Goal: Information Seeking & Learning: Check status

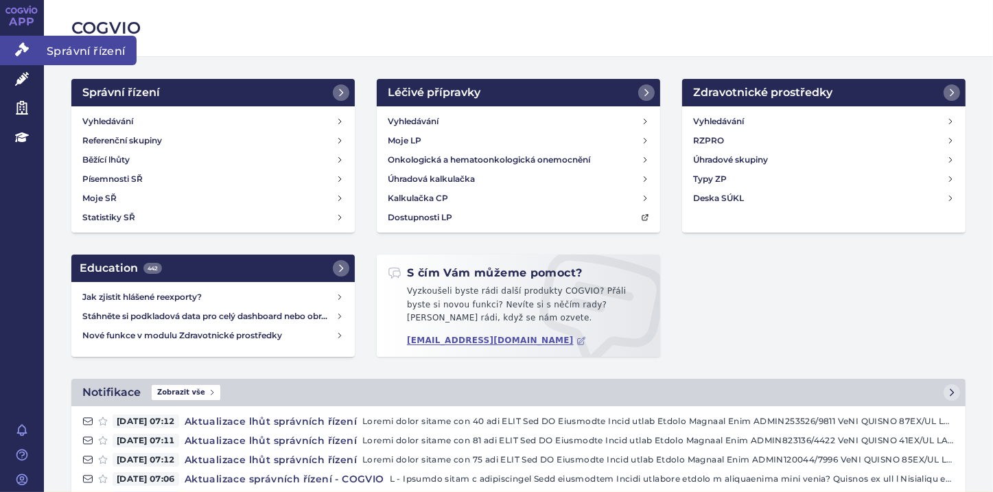
click at [12, 52] on link "Správní řízení" at bounding box center [22, 50] width 44 height 29
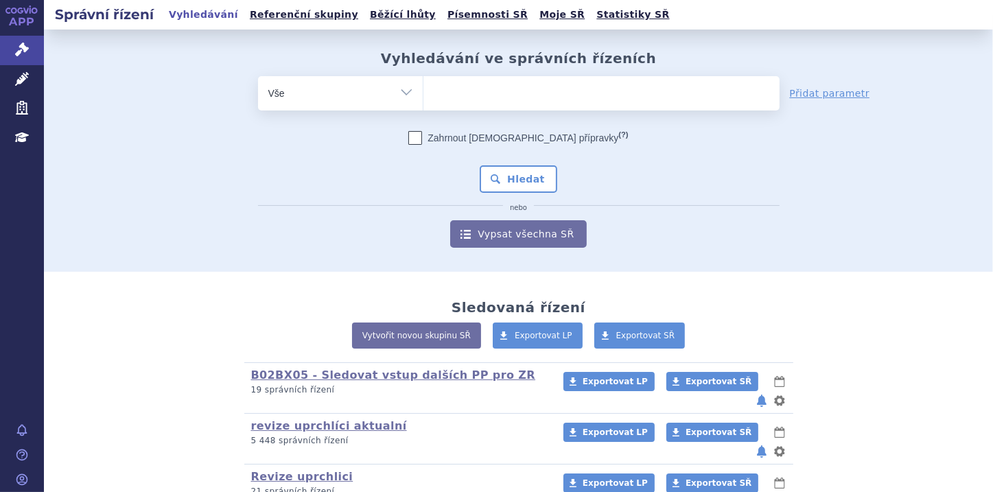
click at [440, 94] on ul at bounding box center [602, 90] width 356 height 29
click at [424, 94] on select at bounding box center [423, 93] width 1 height 34
paste input "0285675"
type input "0285675"
select select "0285675"
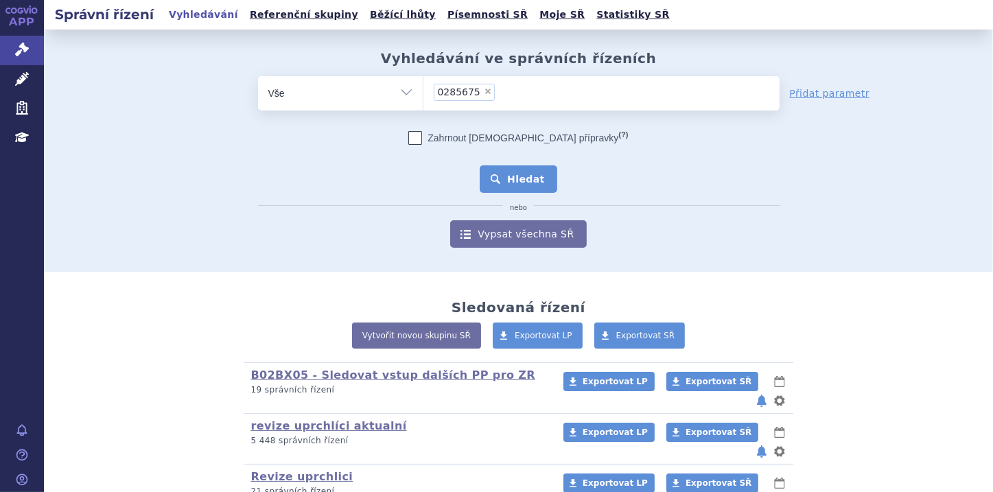
click at [540, 179] on button "Hledat" at bounding box center [519, 178] width 78 height 27
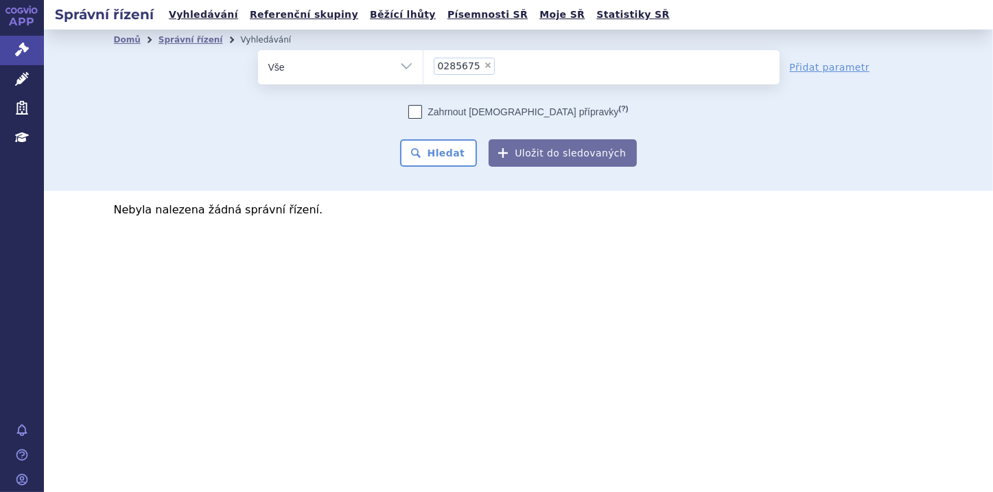
click at [422, 113] on icon at bounding box center [416, 112] width 14 height 14
click at [420, 113] on input "Zahrnout bratrské přípravky (?)" at bounding box center [415, 115] width 9 height 9
checkbox input "true"
click at [457, 163] on button "Hledat" at bounding box center [439, 152] width 78 height 27
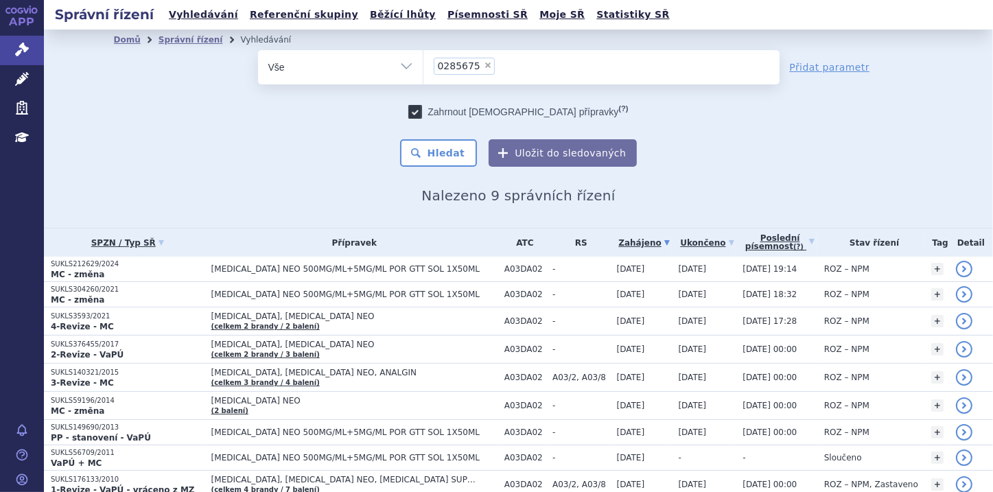
click at [484, 67] on span "×" at bounding box center [488, 65] width 8 height 8
click at [424, 67] on select "0285675" at bounding box center [423, 66] width 1 height 34
select select
click at [427, 64] on ul at bounding box center [602, 64] width 356 height 29
click at [424, 64] on select "0285675" at bounding box center [423, 66] width 1 height 34
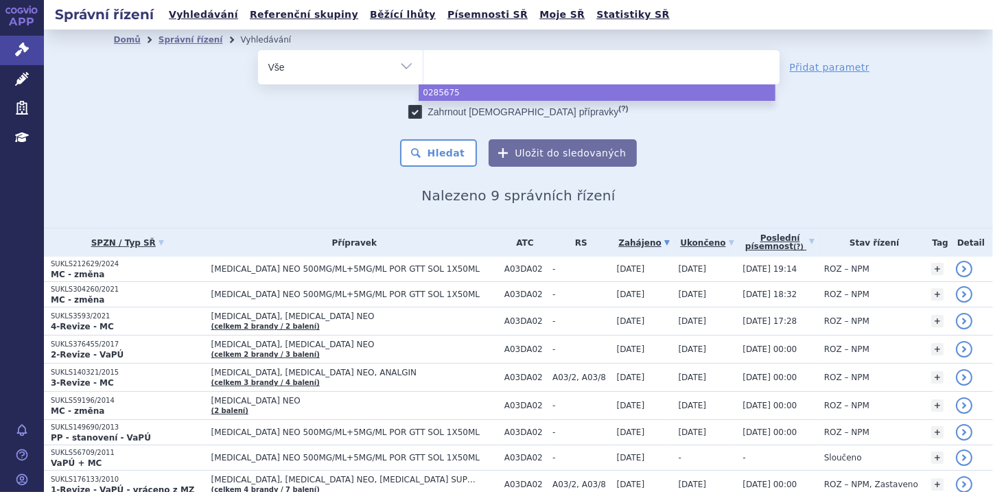
paste input "0285675"
type input "0285675"
select select "0285675"
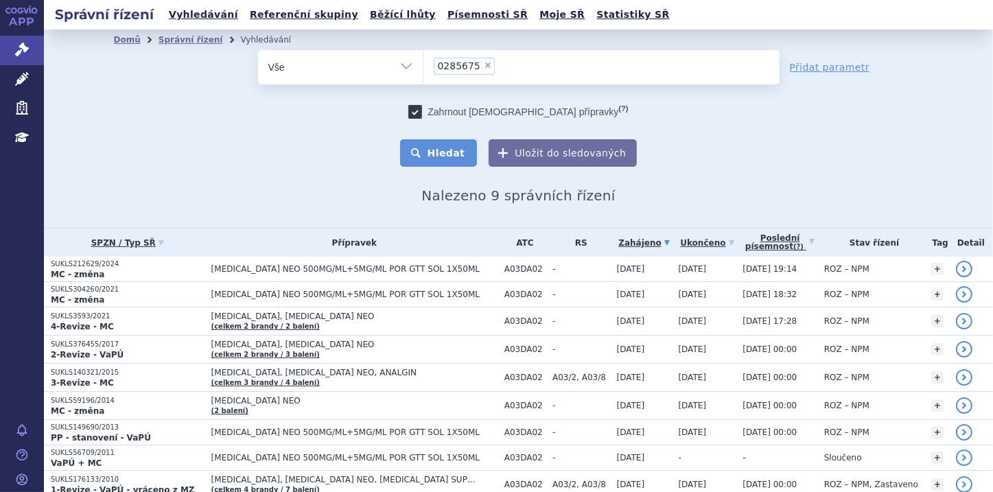
click at [461, 154] on button "Hledat" at bounding box center [439, 152] width 78 height 27
click at [422, 106] on icon at bounding box center [416, 112] width 14 height 14
click at [420, 111] on input "Zahrnout [DEMOGRAPHIC_DATA] přípravky (?)" at bounding box center [415, 115] width 9 height 9
checkbox input "false"
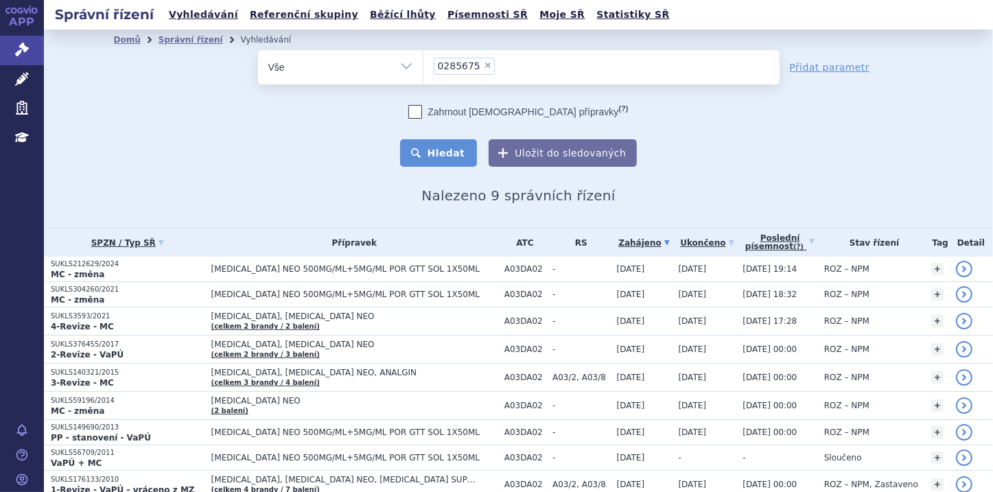
click at [445, 159] on button "Hledat" at bounding box center [439, 152] width 78 height 27
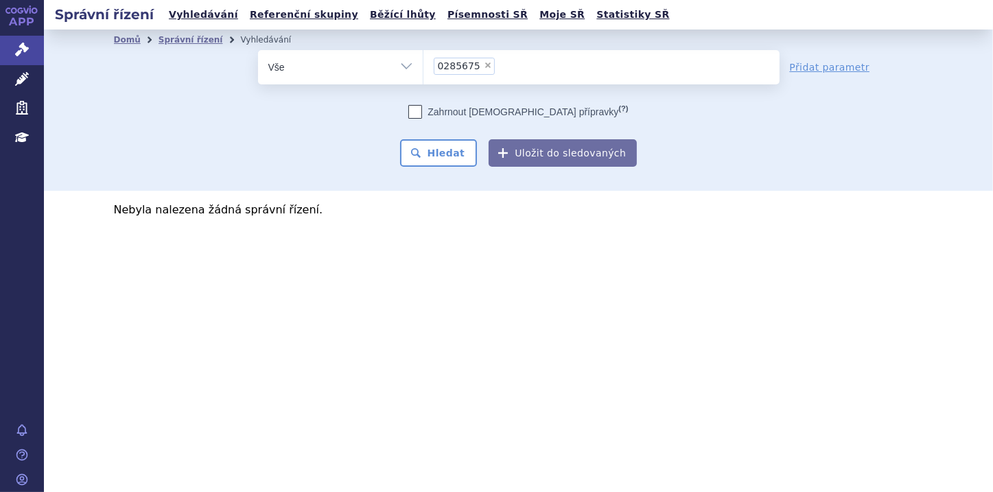
click at [484, 65] on span "×" at bounding box center [488, 65] width 8 height 8
click at [424, 65] on select "0285675" at bounding box center [423, 66] width 1 height 34
select select
type input "0285718"
select select "0285718"
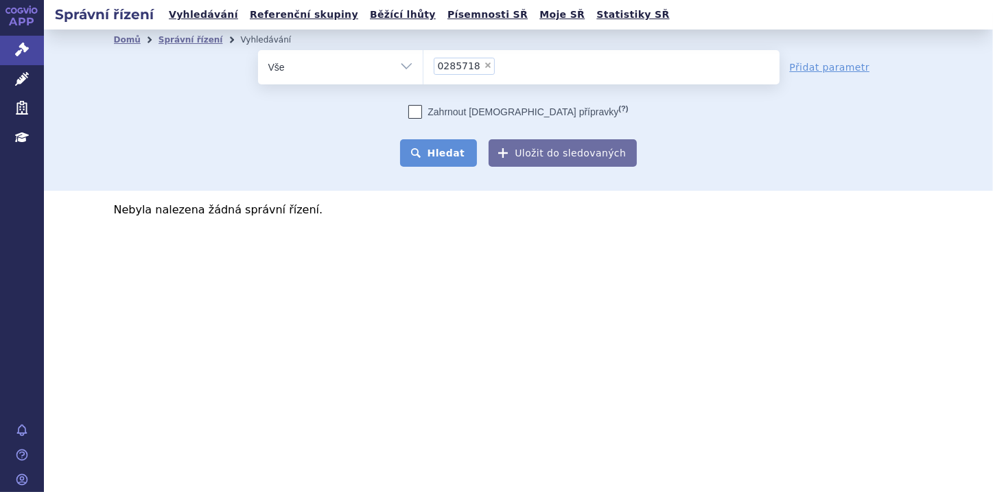
click at [454, 149] on button "Hledat" at bounding box center [439, 152] width 78 height 27
click at [484, 65] on span "×" at bounding box center [488, 65] width 8 height 8
click at [424, 65] on select "0285718" at bounding box center [423, 66] width 1 height 34
select select
click at [440, 65] on input "0285718" at bounding box center [438, 65] width 8 height 17
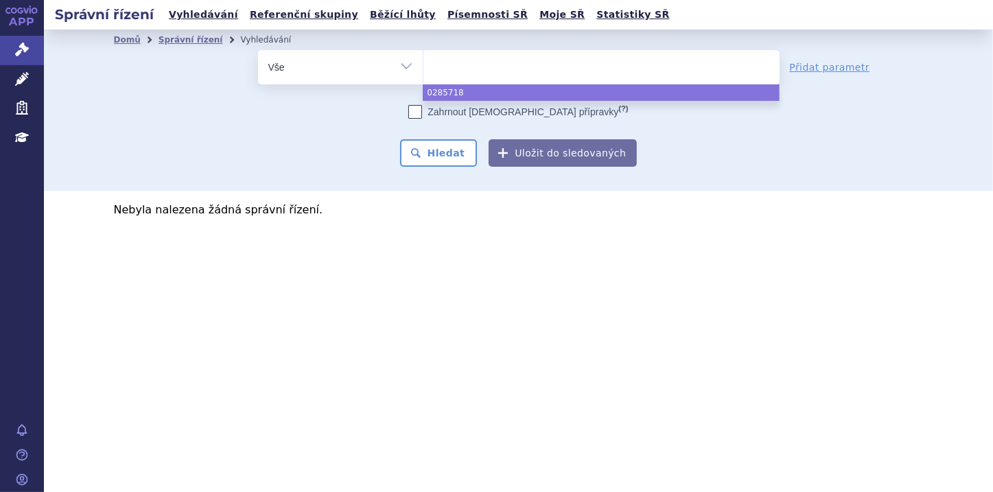
paste input "0285720"
type input "0285720"
select select "0285720"
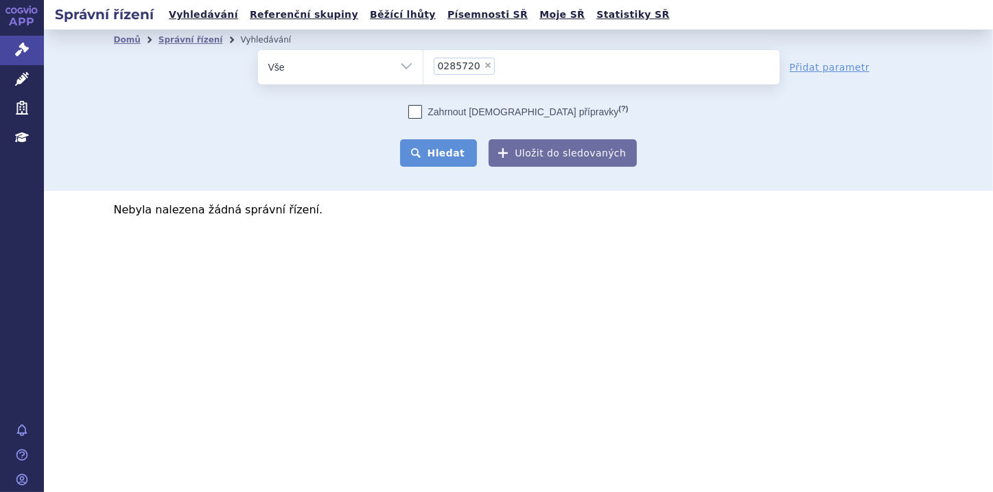
click at [471, 153] on button "Hledat" at bounding box center [439, 152] width 78 height 27
click at [484, 62] on span "×" at bounding box center [488, 65] width 8 height 8
click at [424, 62] on select "0285720" at bounding box center [423, 66] width 1 height 34
select select
click at [442, 63] on ul at bounding box center [602, 64] width 356 height 29
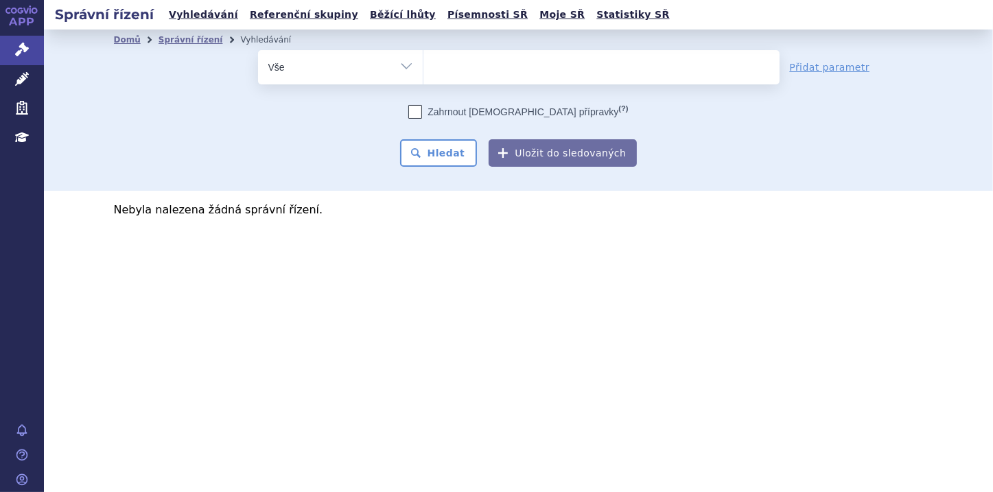
click at [424, 63] on select "0285720" at bounding box center [423, 66] width 1 height 34
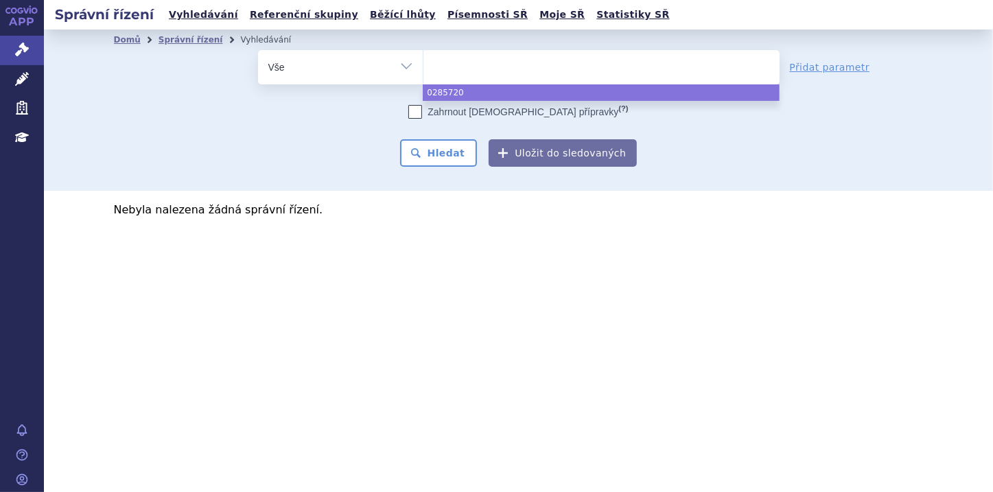
paste input "0285725"
type input "0285725"
select select "0285725"
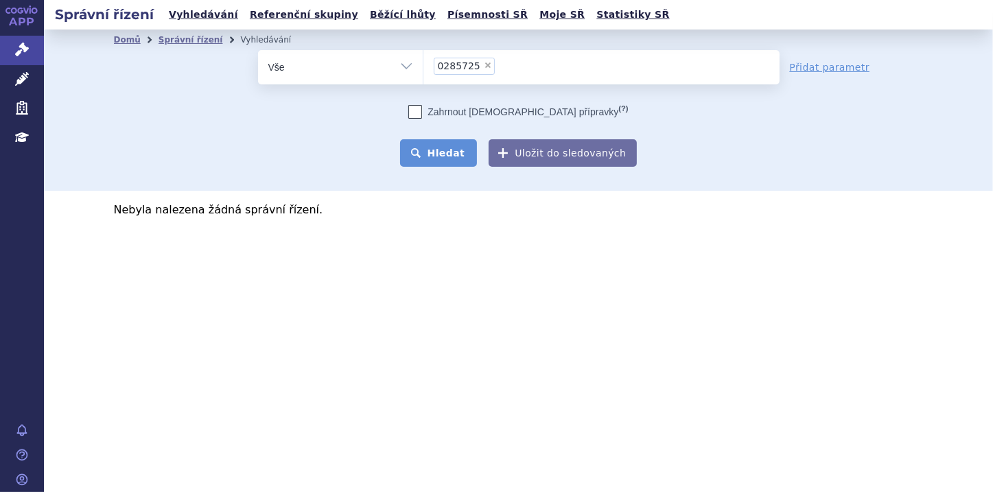
click at [464, 154] on button "Hledat" at bounding box center [439, 152] width 78 height 27
click at [484, 65] on span "×" at bounding box center [488, 65] width 8 height 8
click at [424, 65] on select "0285725" at bounding box center [423, 66] width 1 height 34
select select
type input "0285728"
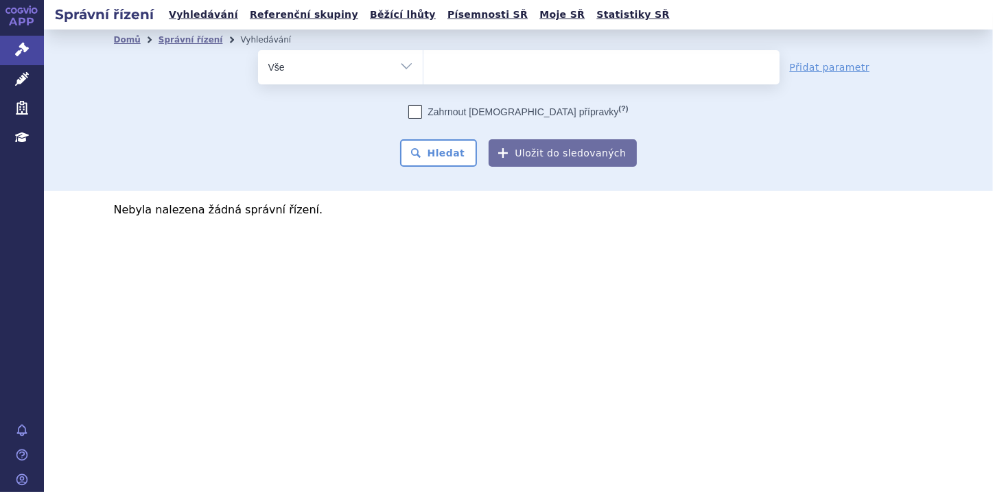
select select "0285728"
click at [447, 156] on button "Hledat" at bounding box center [439, 152] width 78 height 27
click at [481, 60] on li "× 0285728" at bounding box center [464, 66] width 61 height 17
click at [424, 60] on select "0285728" at bounding box center [423, 66] width 1 height 34
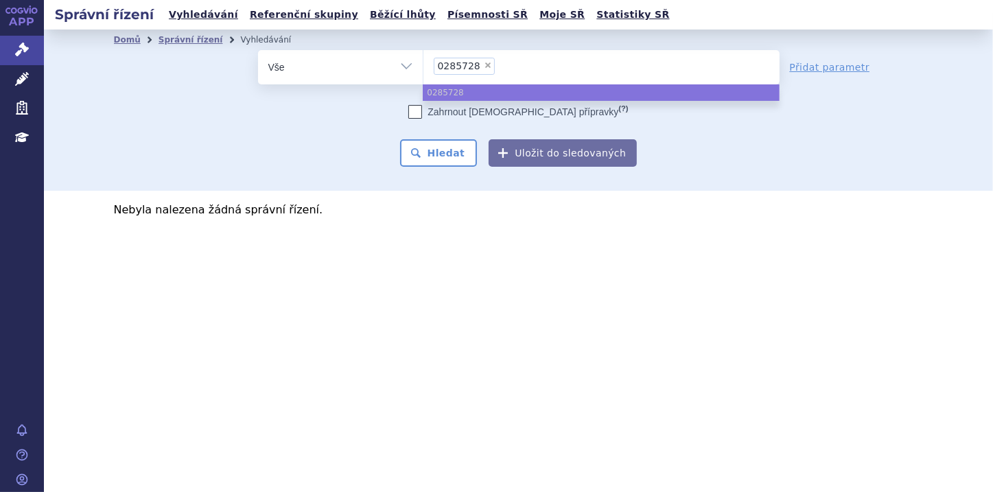
click at [484, 68] on span "×" at bounding box center [488, 65] width 8 height 8
click at [424, 68] on select "0285728" at bounding box center [423, 66] width 1 height 34
select select
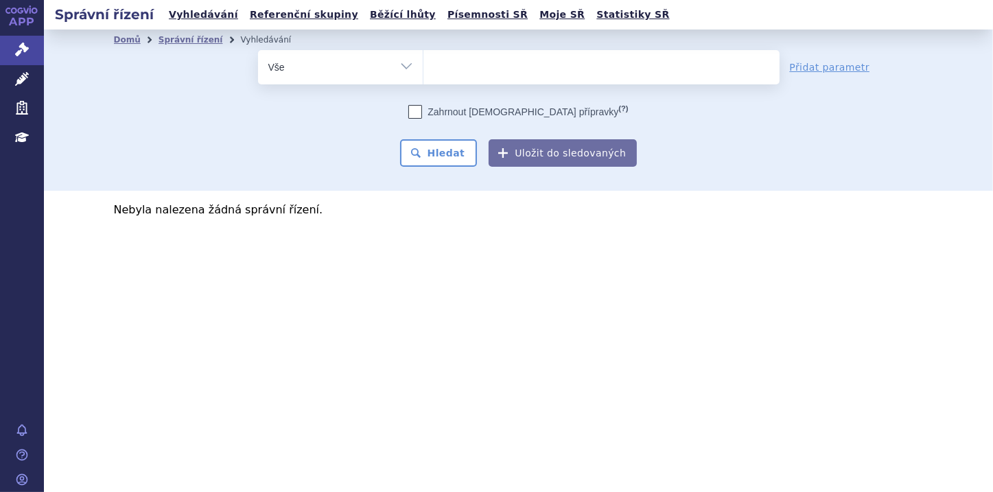
type input "0285732"
select select "0285732"
click at [456, 152] on button "Hledat" at bounding box center [439, 152] width 78 height 27
click at [484, 67] on span "×" at bounding box center [488, 65] width 8 height 8
click at [424, 67] on select "0285732" at bounding box center [423, 66] width 1 height 34
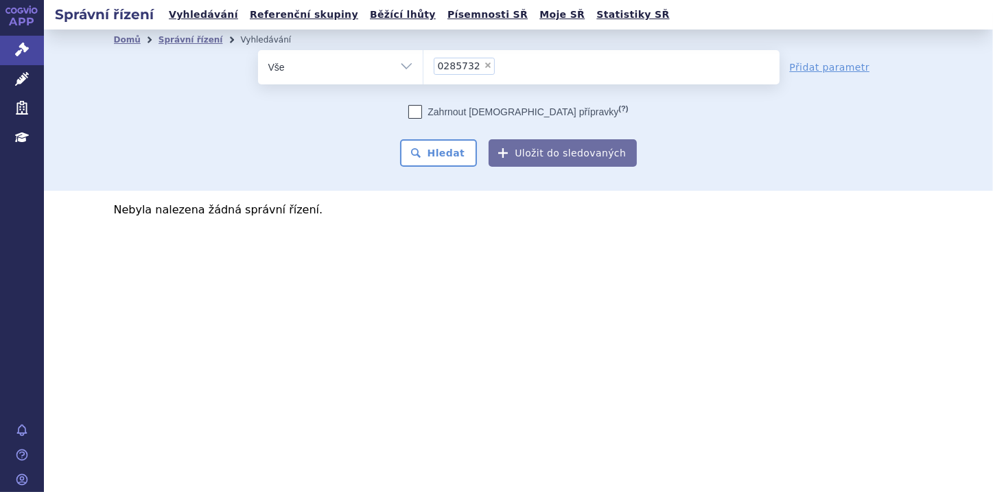
select select
type input "0285735"
select select "0285735"
click at [463, 157] on button "Hledat" at bounding box center [439, 152] width 78 height 27
click at [484, 68] on span "×" at bounding box center [488, 65] width 8 height 8
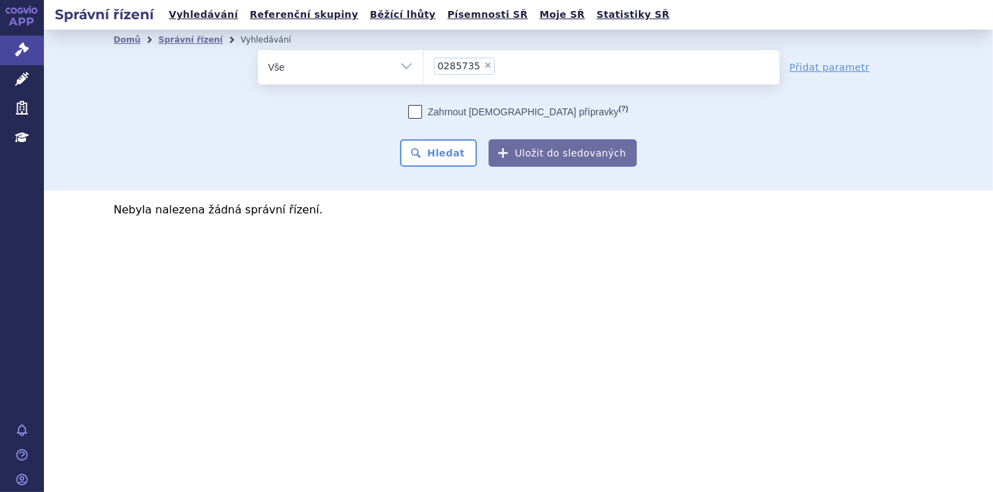
click at [424, 68] on select "0285735" at bounding box center [423, 66] width 1 height 34
select select
click at [473, 72] on ul at bounding box center [602, 64] width 356 height 29
click at [424, 72] on select "0285735" at bounding box center [423, 66] width 1 height 34
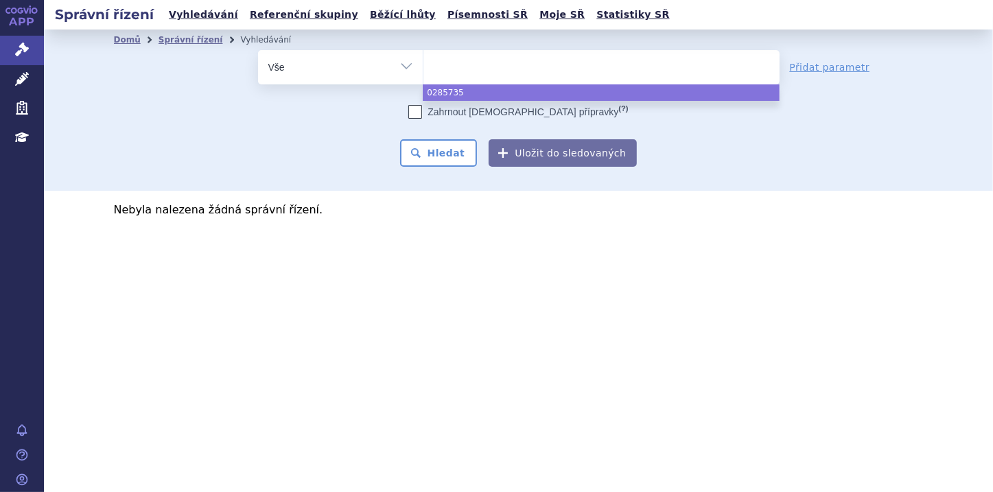
paste input "0271203"
type input "0271203"
select select "0271203"
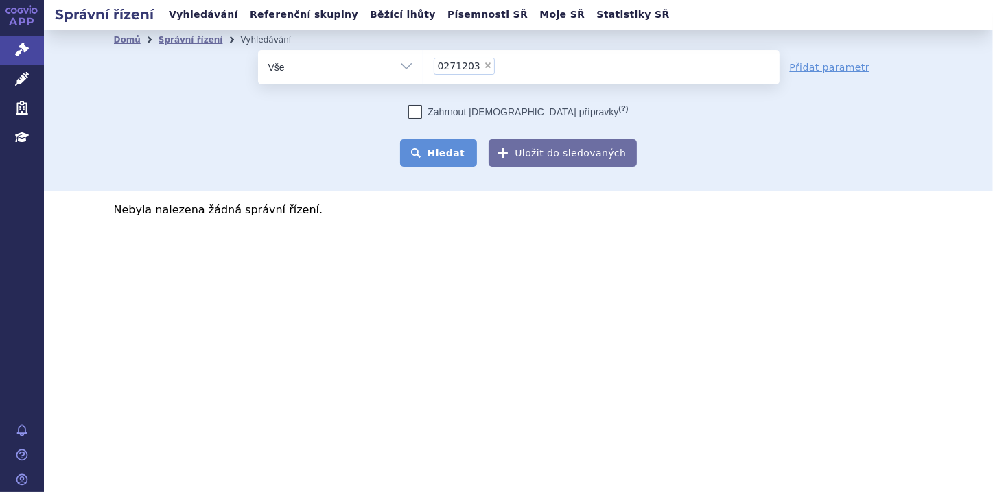
click at [453, 148] on button "Hledat" at bounding box center [439, 152] width 78 height 27
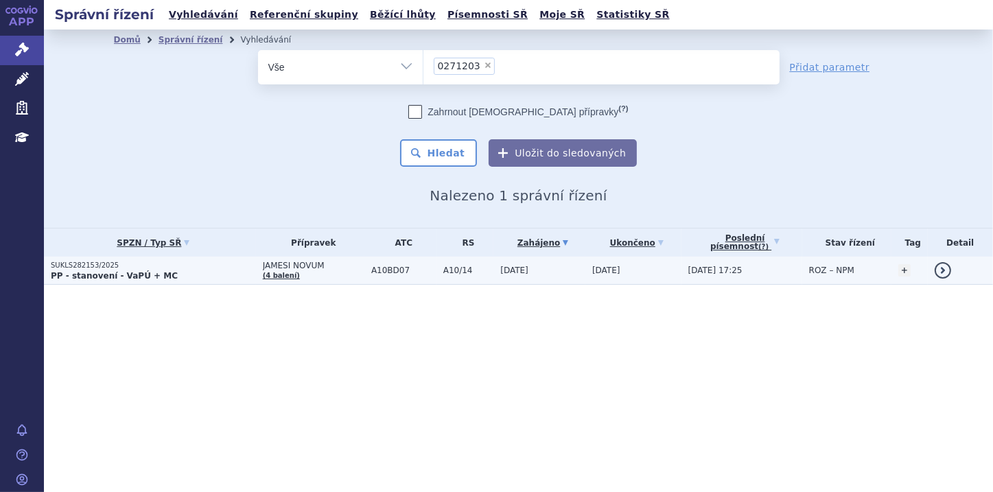
click at [102, 277] on strong "PP - stanovení - VaPÚ + MC" at bounding box center [114, 276] width 127 height 10
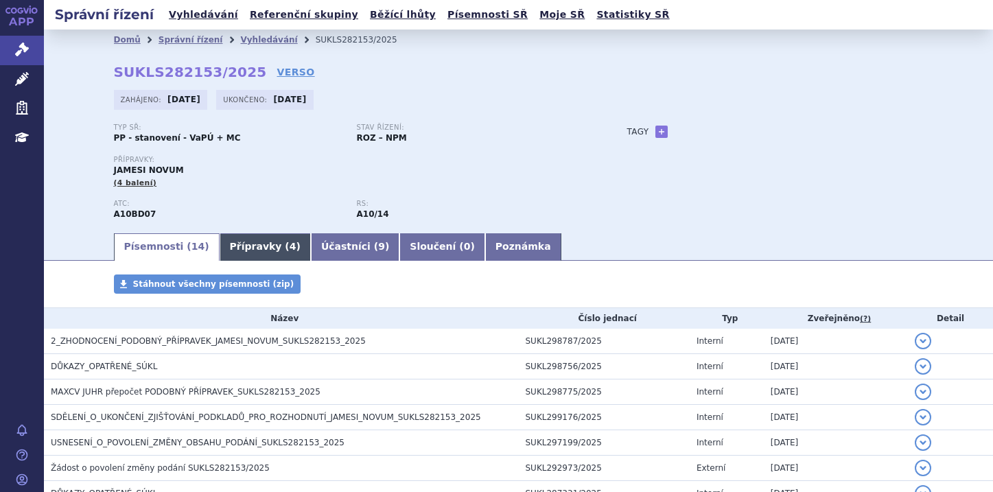
click at [243, 251] on link "Přípravky ( 4 )" at bounding box center [265, 246] width 91 height 27
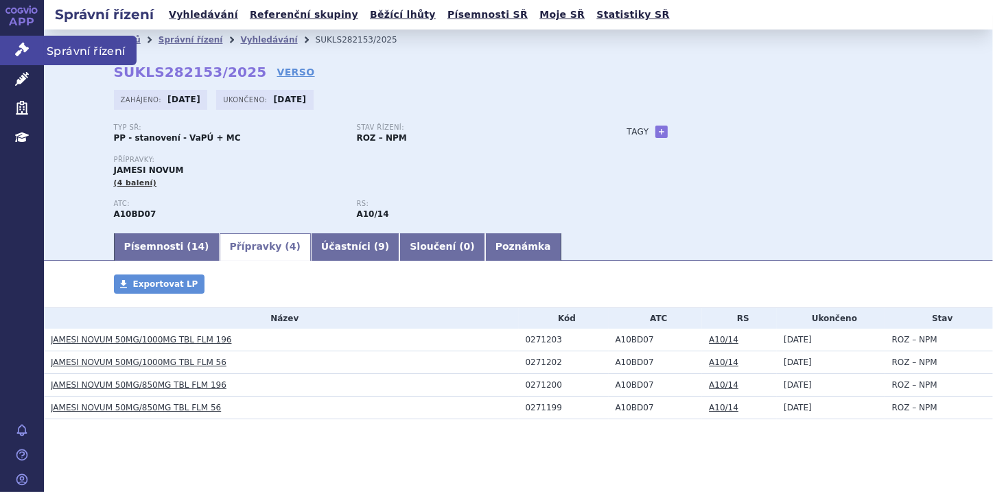
click at [18, 54] on icon at bounding box center [22, 50] width 14 height 14
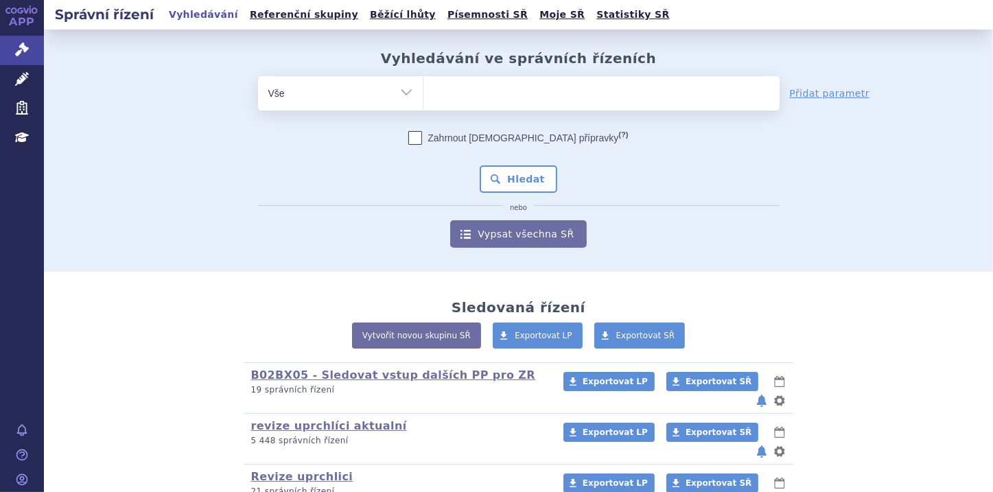
type input "0285761"
select select "0285761"
click at [513, 182] on button "Hledat" at bounding box center [519, 178] width 78 height 27
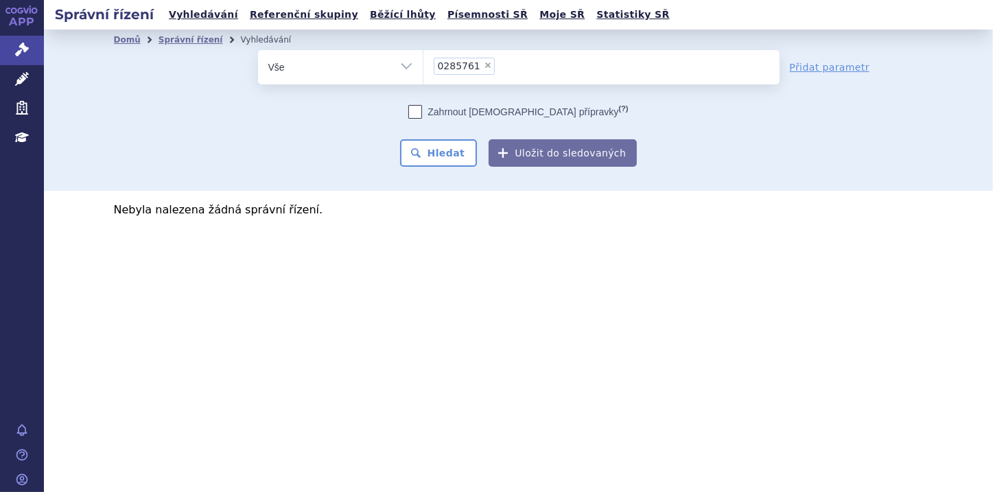
click at [483, 71] on li "× 0285761" at bounding box center [464, 66] width 61 height 17
click at [424, 71] on select "0285761" at bounding box center [423, 66] width 1 height 34
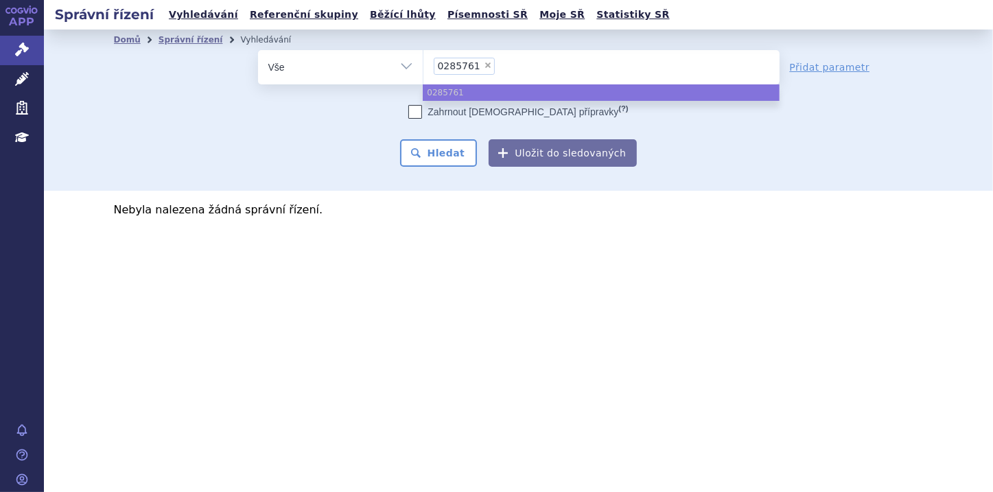
click at [484, 68] on span "×" at bounding box center [488, 65] width 8 height 8
click at [424, 68] on select "0285761" at bounding box center [423, 66] width 1 height 34
select select
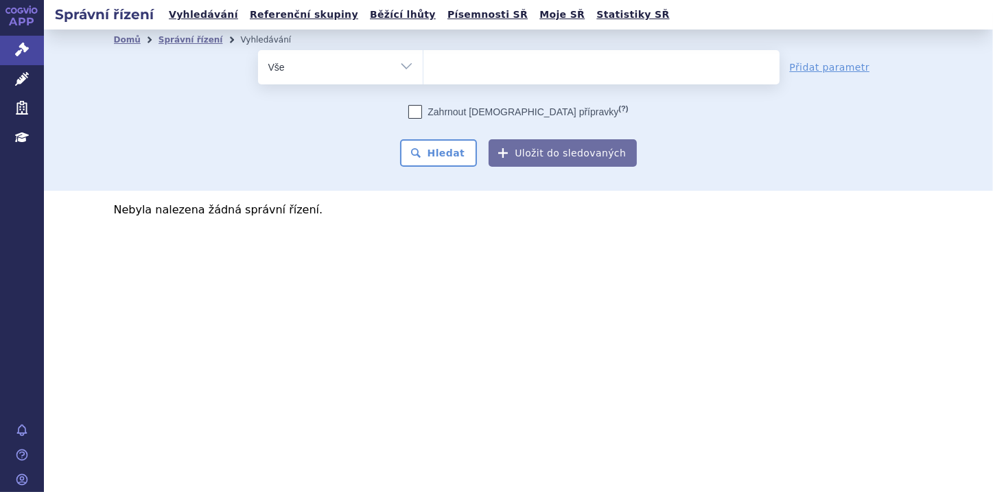
type input "0285760"
select select "0285760"
click at [461, 150] on button "Hledat" at bounding box center [439, 152] width 78 height 27
click at [484, 67] on span "×" at bounding box center [488, 65] width 8 height 8
click at [424, 67] on select "0285760" at bounding box center [423, 66] width 1 height 34
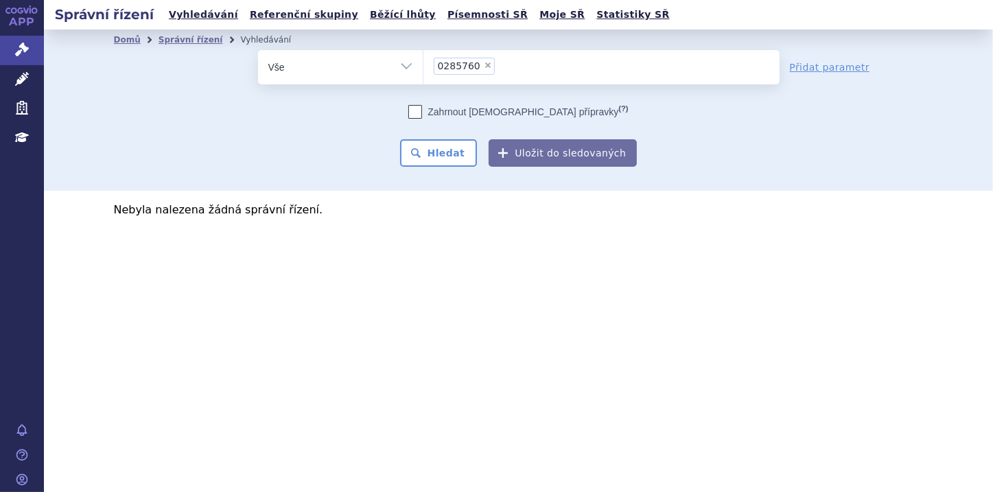
select select
type input "0285759"
select select "0285759"
click at [472, 151] on button "Hledat" at bounding box center [439, 152] width 78 height 27
click at [484, 64] on span "×" at bounding box center [488, 65] width 8 height 8
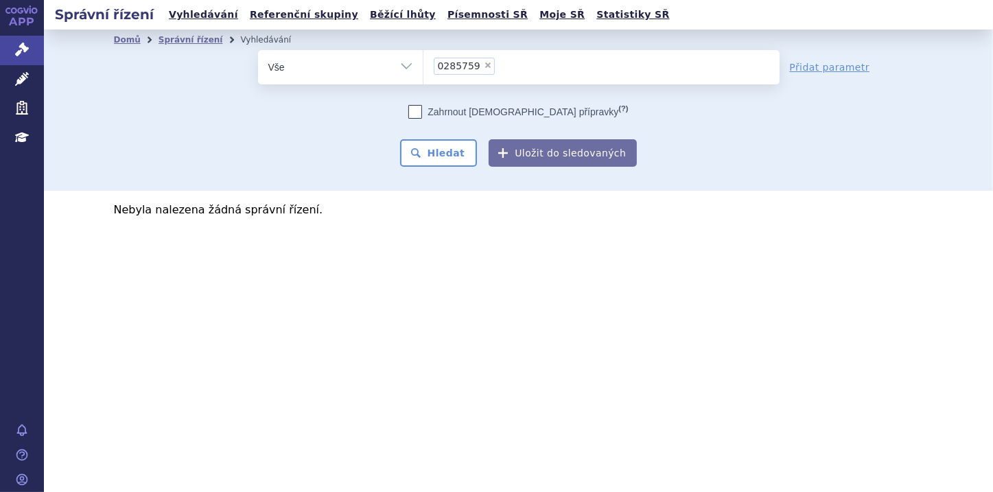
click at [424, 64] on select "0285759" at bounding box center [423, 66] width 1 height 34
select select
type input "0285758"
select select "0285758"
click at [459, 165] on button "Hledat" at bounding box center [439, 152] width 78 height 27
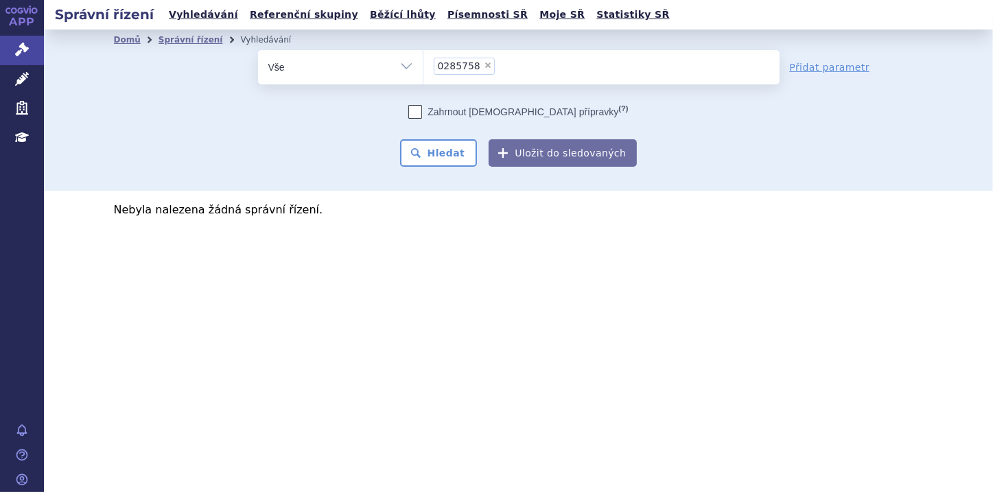
click at [484, 65] on span "×" at bounding box center [488, 65] width 8 height 8
click at [424, 65] on select "0285758" at bounding box center [423, 66] width 1 height 34
select select
click at [459, 60] on ul at bounding box center [602, 64] width 356 height 29
click at [424, 60] on select "0285758" at bounding box center [423, 66] width 1 height 34
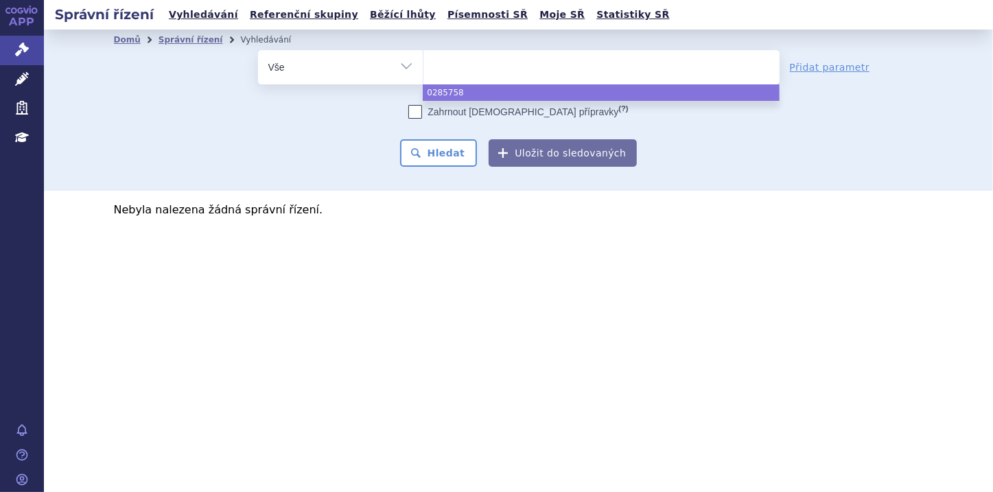
paste input "0285761"
type input "0285761"
select select "0285761"
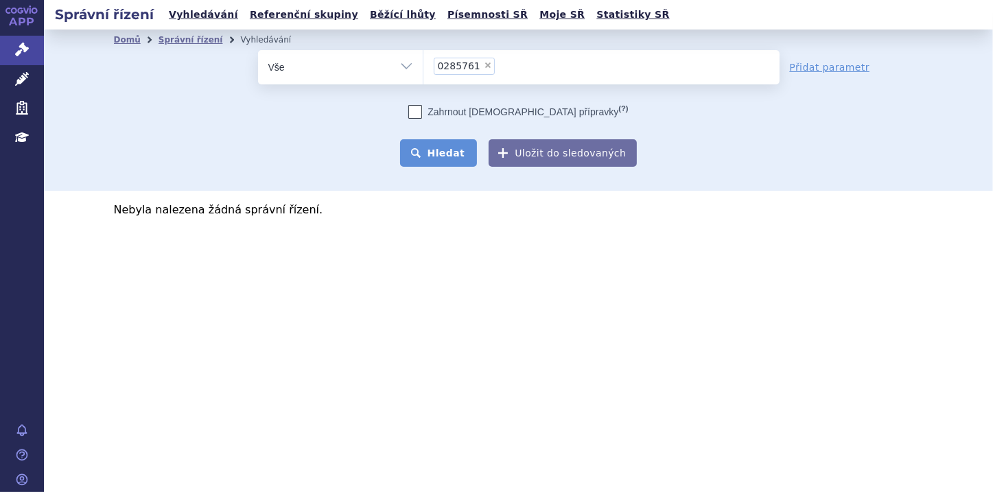
click at [444, 152] on button "Hledat" at bounding box center [439, 152] width 78 height 27
click at [484, 62] on span "×" at bounding box center [488, 65] width 8 height 8
click at [424, 62] on select "0285761" at bounding box center [423, 66] width 1 height 34
select select
type input "0285760"
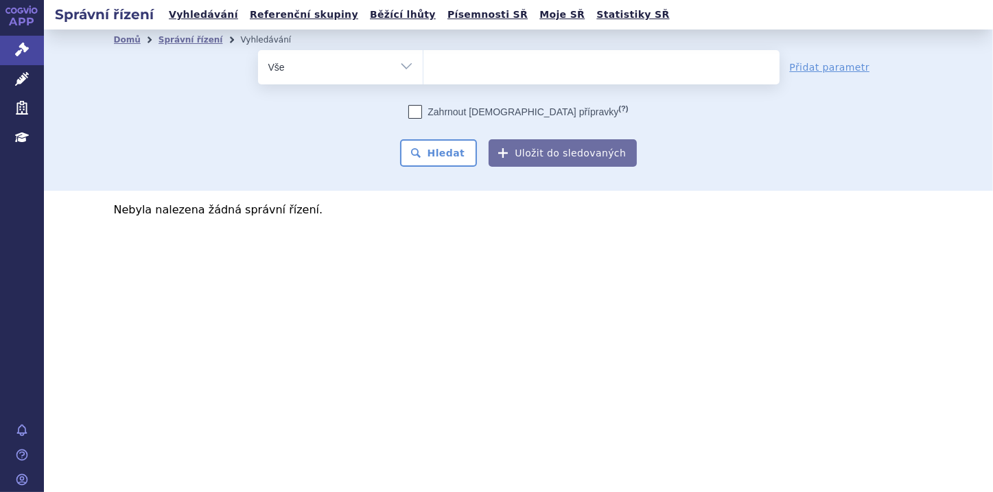
select select "0285760"
click at [462, 157] on button "Hledat" at bounding box center [439, 152] width 78 height 27
click at [484, 63] on span "×" at bounding box center [488, 65] width 8 height 8
click at [424, 63] on select "0285760" at bounding box center [423, 66] width 1 height 34
select select
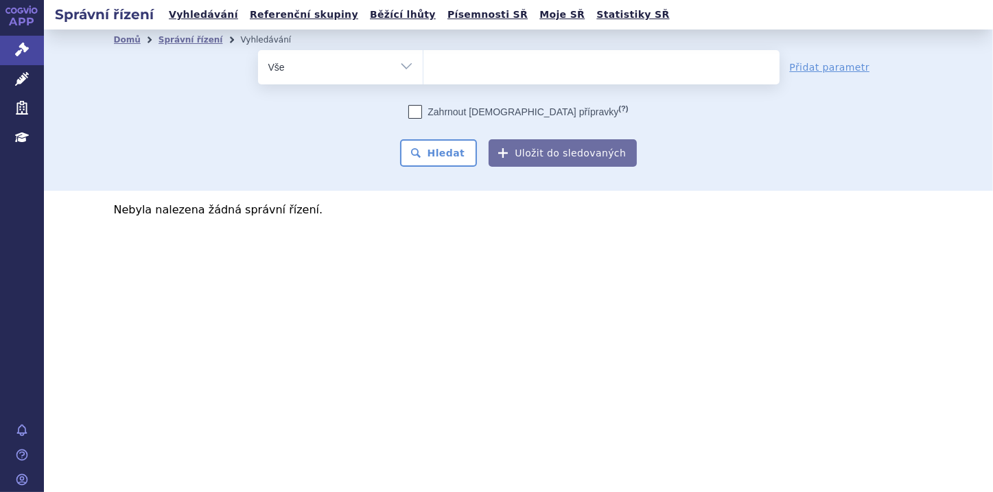
type input "0285759"
select select "0285759"
click at [450, 157] on button "Hledat" at bounding box center [439, 152] width 78 height 27
click at [484, 66] on span "×" at bounding box center [488, 65] width 8 height 8
click at [424, 66] on select "0285759" at bounding box center [423, 66] width 1 height 34
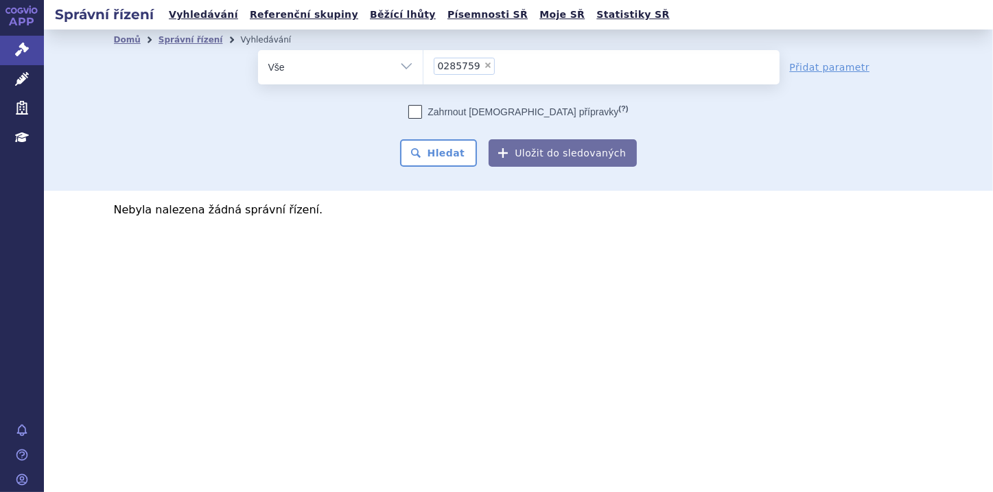
select select
type input "0285758"
select select "0285758"
click at [463, 155] on button "Hledat" at bounding box center [439, 152] width 78 height 27
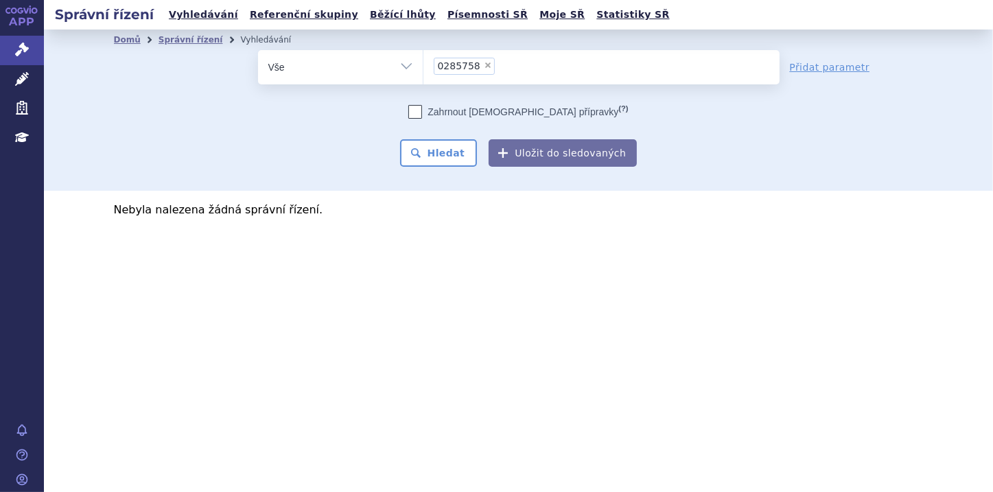
click at [484, 66] on span "×" at bounding box center [488, 65] width 8 height 8
click at [424, 66] on select "0285758" at bounding box center [423, 66] width 1 height 34
select select
type input "0285764"
select select "0285764"
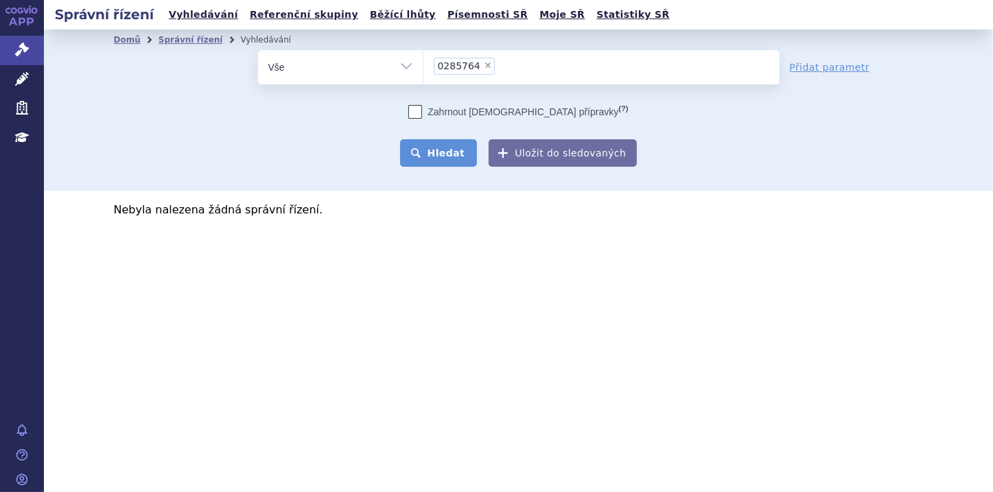
click at [459, 150] on button "Hledat" at bounding box center [439, 152] width 78 height 27
click at [484, 61] on span "×" at bounding box center [488, 65] width 8 height 8
click at [424, 61] on select "0285764" at bounding box center [423, 66] width 1 height 34
select select
click at [433, 67] on ul at bounding box center [602, 64] width 356 height 29
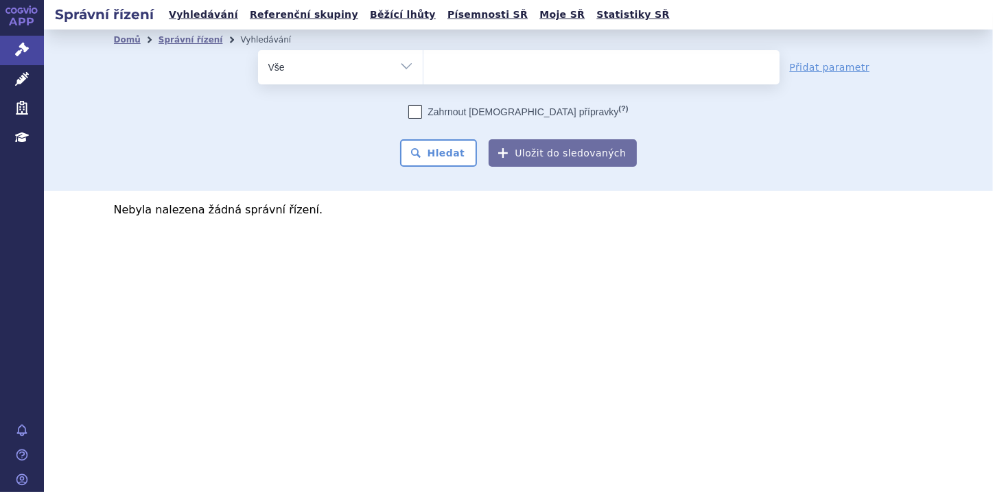
click at [424, 67] on select "0285764" at bounding box center [423, 66] width 1 height 34
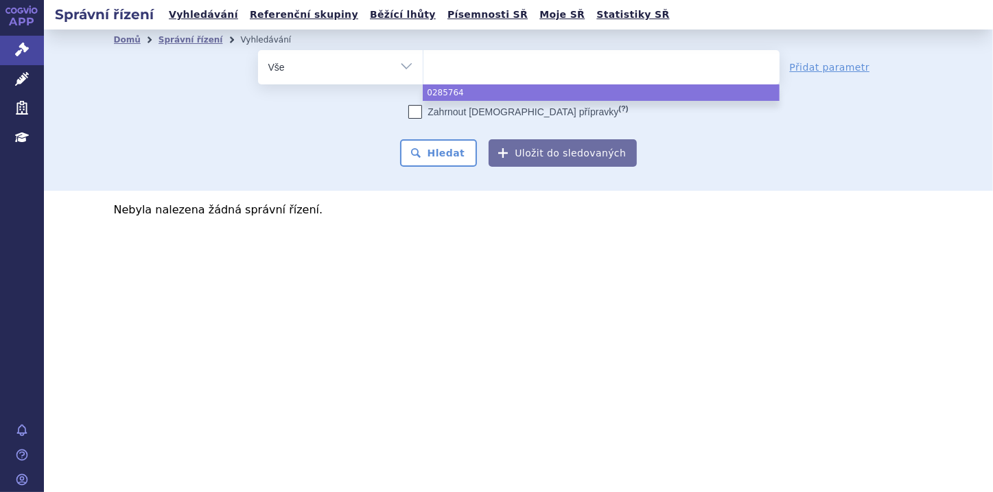
paste input "0285763"
type input "0285763"
select select "0285763"
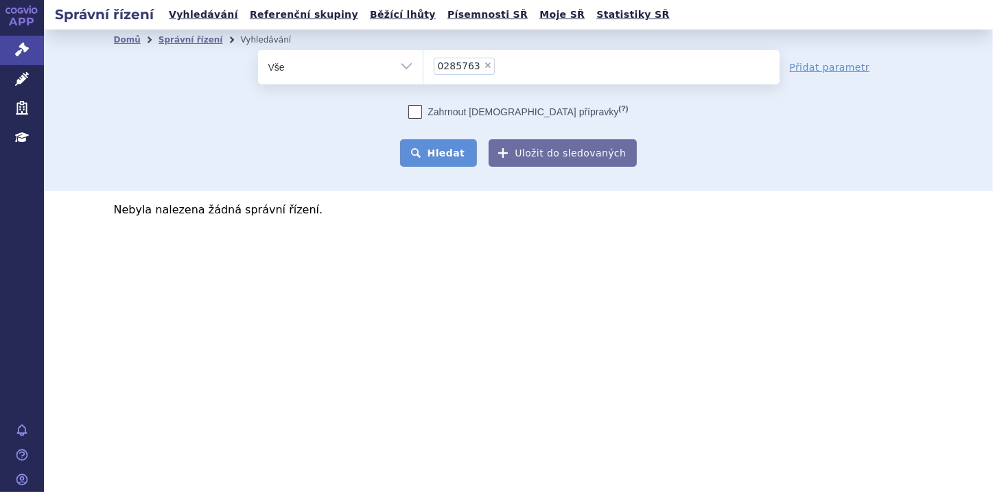
click at [453, 150] on button "Hledat" at bounding box center [439, 152] width 78 height 27
click at [484, 66] on span "×" at bounding box center [488, 65] width 8 height 8
click at [424, 66] on select "0285763" at bounding box center [423, 66] width 1 height 34
select select
type input "0285764"
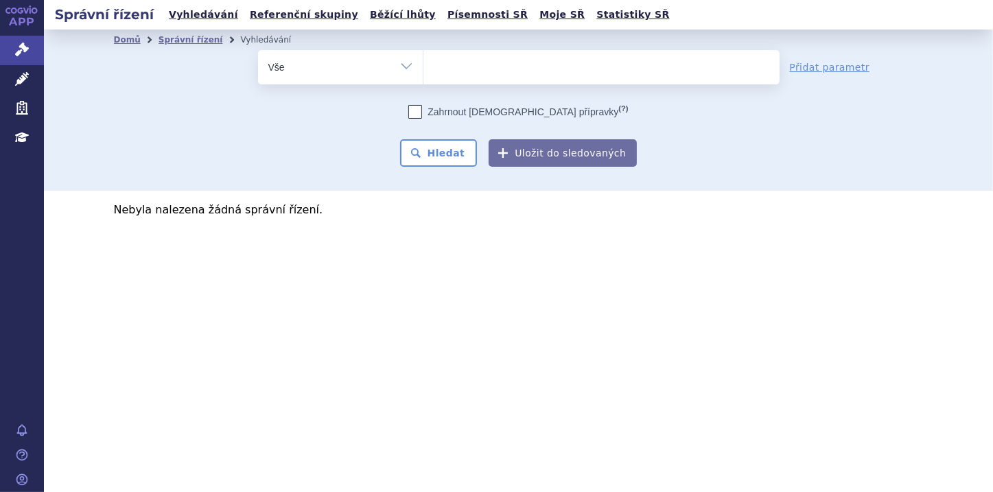
select select "0285764"
click at [444, 146] on button "Hledat" at bounding box center [439, 152] width 78 height 27
click at [484, 67] on span "×" at bounding box center [488, 65] width 8 height 8
click at [424, 67] on select "0285764" at bounding box center [423, 66] width 1 height 34
select select
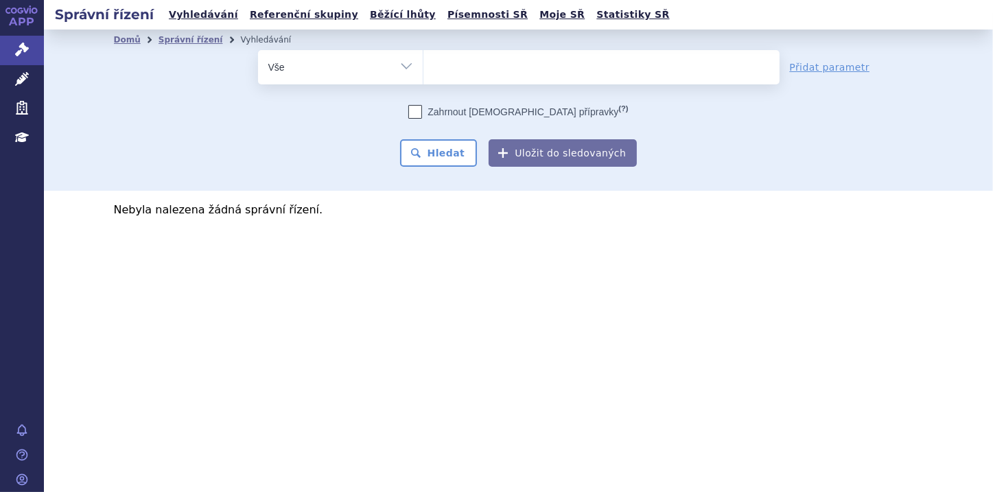
type input "0285763"
select select "0285763"
click at [443, 152] on button "Hledat" at bounding box center [439, 152] width 78 height 27
click at [484, 66] on span "×" at bounding box center [488, 65] width 8 height 8
click at [424, 66] on select "0285763" at bounding box center [423, 66] width 1 height 34
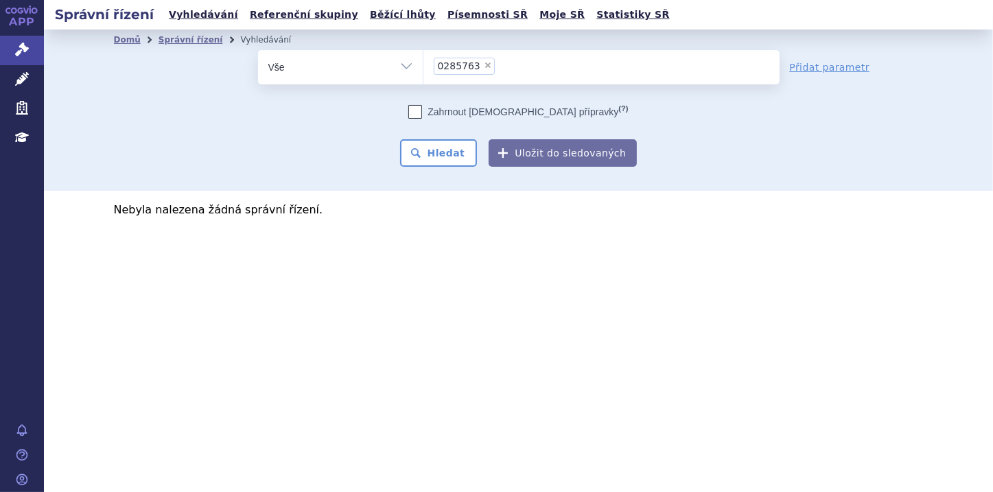
select select
type input "0221773"
select select "0221773"
click at [433, 161] on button "Hledat" at bounding box center [439, 152] width 78 height 27
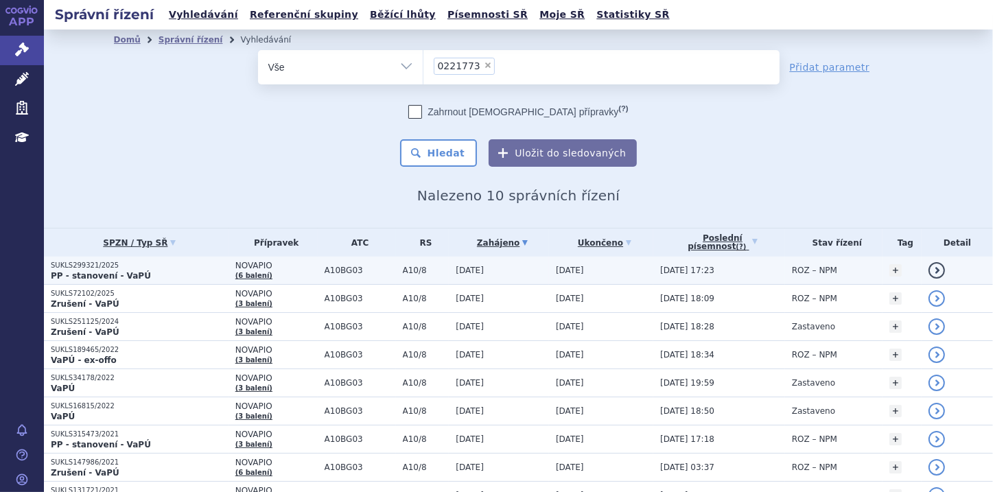
click at [138, 275] on p "PP - stanovení - VaPÚ" at bounding box center [140, 276] width 178 height 11
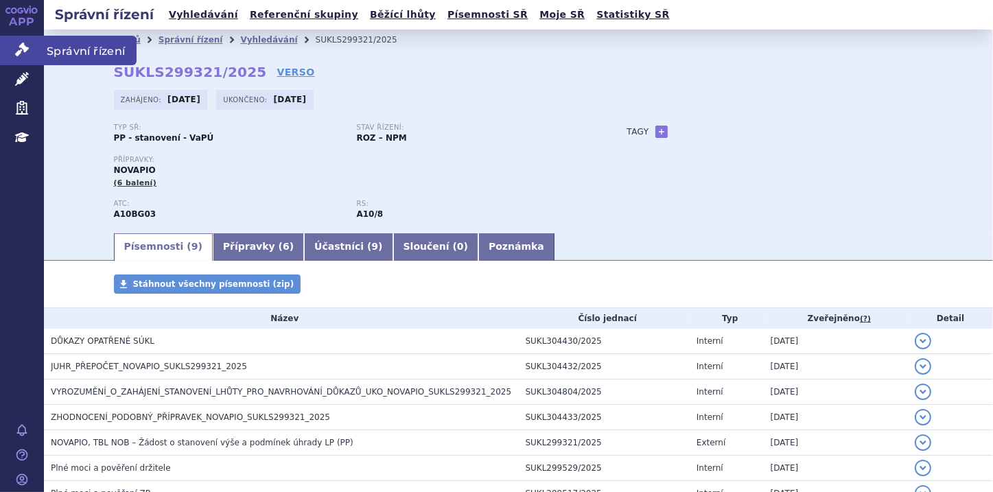
click at [22, 49] on icon at bounding box center [22, 50] width 14 height 14
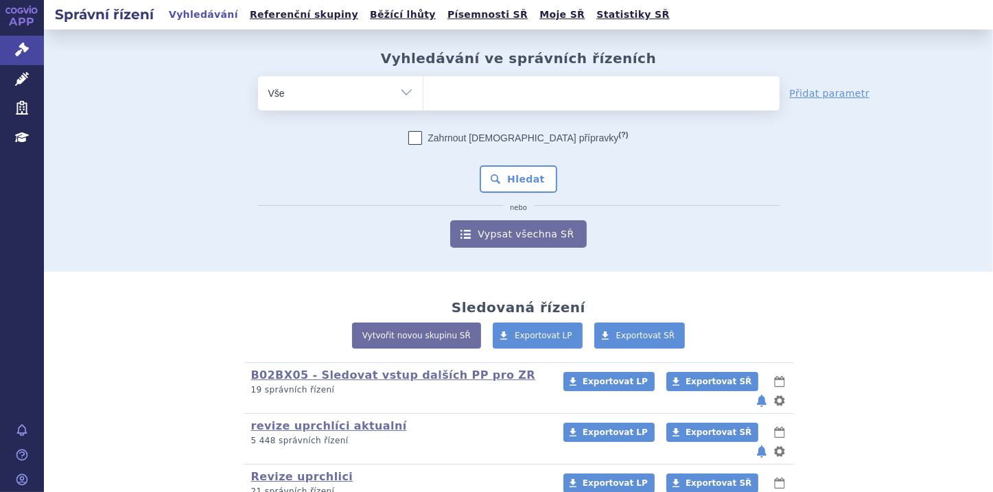
click at [450, 93] on ul at bounding box center [602, 90] width 356 height 29
click at [424, 93] on select at bounding box center [423, 93] width 1 height 34
paste input "0285756"
type input "0285756"
select select "0285756"
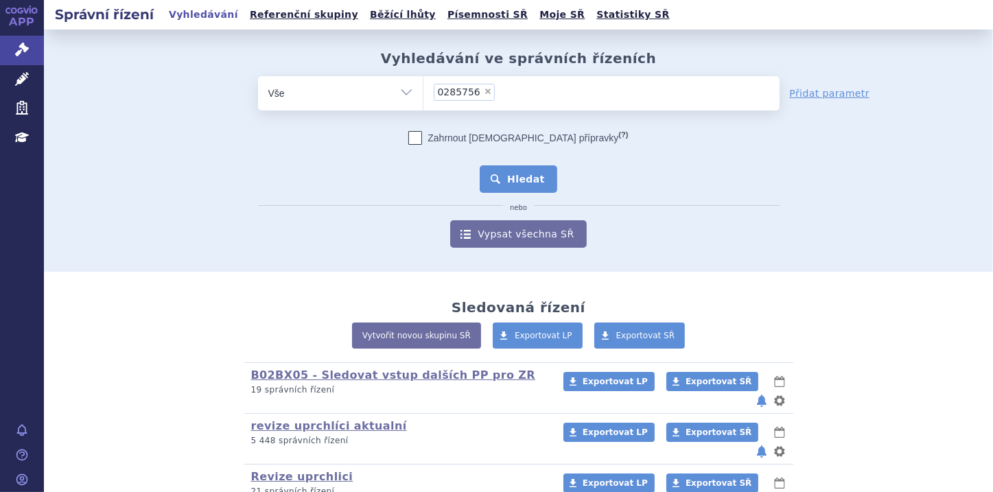
click at [495, 170] on button "Hledat" at bounding box center [519, 178] width 78 height 27
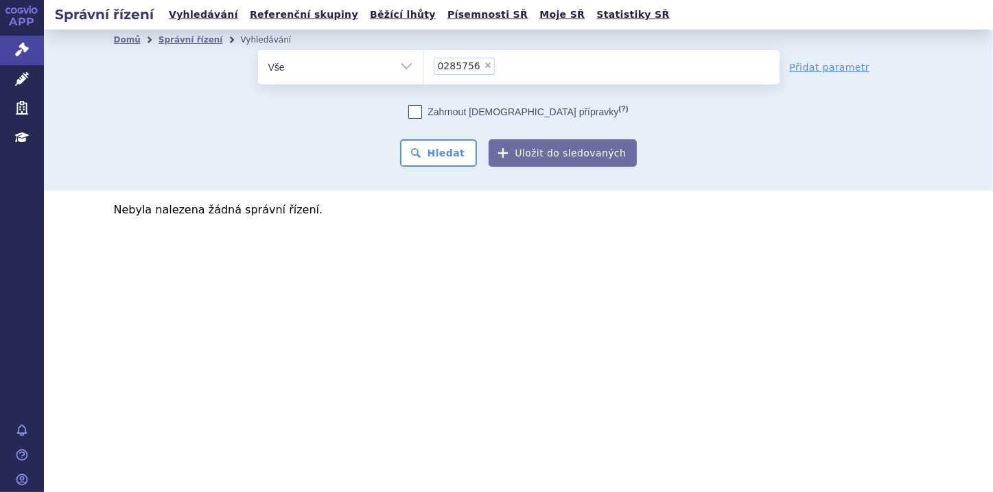
click at [484, 61] on span "×" at bounding box center [488, 65] width 8 height 8
click at [424, 60] on select "0285756" at bounding box center [423, 66] width 1 height 34
select select
type input "0285757"
select select "0285757"
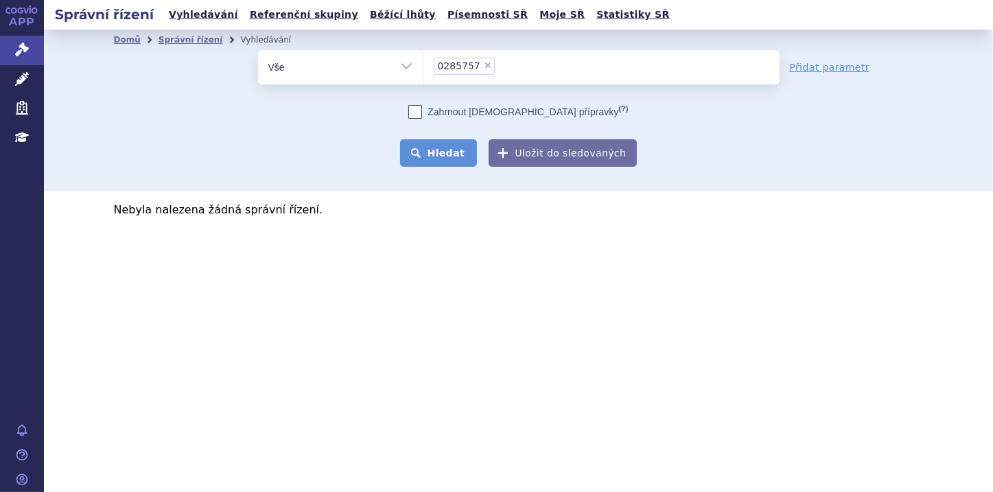
click at [456, 146] on button "Hledat" at bounding box center [439, 152] width 78 height 27
click at [484, 65] on span "×" at bounding box center [488, 65] width 8 height 8
click at [424, 65] on select "0285757" at bounding box center [423, 66] width 1 height 34
select select
type input "0285756"
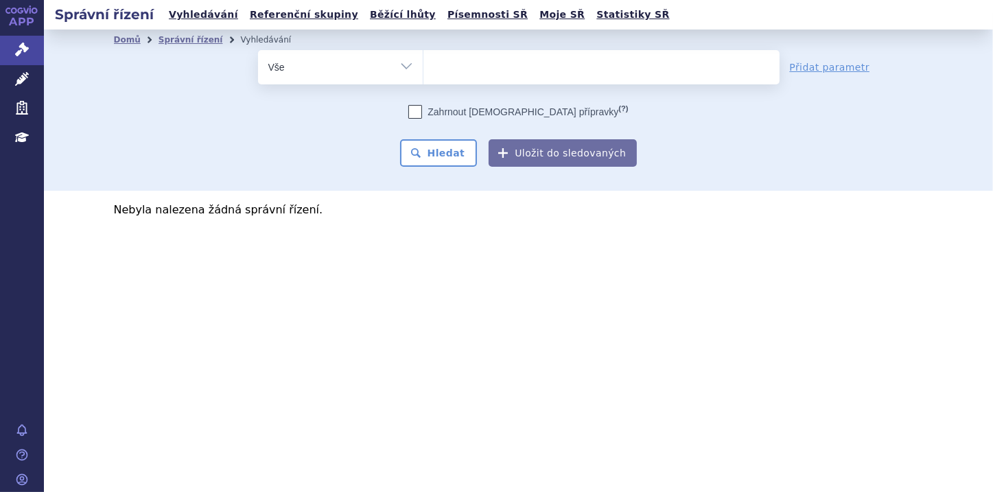
select select "0285756"
click at [448, 152] on button "Hledat" at bounding box center [439, 152] width 78 height 27
click at [484, 63] on span "×" at bounding box center [488, 65] width 8 height 8
click at [424, 63] on select "0285756" at bounding box center [423, 66] width 1 height 34
select select
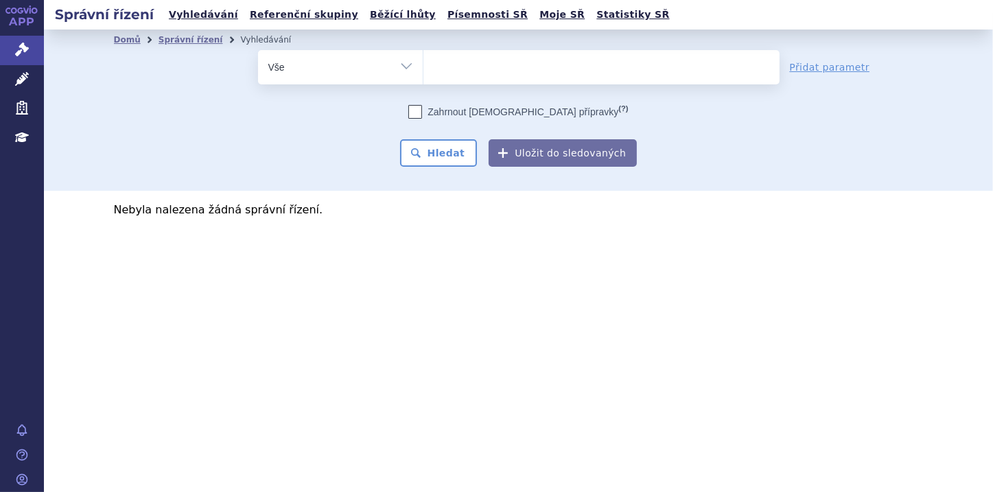
click at [435, 66] on input "0285756" at bounding box center [438, 65] width 8 height 17
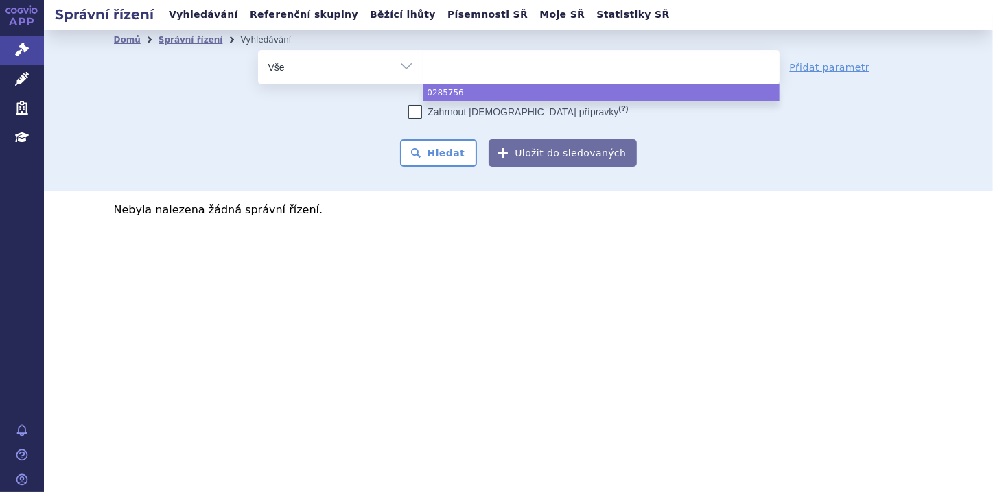
paste input "0285757"
type input "0285757"
select select "0285757"
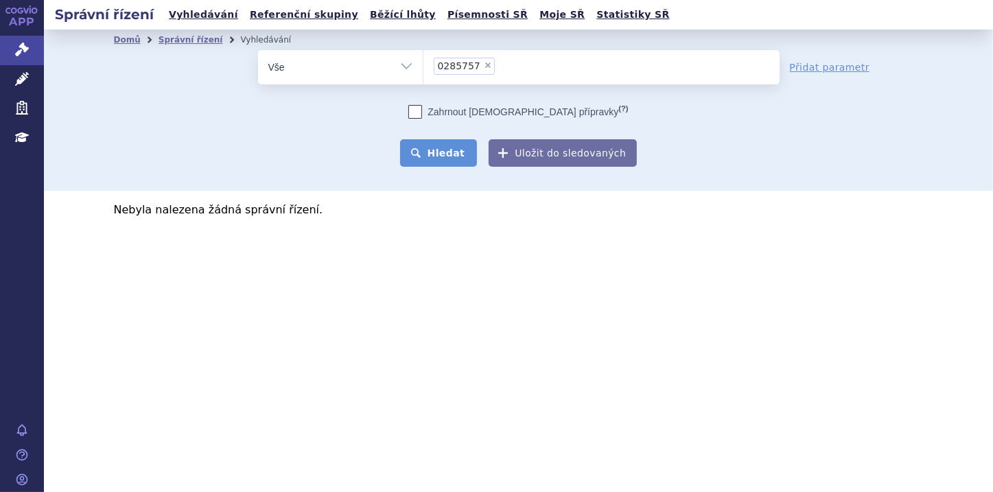
click at [445, 153] on button "Hledat" at bounding box center [439, 152] width 78 height 27
click at [484, 66] on span "×" at bounding box center [488, 65] width 8 height 8
click at [424, 66] on select "0285757" at bounding box center [423, 66] width 1 height 34
select select
type input "0277346"
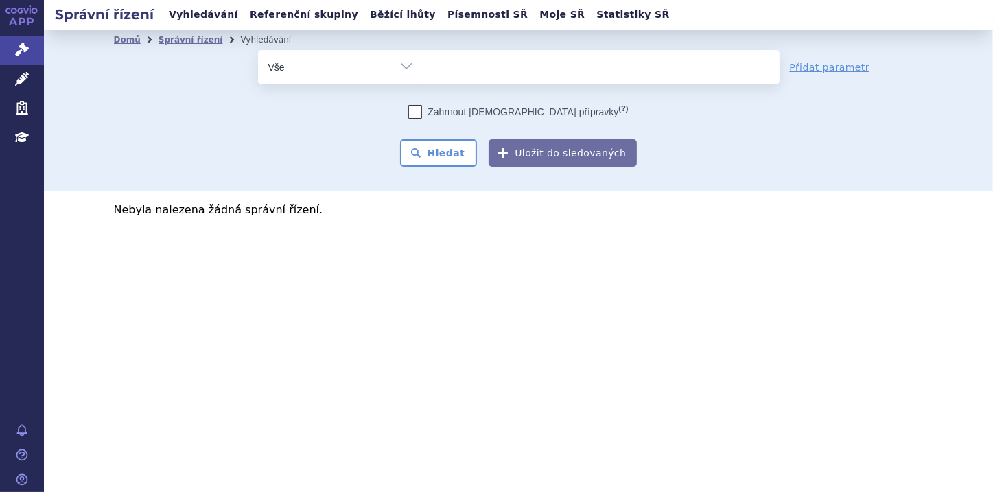
select select "0277346"
click at [445, 152] on button "Hledat" at bounding box center [439, 152] width 78 height 27
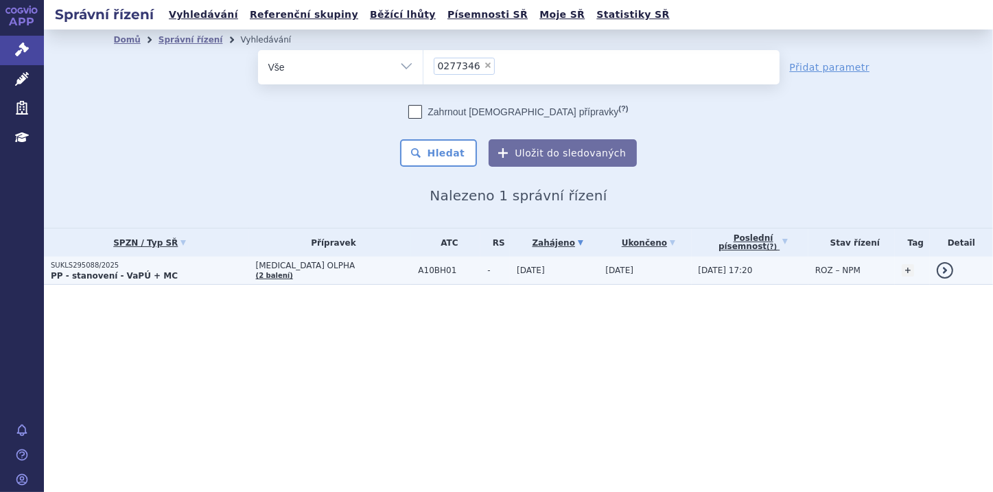
click at [151, 277] on strong "PP - stanovení - VaPÚ + MC" at bounding box center [114, 276] width 127 height 10
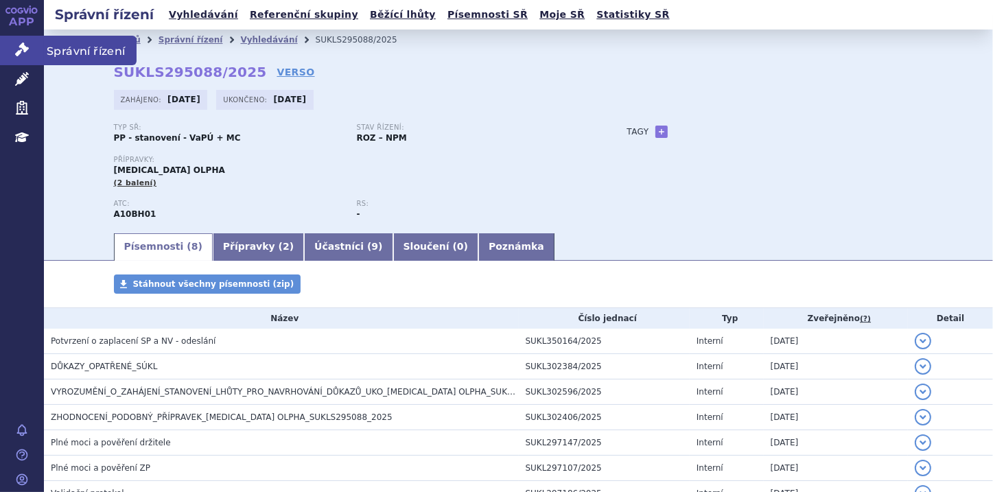
click at [25, 52] on icon at bounding box center [22, 50] width 14 height 14
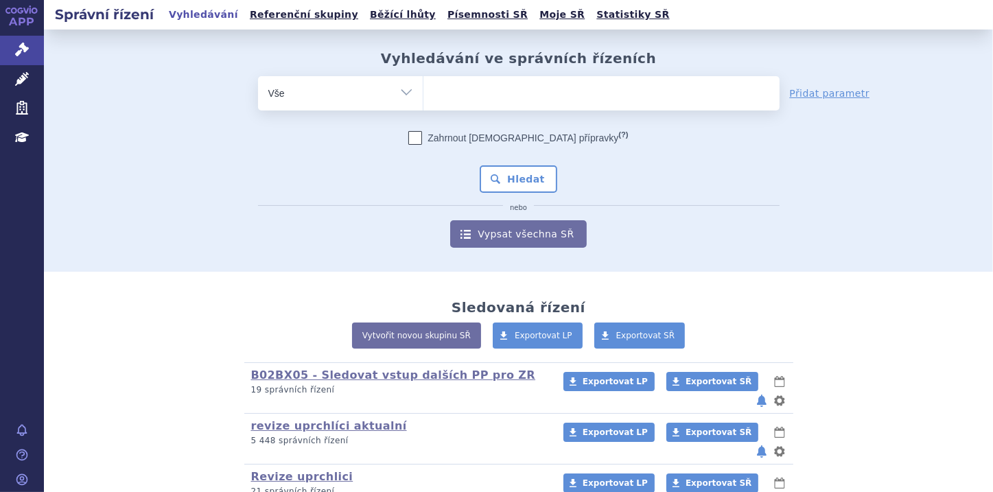
type input "0267817"
select select "0267817"
click at [525, 173] on button "Hledat" at bounding box center [519, 178] width 78 height 27
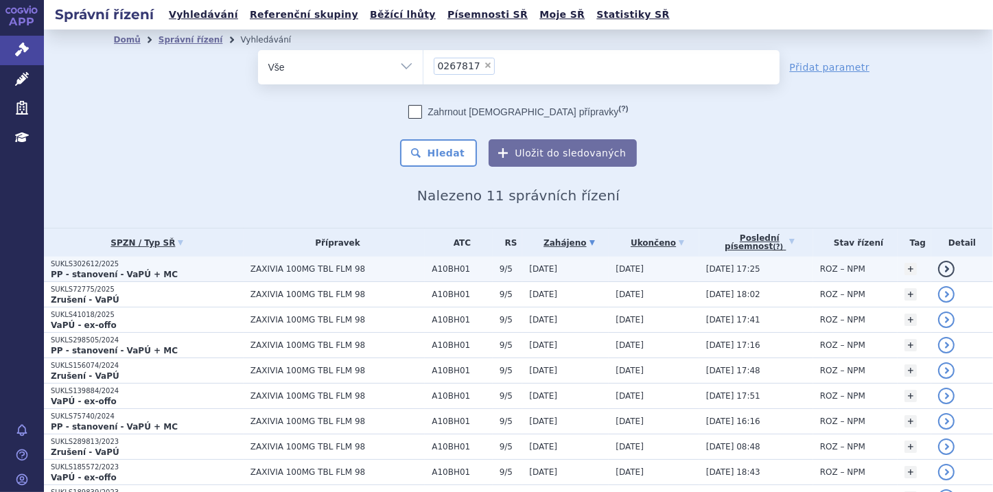
click at [137, 262] on p "SUKLS302612/2025" at bounding box center [147, 265] width 193 height 10
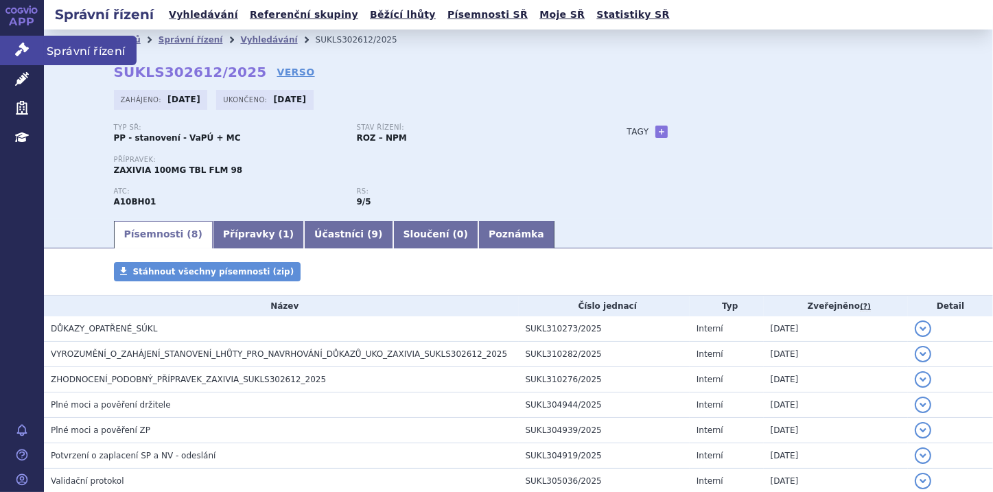
click at [14, 49] on link "Správní řízení" at bounding box center [22, 50] width 44 height 29
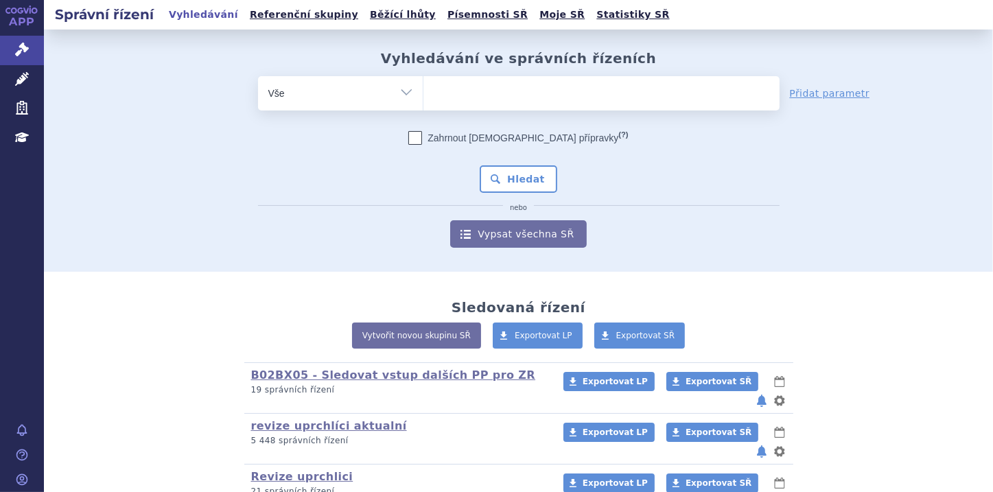
click at [437, 92] on ul at bounding box center [602, 90] width 356 height 29
click at [424, 92] on select at bounding box center [423, 93] width 1 height 34
paste input "0285762"
type input "0285762"
select select "0285762"
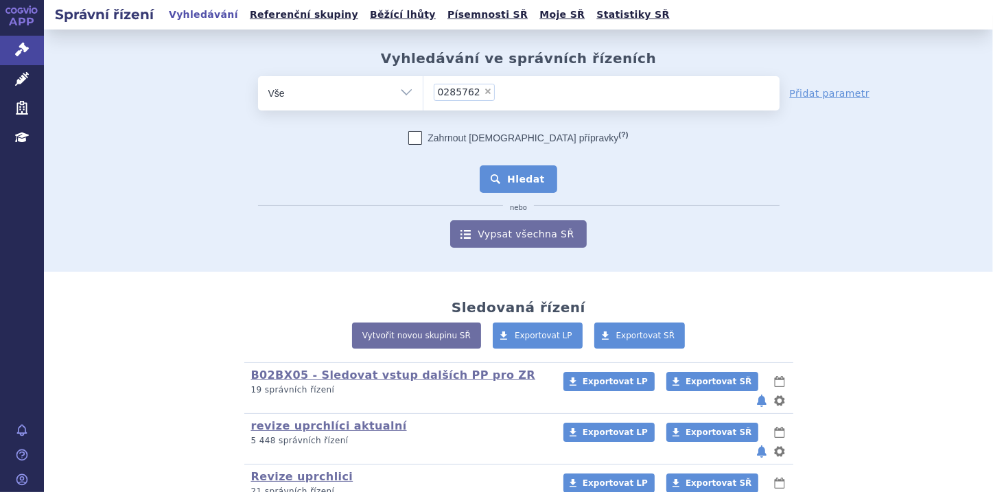
click at [539, 173] on button "Hledat" at bounding box center [519, 178] width 78 height 27
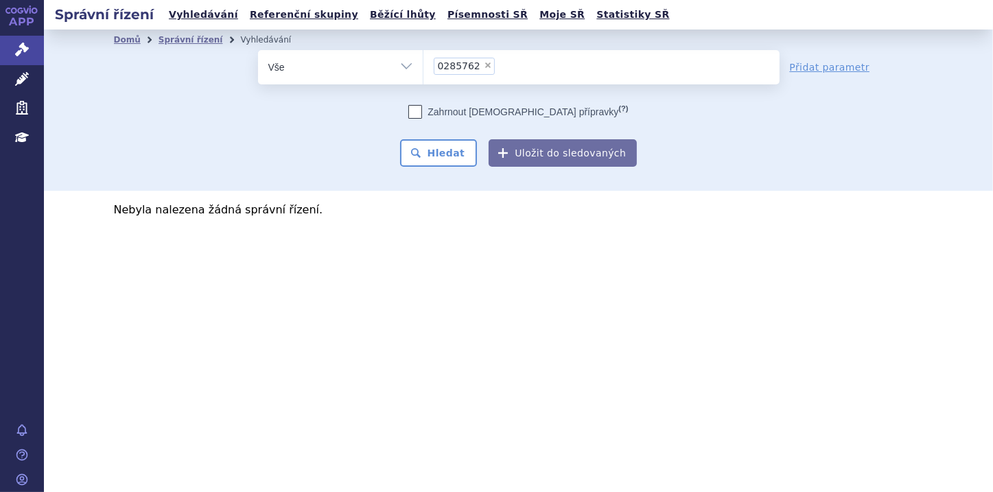
click at [484, 66] on span "×" at bounding box center [488, 65] width 8 height 8
click at [424, 66] on select "0285762" at bounding box center [423, 66] width 1 height 34
select select
click at [12, 51] on link "Správní řízení" at bounding box center [22, 50] width 44 height 29
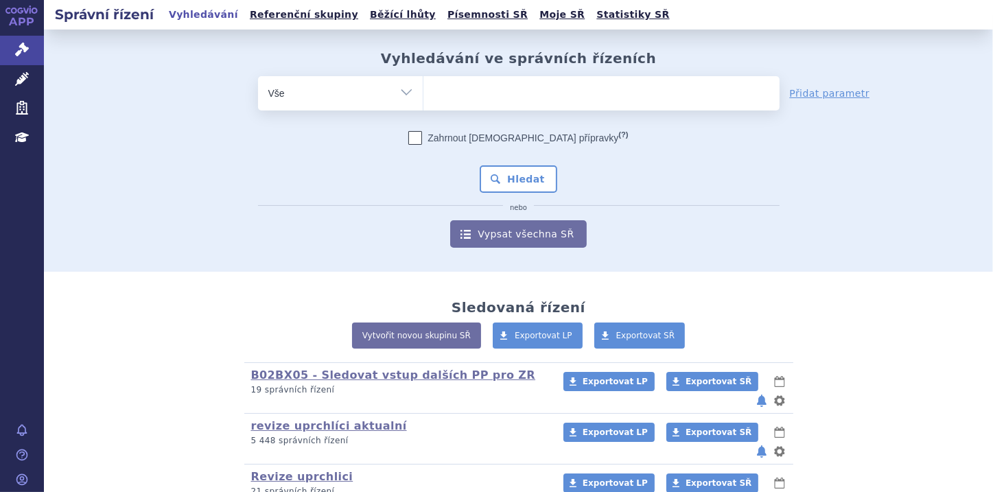
click at [453, 88] on ul at bounding box center [602, 90] width 356 height 29
click at [424, 88] on select at bounding box center [423, 93] width 1 height 34
paste input "0285762"
type input "0285762"
select select "0285762"
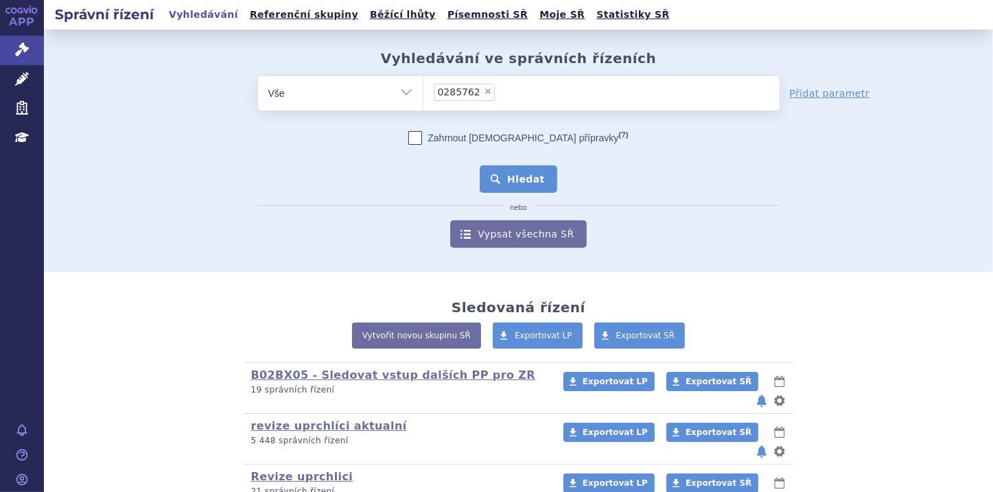
click at [511, 181] on button "Hledat" at bounding box center [519, 178] width 78 height 27
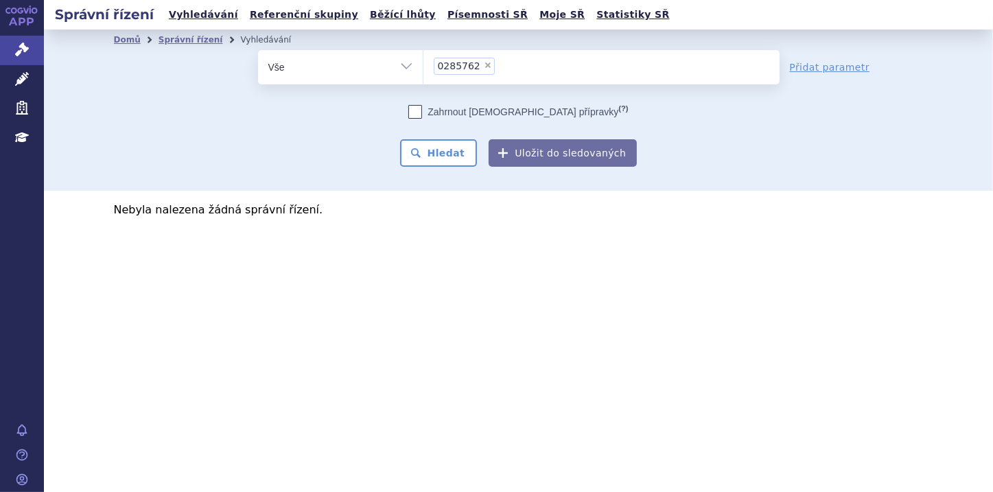
click at [484, 66] on span "×" at bounding box center [488, 65] width 8 height 8
click at [424, 66] on select "0285762" at bounding box center [423, 66] width 1 height 34
select select
type input "0251573"
select select "0251573"
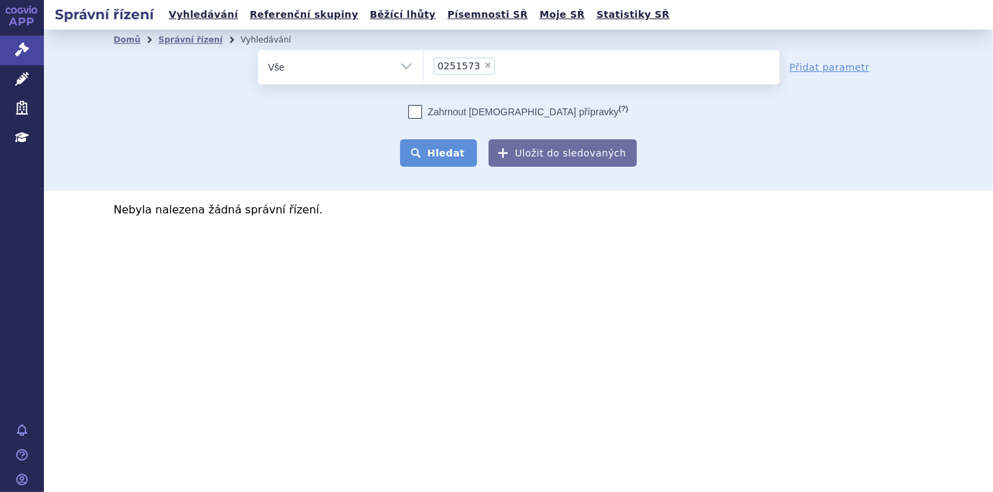
click at [442, 154] on button "Hledat" at bounding box center [439, 152] width 78 height 27
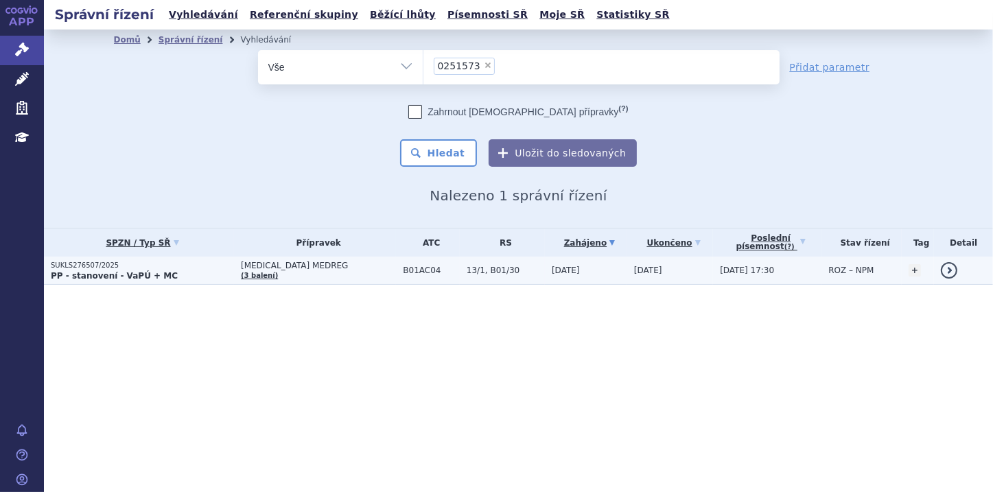
click at [126, 275] on strong "PP - stanovení - VaPÚ + MC" at bounding box center [114, 276] width 127 height 10
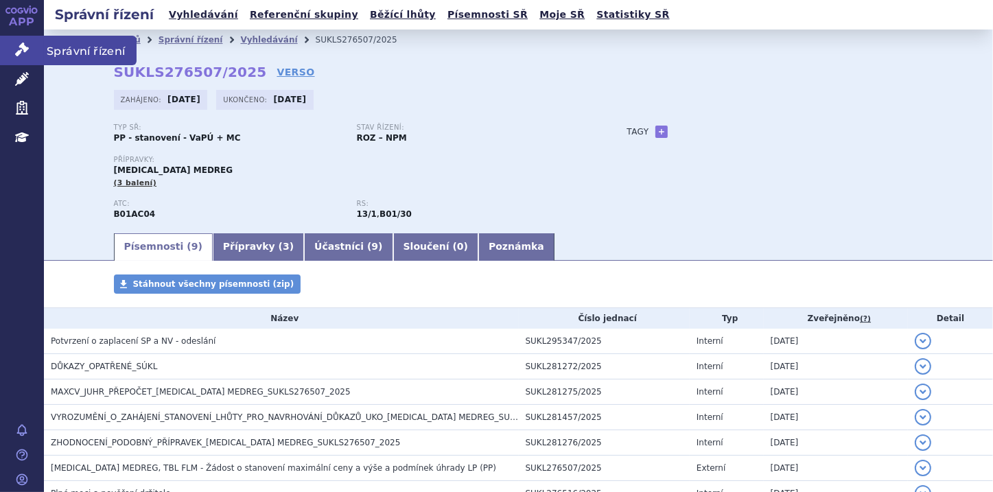
click at [19, 47] on icon at bounding box center [22, 50] width 14 height 14
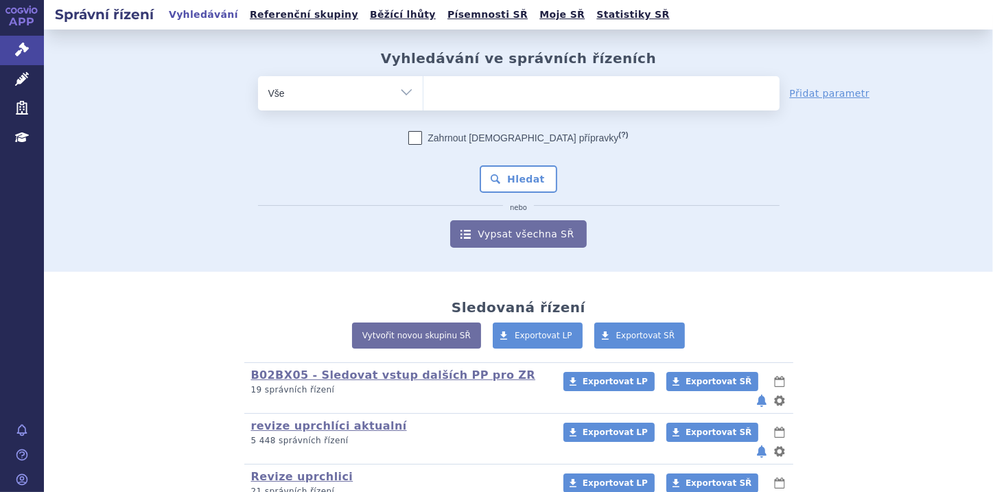
click at [426, 81] on ul at bounding box center [602, 90] width 356 height 29
click at [424, 81] on select at bounding box center [423, 93] width 1 height 34
paste input "0271337"
type input "0271337"
select select "0271337"
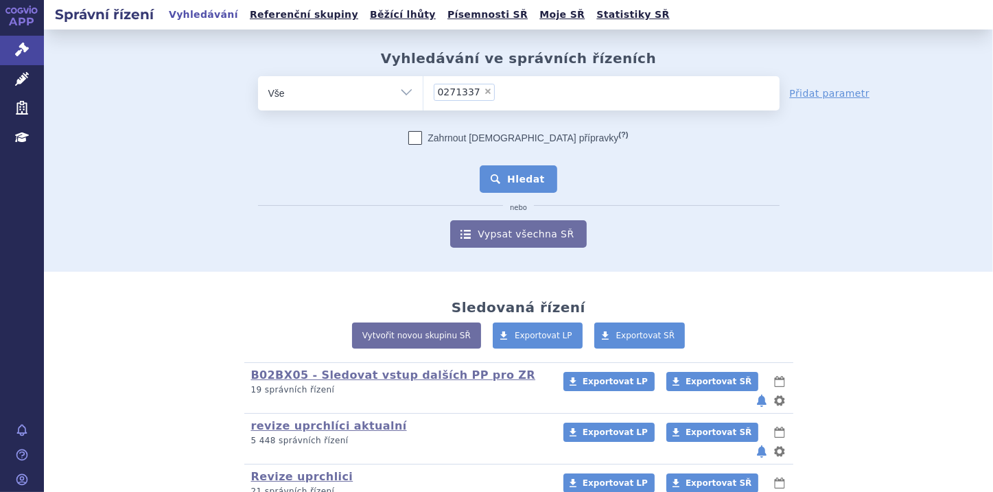
click at [497, 178] on button "Hledat" at bounding box center [519, 178] width 78 height 27
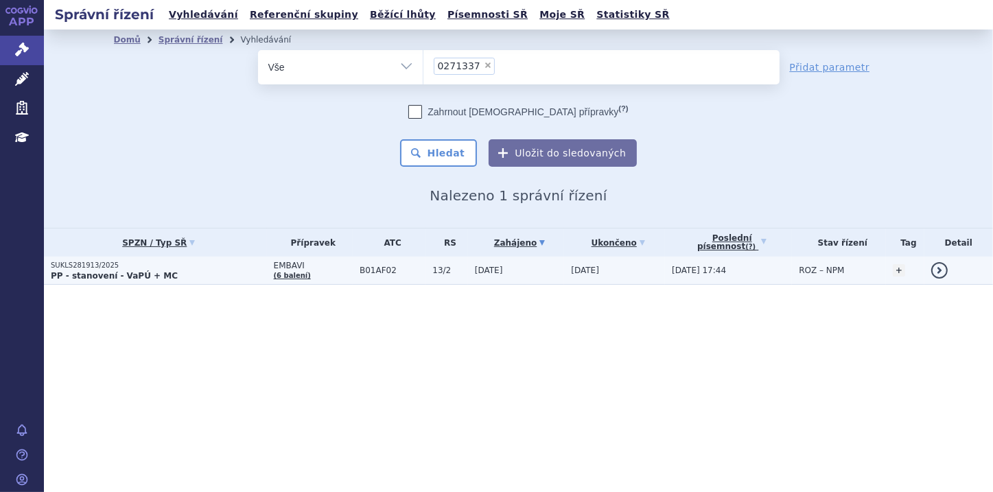
click at [122, 277] on strong "PP - stanovení - VaPÚ + MC" at bounding box center [114, 276] width 127 height 10
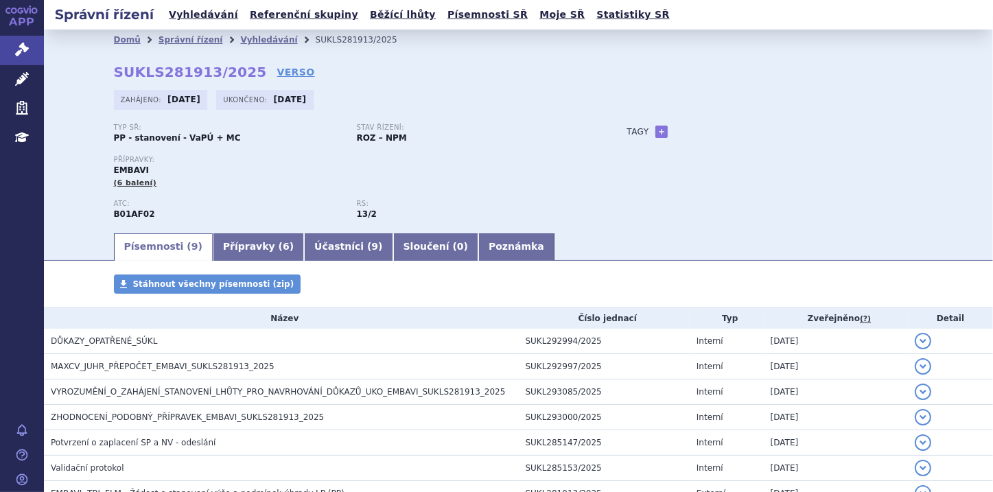
click at [235, 249] on link "Přípravky ( 6 )" at bounding box center [258, 246] width 91 height 27
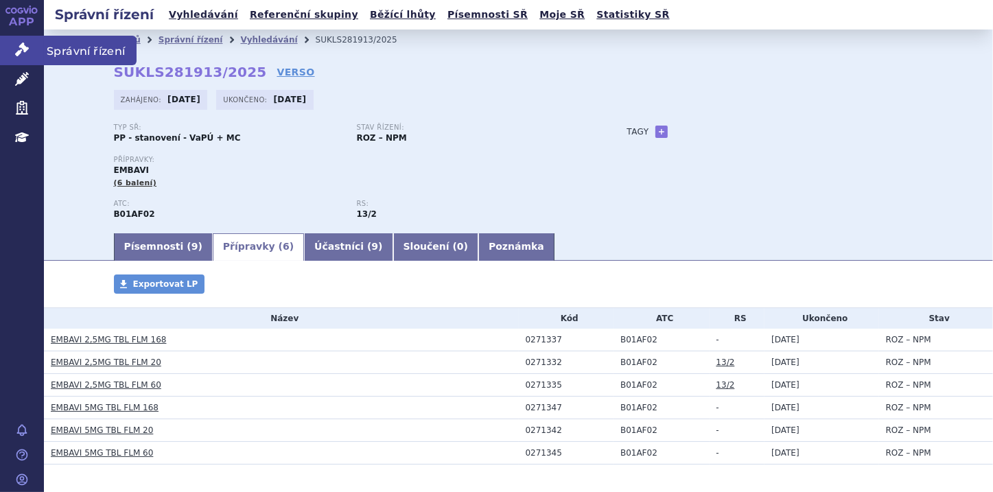
click at [33, 58] on link "Správní řízení" at bounding box center [22, 50] width 44 height 29
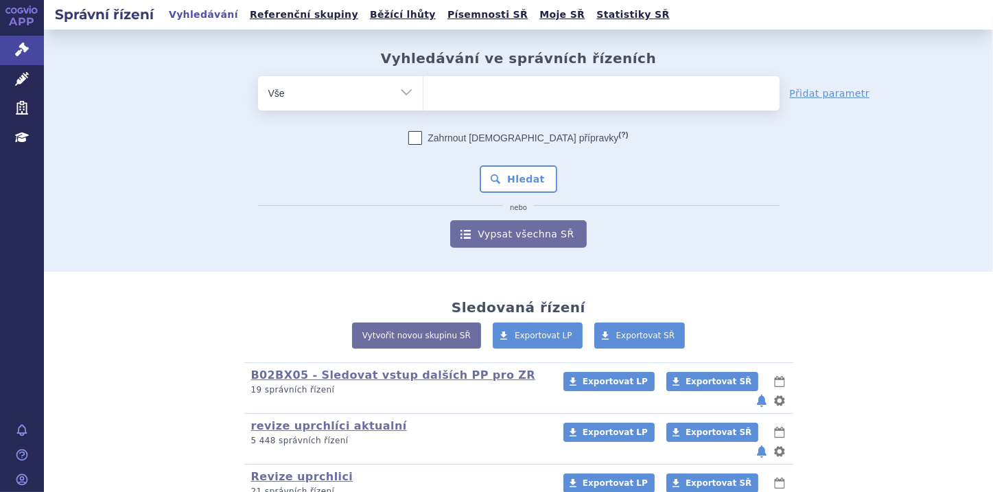
type input "0286187"
select select "0286187"
click at [503, 172] on button "Hledat" at bounding box center [519, 178] width 78 height 27
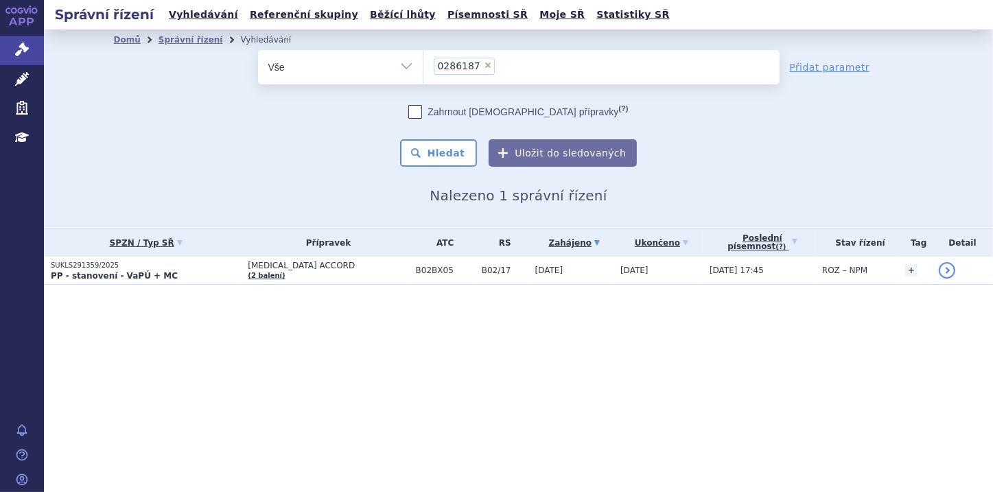
click at [481, 59] on li "× 0286187" at bounding box center [464, 66] width 61 height 17
click at [424, 59] on select "0286187" at bounding box center [423, 66] width 1 height 34
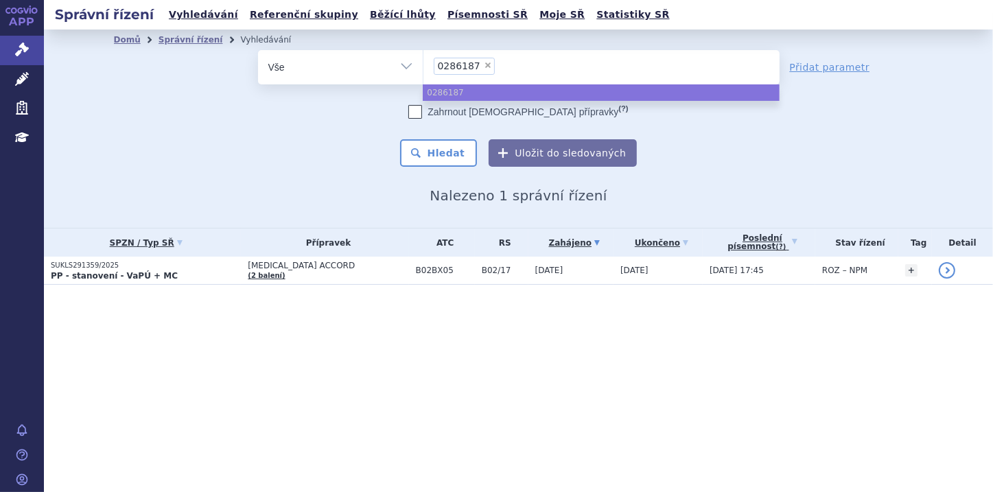
click at [484, 66] on span "×" at bounding box center [488, 65] width 8 height 8
click at [424, 66] on select "0286187" at bounding box center [423, 66] width 1 height 34
select select
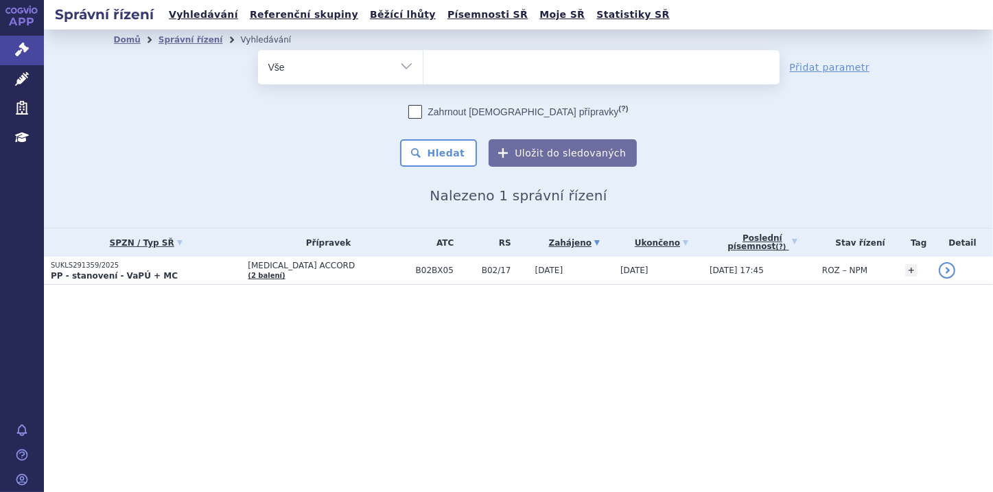
type input "0277217"
select select "0277217"
click at [448, 154] on button "Hledat" at bounding box center [439, 152] width 78 height 27
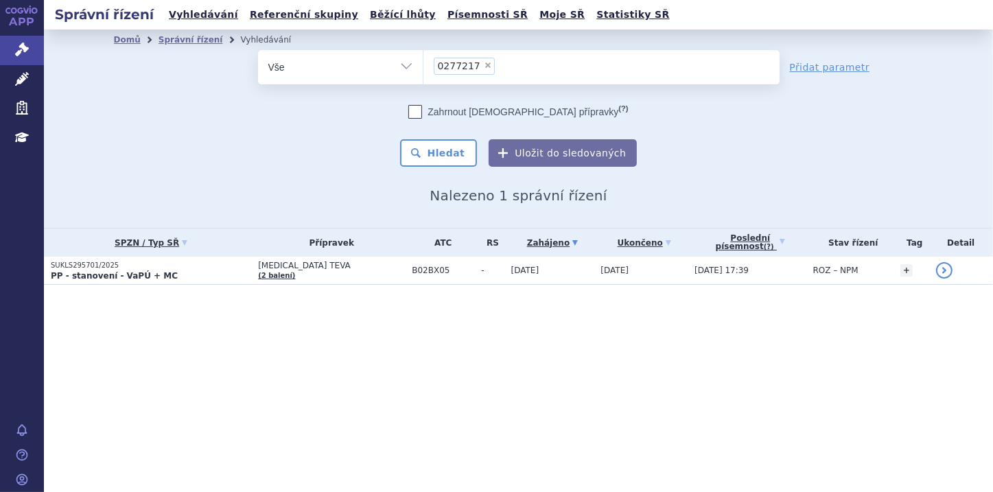
click at [484, 63] on span "×" at bounding box center [488, 65] width 8 height 8
click at [424, 63] on select "0277217" at bounding box center [423, 66] width 1 height 34
select select
type input "0286009"
select select "0286009"
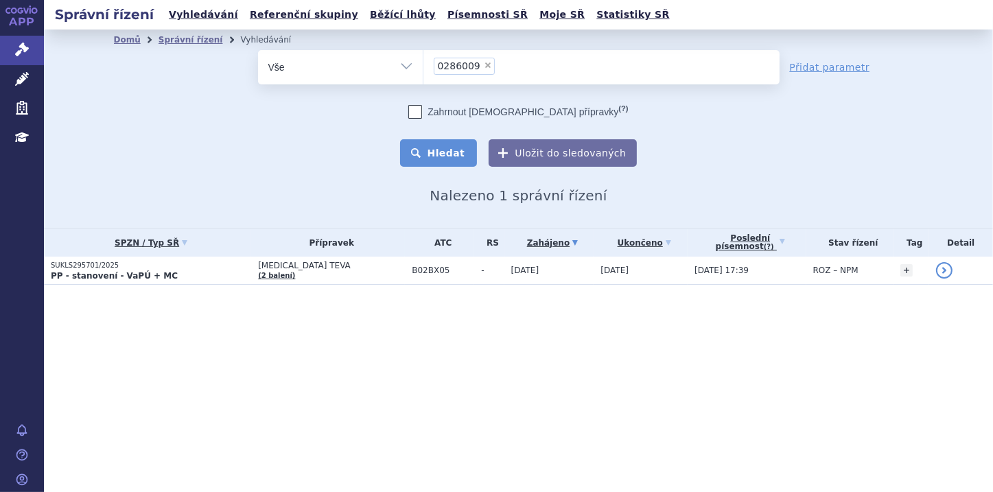
click at [452, 152] on button "Hledat" at bounding box center [439, 152] width 78 height 27
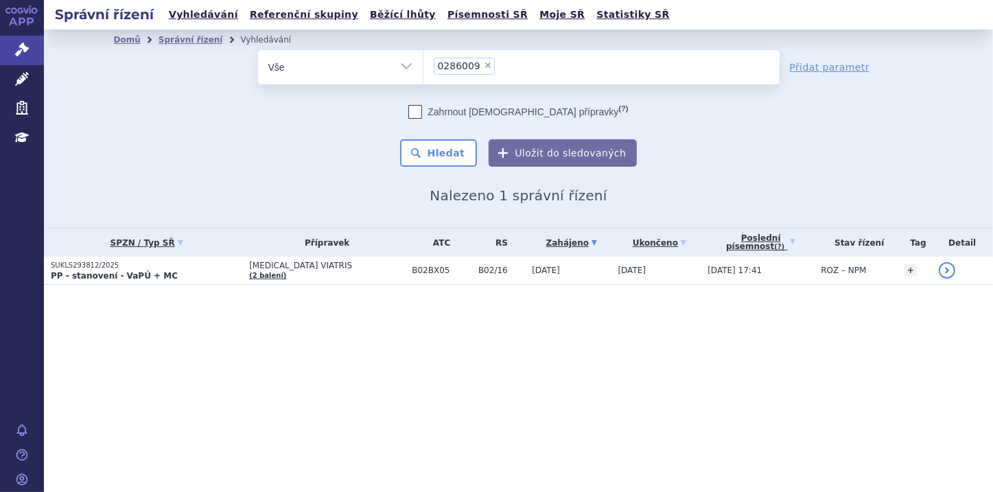
click at [484, 63] on span "×" at bounding box center [488, 65] width 8 height 8
click at [424, 63] on select "0286009" at bounding box center [423, 66] width 1 height 34
select select
type input "0270849"
select select "0270849"
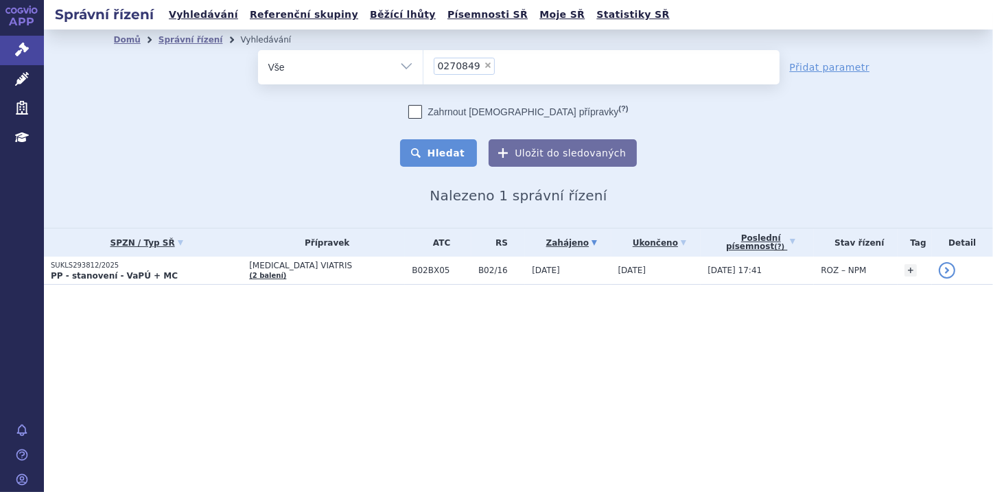
click at [450, 143] on button "Hledat" at bounding box center [439, 152] width 78 height 27
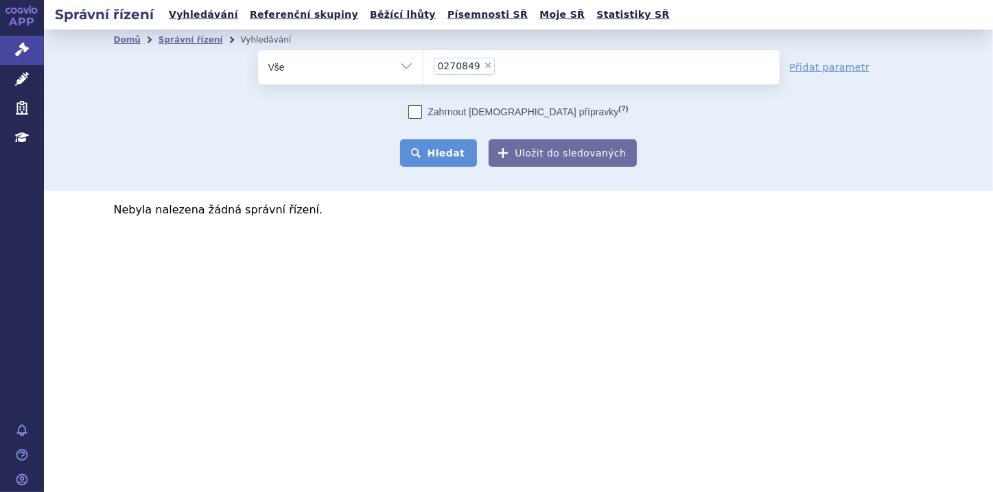
click at [463, 161] on button "Hledat" at bounding box center [439, 152] width 78 height 27
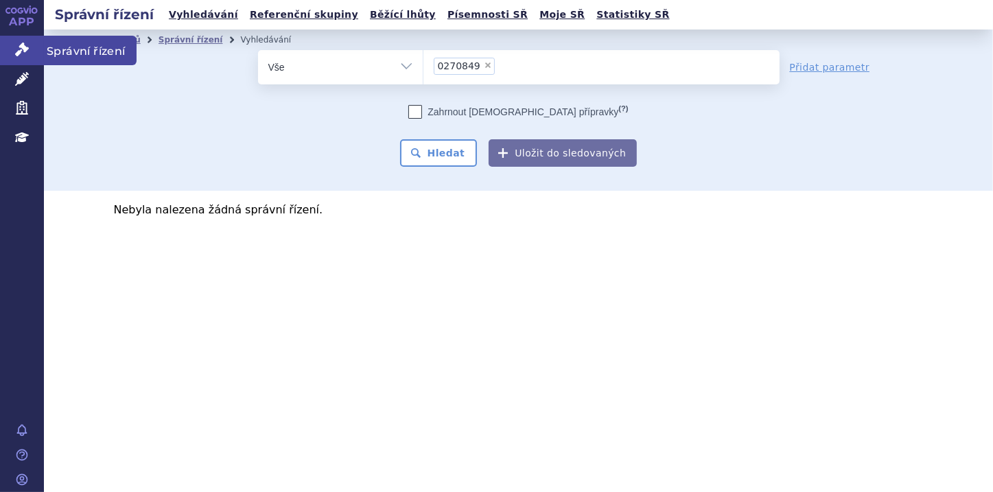
click at [25, 52] on icon at bounding box center [22, 50] width 14 height 14
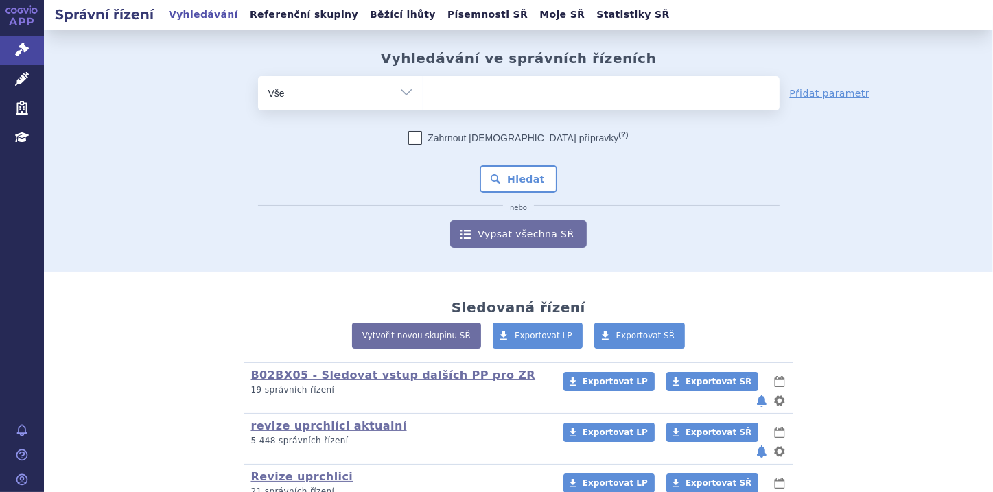
click at [489, 90] on ul at bounding box center [602, 90] width 356 height 29
click at [424, 90] on select at bounding box center [423, 93] width 1 height 34
paste input "0270849"
type input "0270849"
select select "0270849"
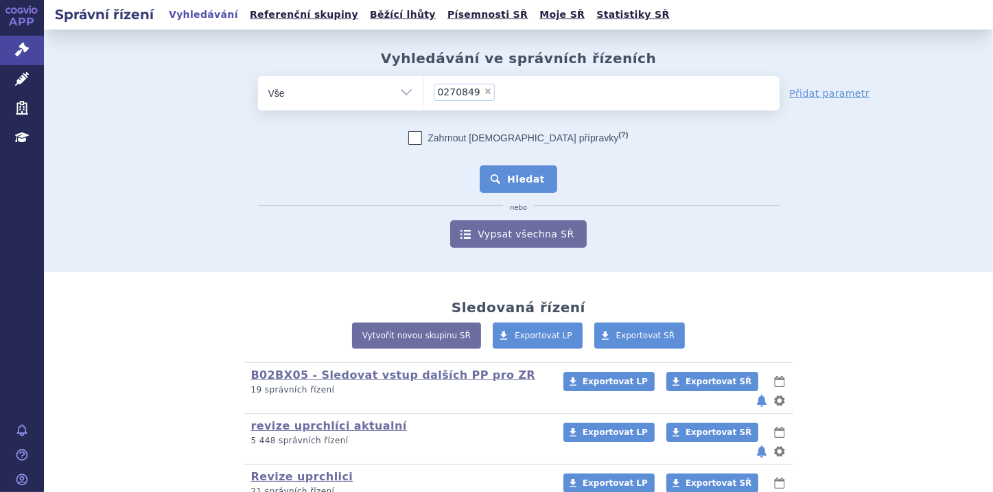
click at [524, 181] on button "Hledat" at bounding box center [519, 178] width 78 height 27
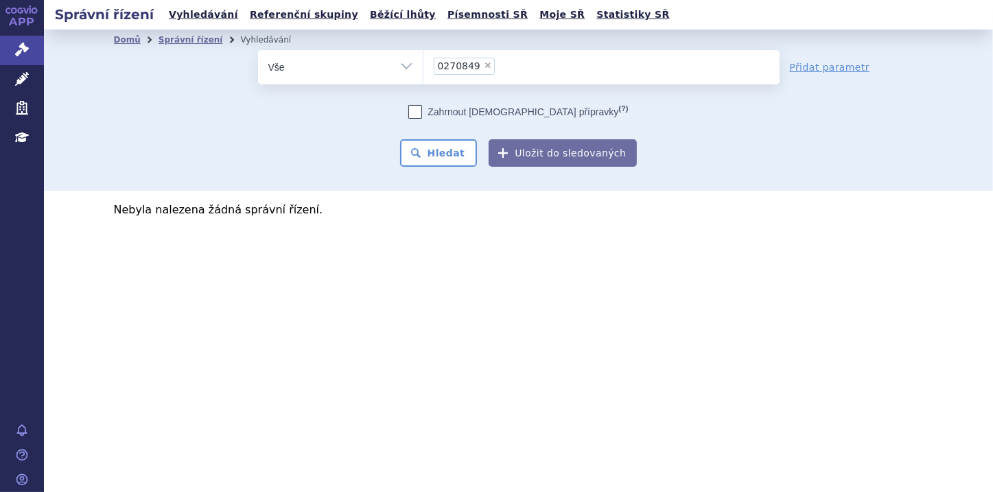
click at [484, 64] on span "×" at bounding box center [488, 65] width 8 height 8
click at [424, 64] on select "0270849" at bounding box center [423, 66] width 1 height 34
select select
click at [437, 66] on input "0270849" at bounding box center [438, 65] width 8 height 17
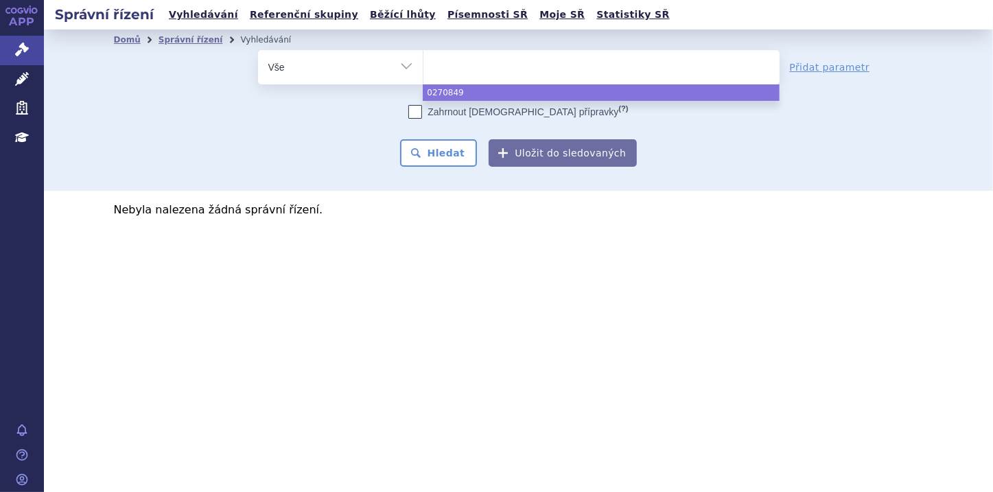
paste input "0270855"
type input "0270855"
select select "0270855"
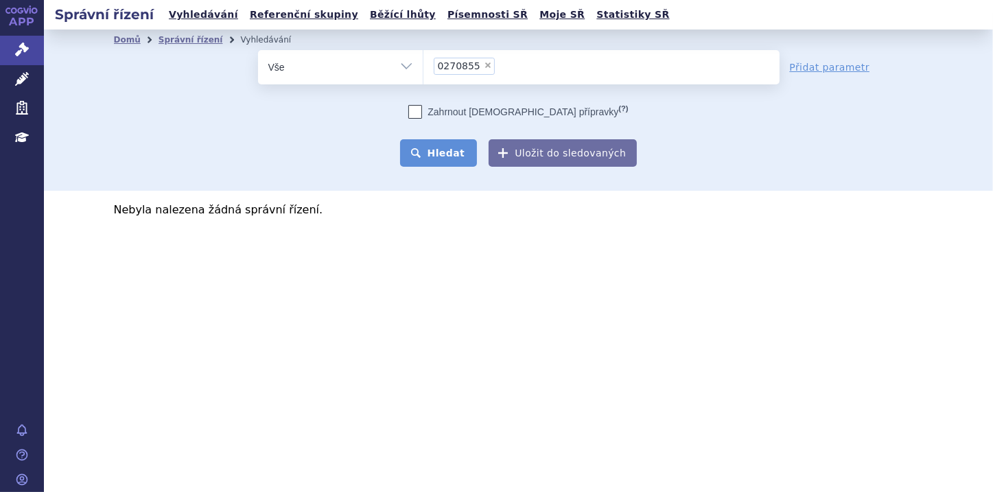
click at [444, 146] on button "Hledat" at bounding box center [439, 152] width 78 height 27
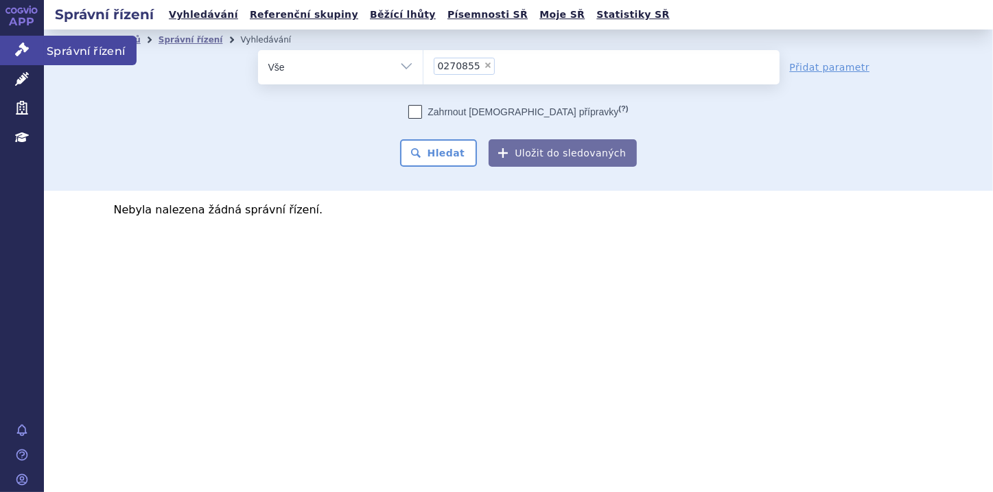
click at [19, 45] on icon at bounding box center [22, 50] width 14 height 14
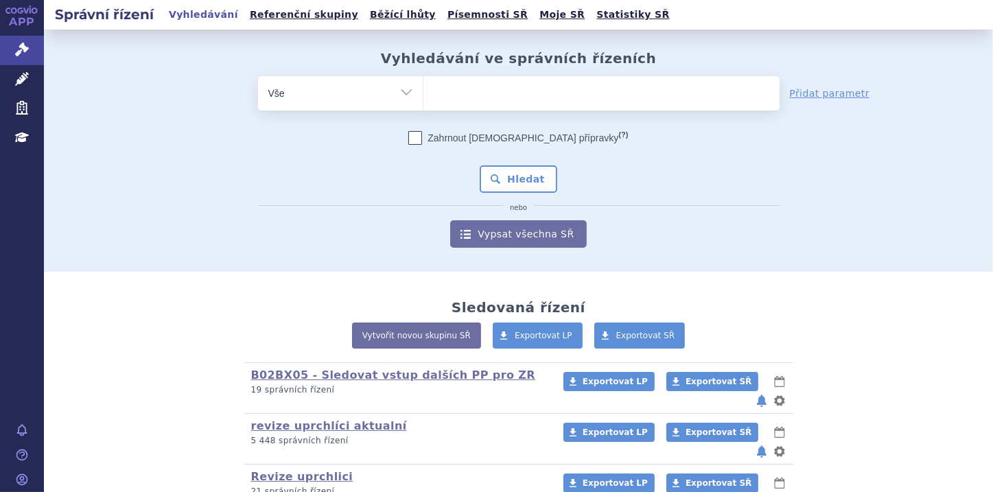
click at [443, 80] on ul at bounding box center [602, 90] width 356 height 29
click at [424, 80] on select at bounding box center [423, 93] width 1 height 34
paste input "0268477"
type input "0268477"
select select "0268477"
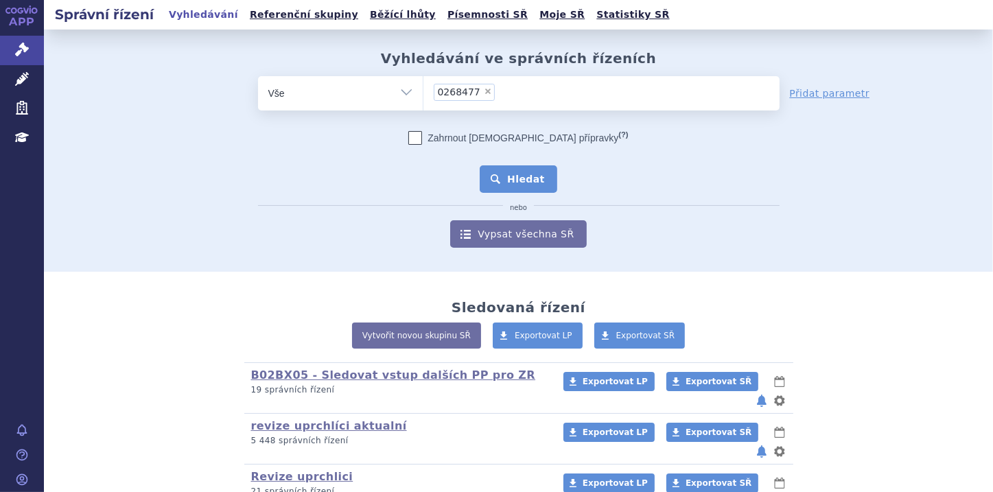
click at [530, 176] on button "Hledat" at bounding box center [519, 178] width 78 height 27
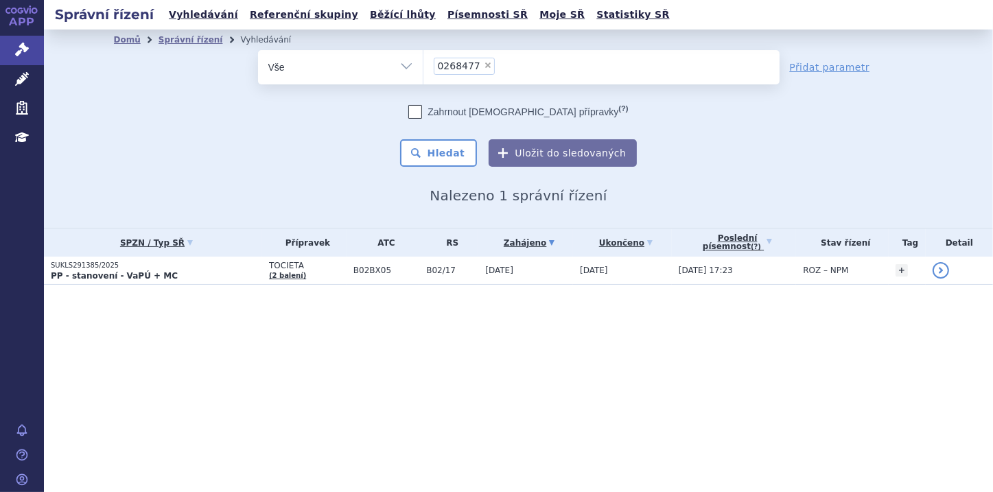
click at [484, 66] on span "×" at bounding box center [488, 65] width 8 height 8
click at [424, 66] on select "0268477" at bounding box center [423, 66] width 1 height 34
select select
type input "0272690"
select select "0272690"
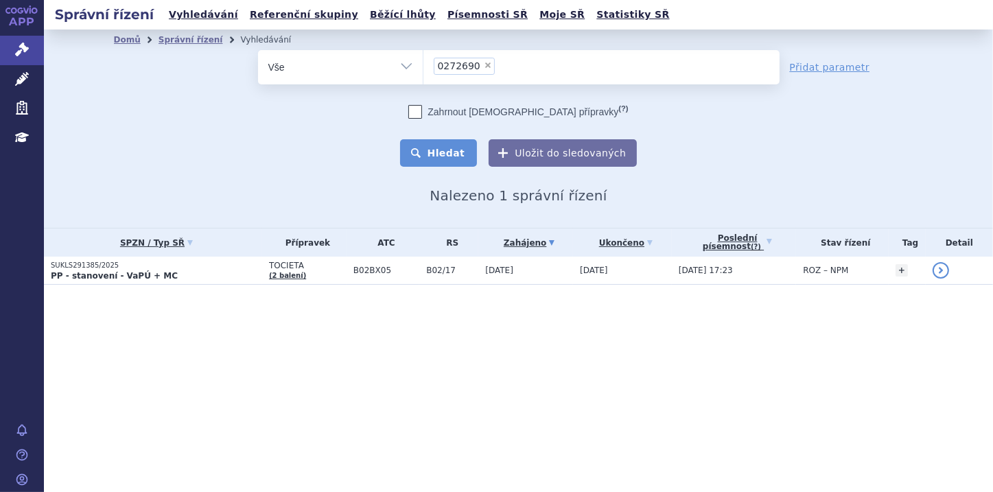
click at [465, 149] on button "Hledat" at bounding box center [439, 152] width 78 height 27
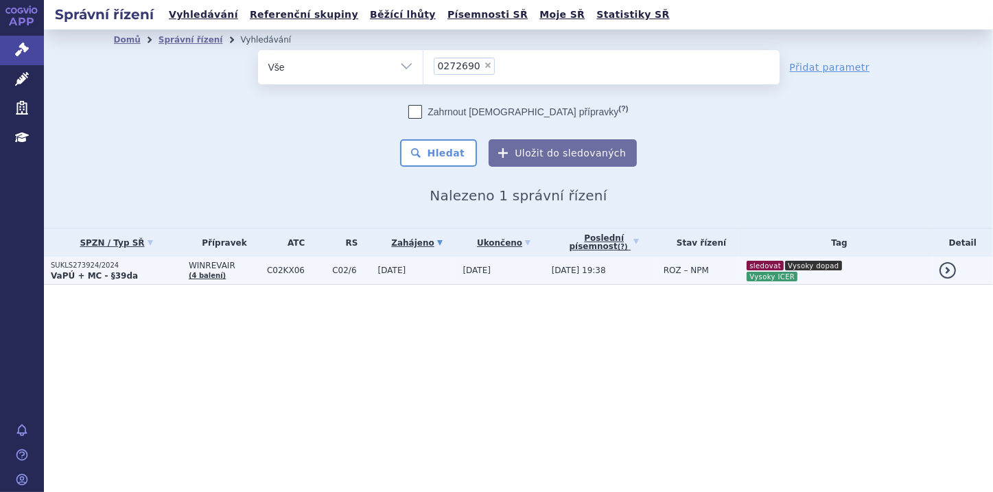
click at [105, 274] on strong "VaPÚ + MC - §39da" at bounding box center [94, 276] width 87 height 10
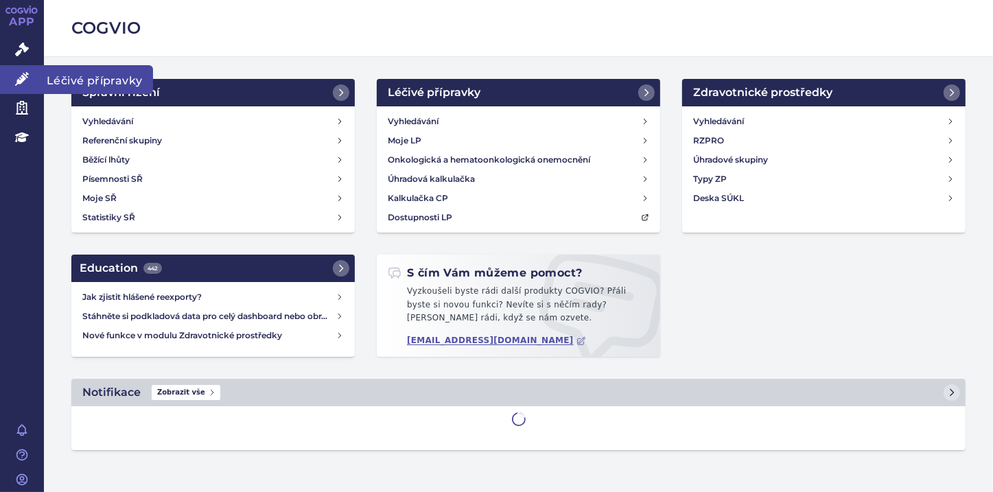
click at [27, 76] on icon at bounding box center [22, 79] width 14 height 14
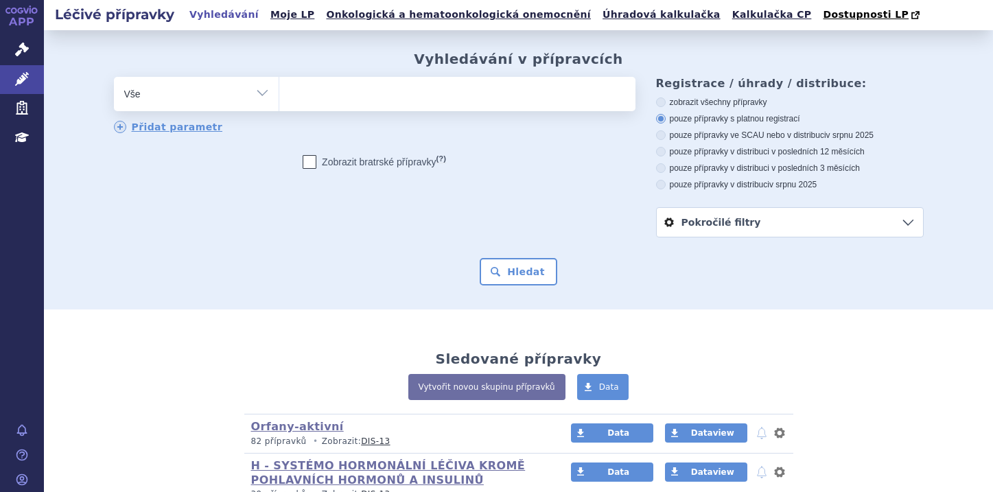
click at [303, 91] on ul at bounding box center [457, 91] width 356 height 29
click at [279, 91] on select at bounding box center [279, 93] width 1 height 34
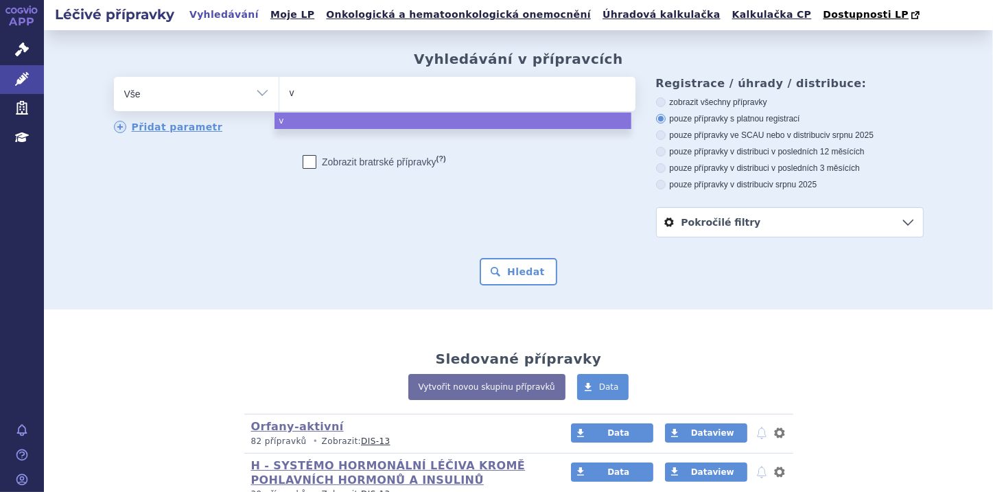
type input "v"
click at [301, 87] on ul "v" at bounding box center [457, 91] width 356 height 29
click at [279, 87] on select "v" at bounding box center [279, 93] width 1 height 34
select select "v"
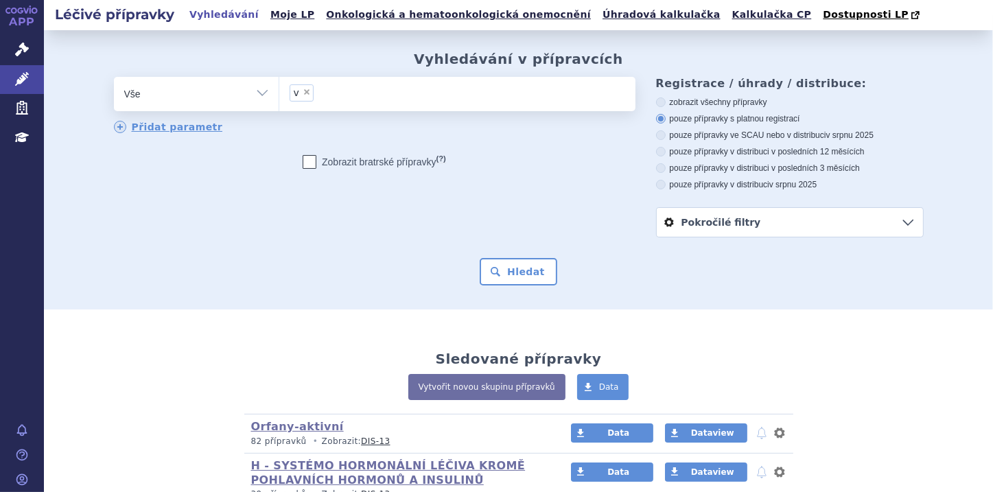
type input "v"
select select
click at [330, 84] on ul at bounding box center [457, 91] width 356 height 29
click at [279, 84] on select at bounding box center [279, 93] width 1 height 34
paste input "0272690"
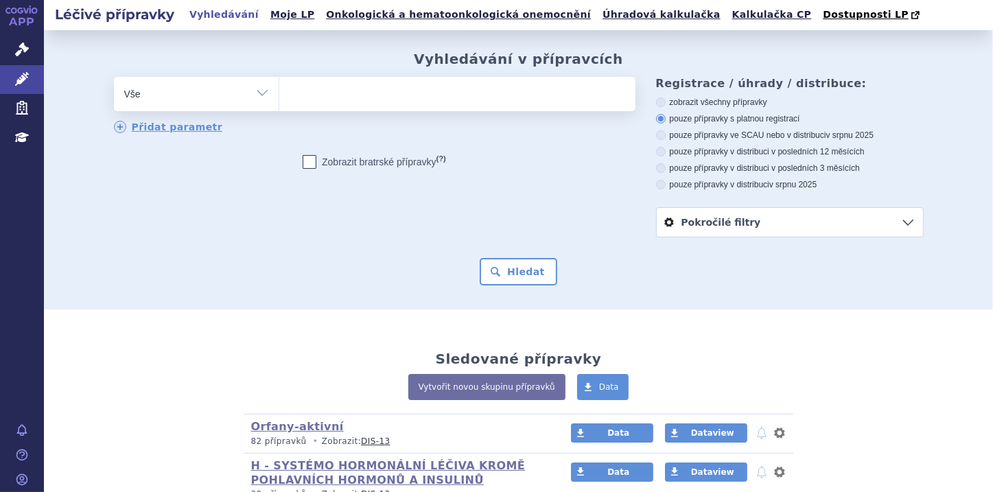
type input "0272690"
select select "0272690"
click at [540, 272] on button "Hledat" at bounding box center [519, 271] width 78 height 27
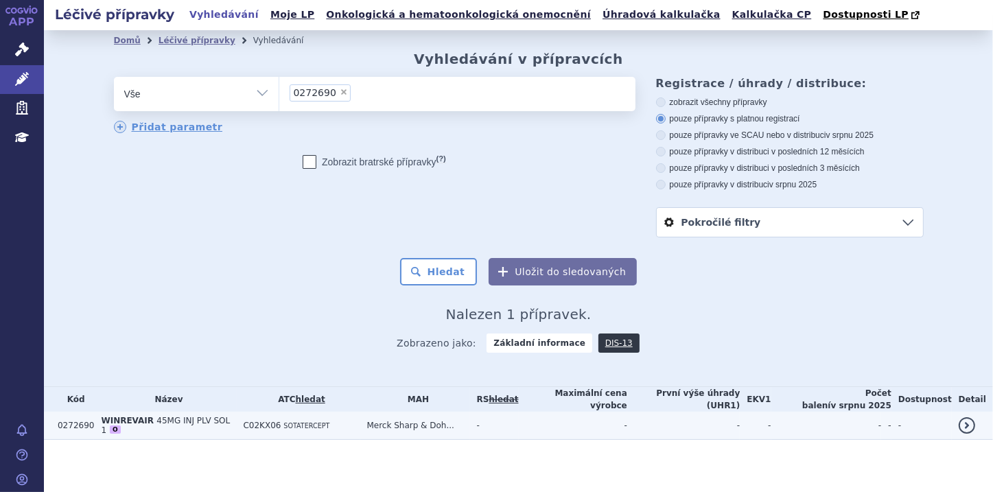
click at [168, 419] on span "45MG INJ PLV SOL 1" at bounding box center [165, 425] width 129 height 19
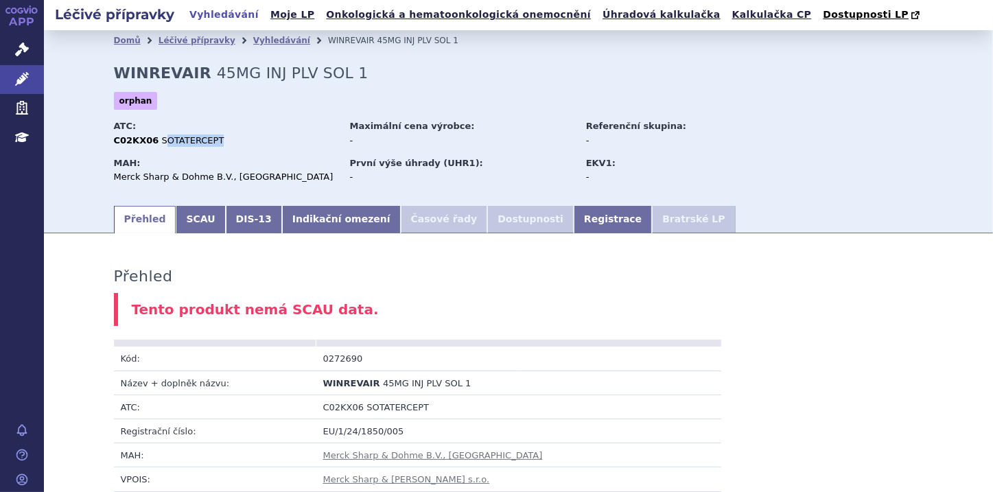
drag, startPoint x: 209, startPoint y: 139, endPoint x: 152, endPoint y: 141, distance: 56.3
click at [152, 141] on div "C02KX06 SOTATERCEPT" at bounding box center [225, 141] width 223 height 12
copy span "OTATERCEPT"
click at [222, 157] on div "MAH: Merck Sharp & Dohme B.V., [GEOGRAPHIC_DATA]" at bounding box center [230, 172] width 233 height 36
drag, startPoint x: 150, startPoint y: 146, endPoint x: 202, endPoint y: 146, distance: 51.5
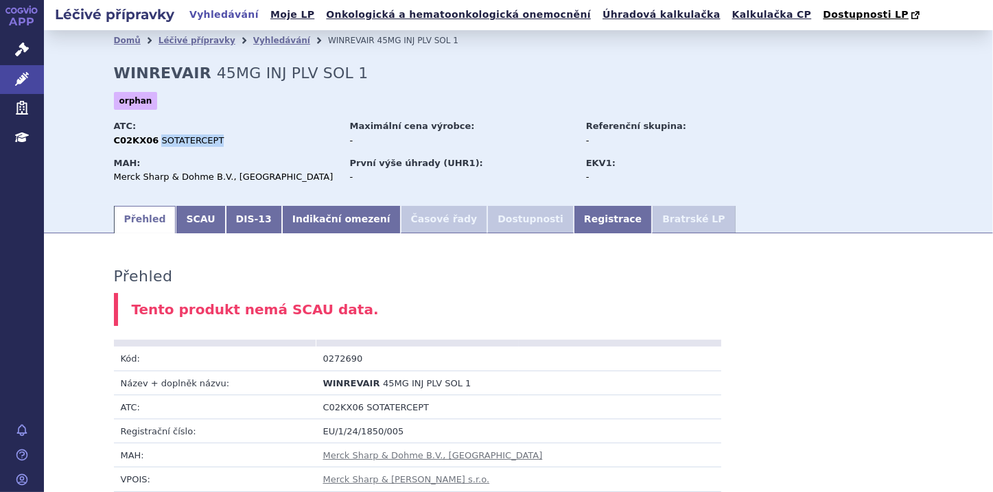
click at [202, 146] on span "SOTATERCEPT" at bounding box center [192, 140] width 62 height 10
copy span "SOTATERCEPT"
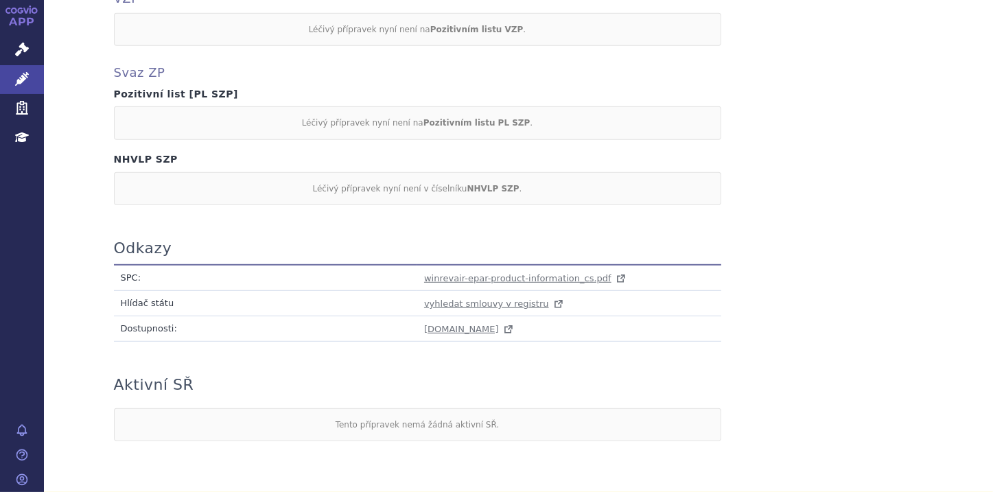
scroll to position [714, 0]
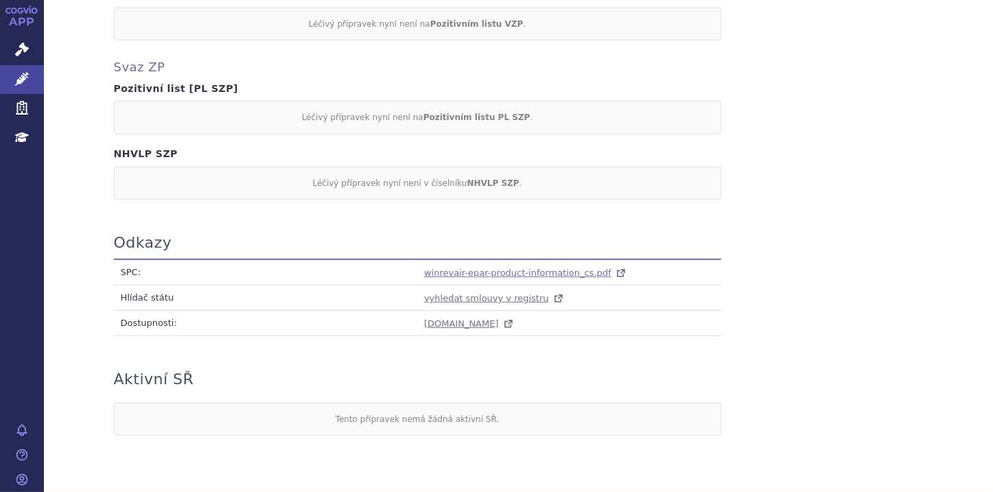
click at [447, 274] on span "winrevair-epar-product-information_cs.pdf" at bounding box center [517, 273] width 187 height 10
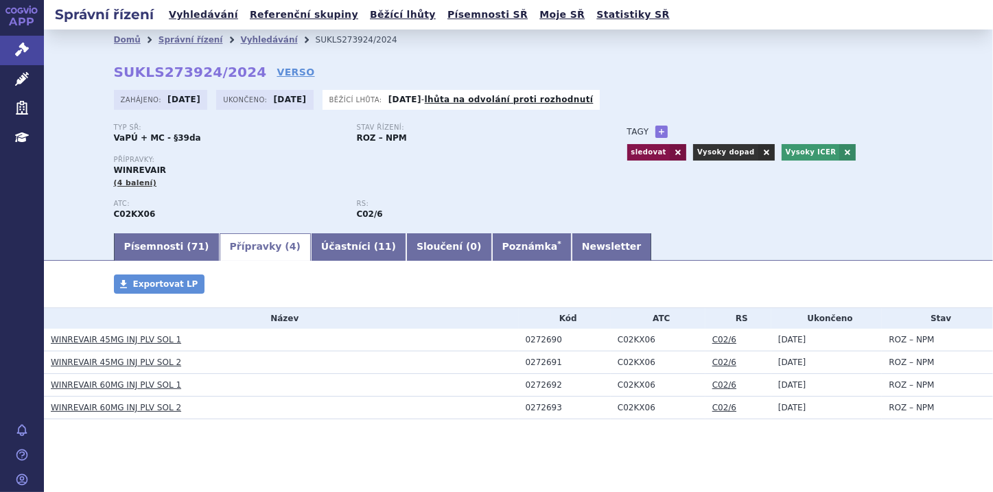
click at [147, 365] on link "WINREVAIR 45MG INJ PLV SOL 2" at bounding box center [116, 363] width 130 height 10
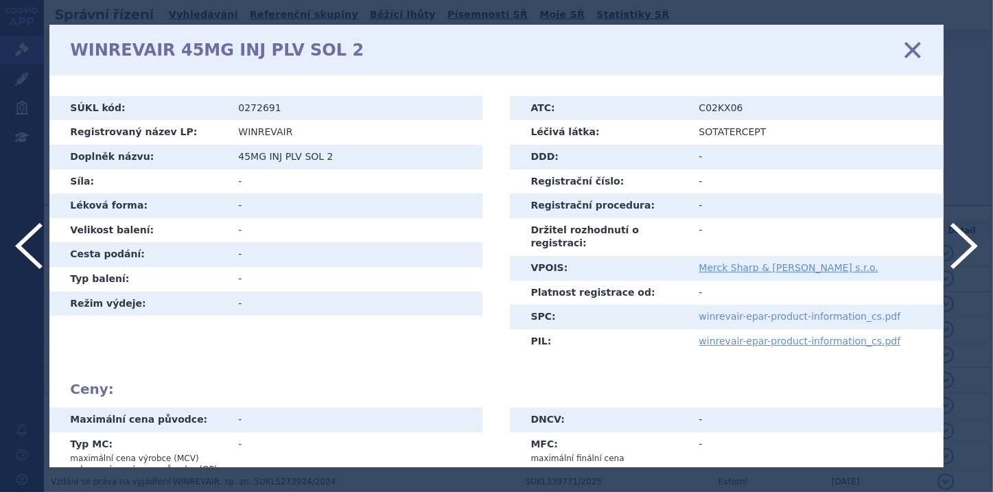
click at [706, 311] on link "winrevair-epar-product-information_cs.pdf" at bounding box center [800, 316] width 202 height 11
click at [915, 51] on icon at bounding box center [912, 50] width 29 height 29
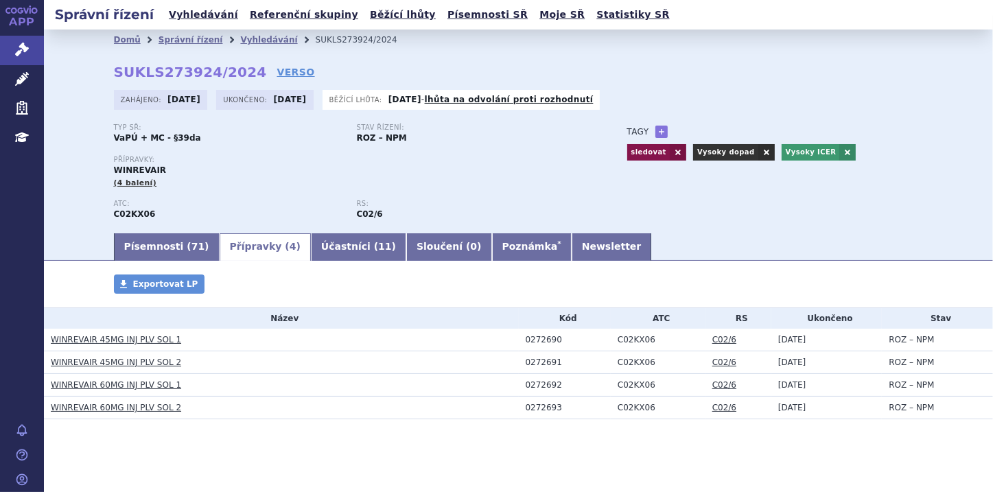
click at [97, 338] on link "WINREVAIR 45MG INJ PLV SOL 1" at bounding box center [116, 340] width 130 height 10
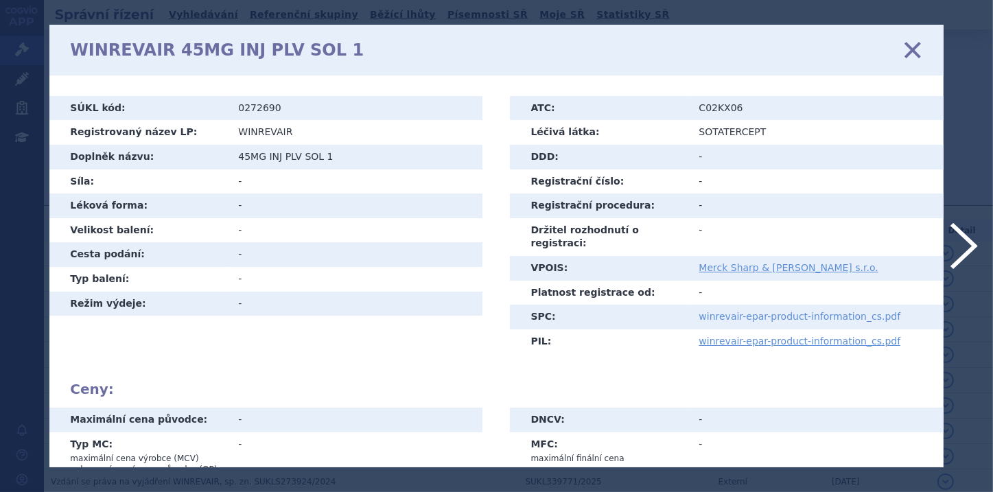
click at [741, 311] on link "winrevair-epar-product-information_cs.pdf" at bounding box center [800, 316] width 202 height 11
click at [915, 53] on icon at bounding box center [912, 50] width 29 height 29
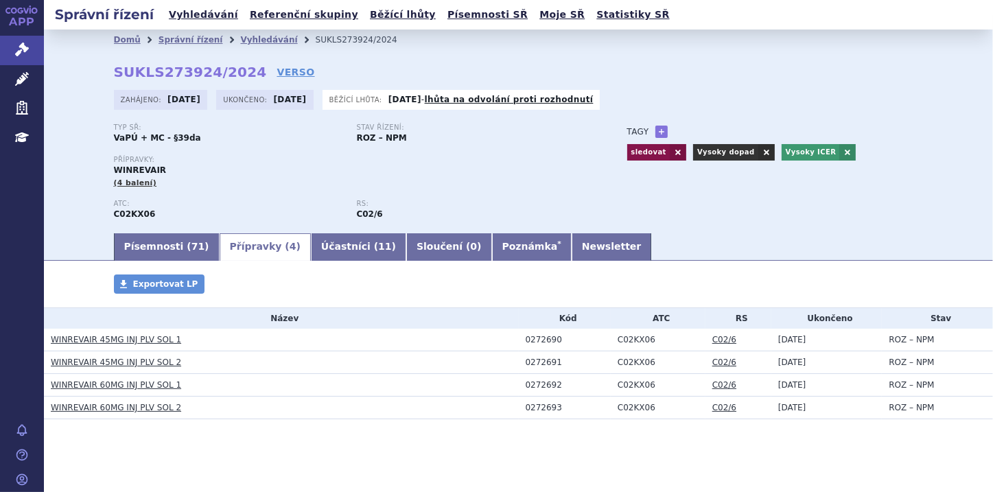
click at [108, 367] on link "WINREVAIR 45MG INJ PLV SOL 2" at bounding box center [116, 363] width 130 height 10
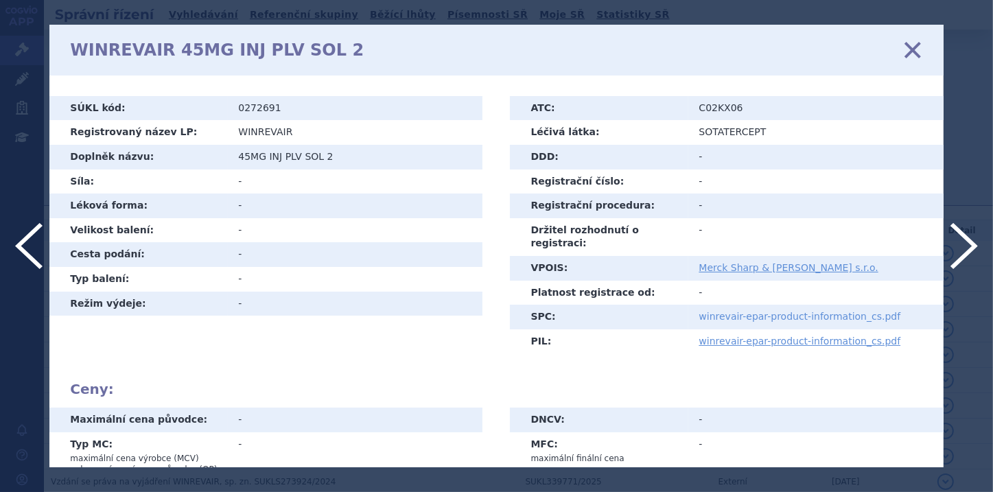
click at [800, 311] on link "winrevair-epar-product-information_cs.pdf" at bounding box center [800, 316] width 202 height 11
click at [913, 53] on icon at bounding box center [912, 50] width 29 height 29
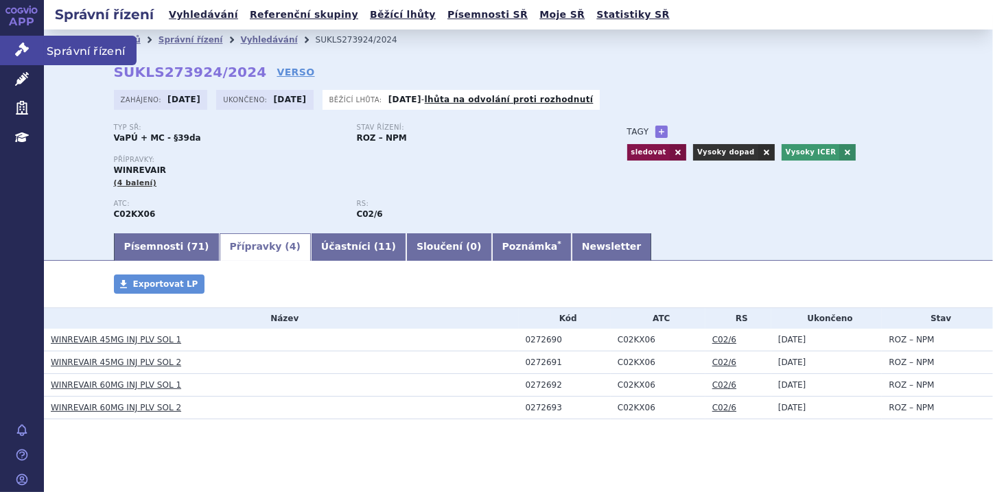
click at [24, 51] on icon at bounding box center [22, 50] width 14 height 14
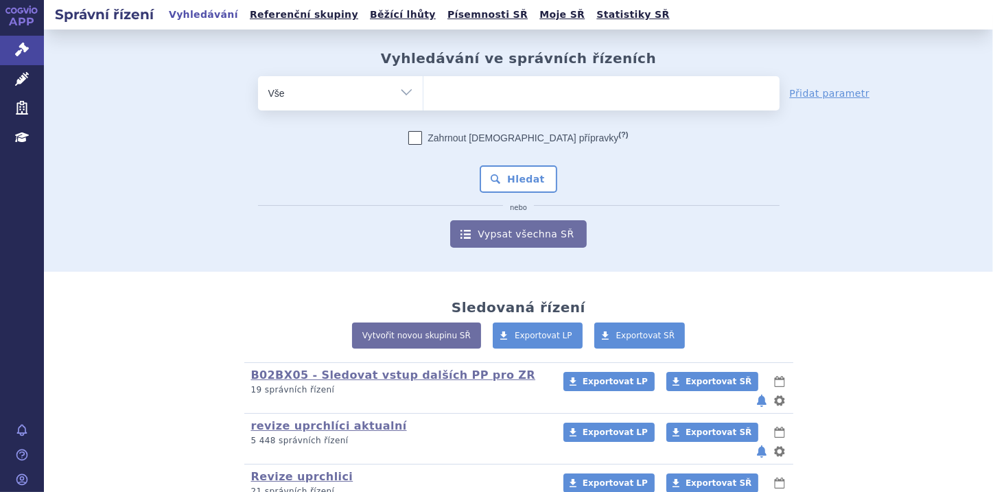
click at [434, 90] on input "search" at bounding box center [438, 91] width 8 height 17
paste input "0272690"
type input "0272690"
select select "0272690"
click at [520, 174] on button "Hledat" at bounding box center [519, 178] width 78 height 27
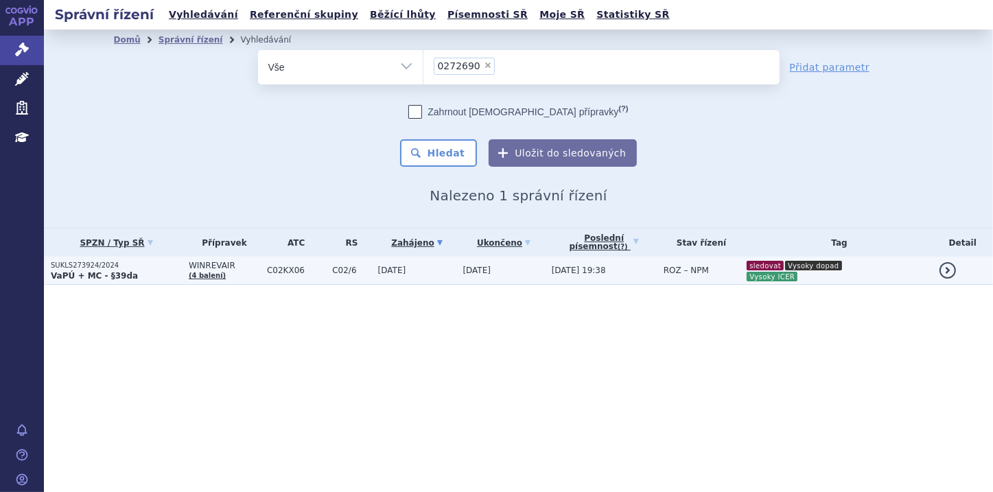
click at [106, 275] on strong "VaPÚ + MC - §39da" at bounding box center [94, 276] width 87 height 10
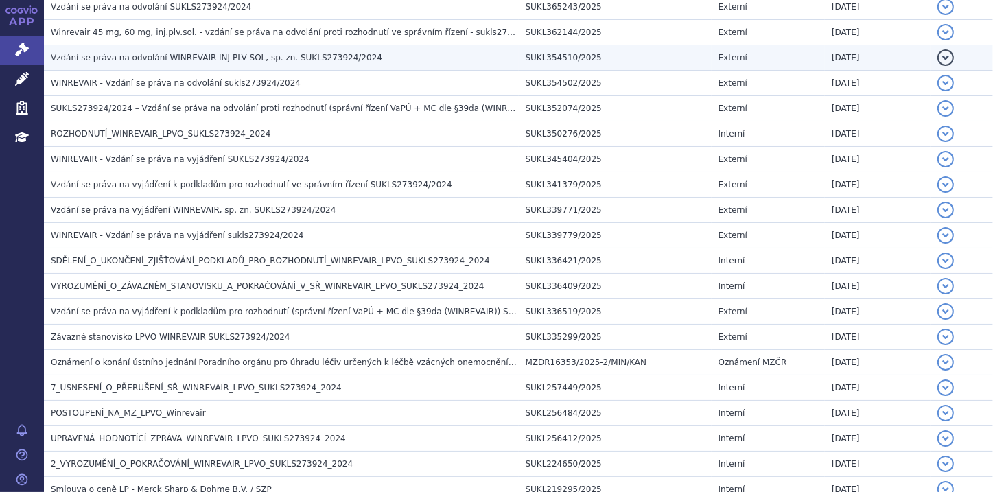
scroll to position [384, 0]
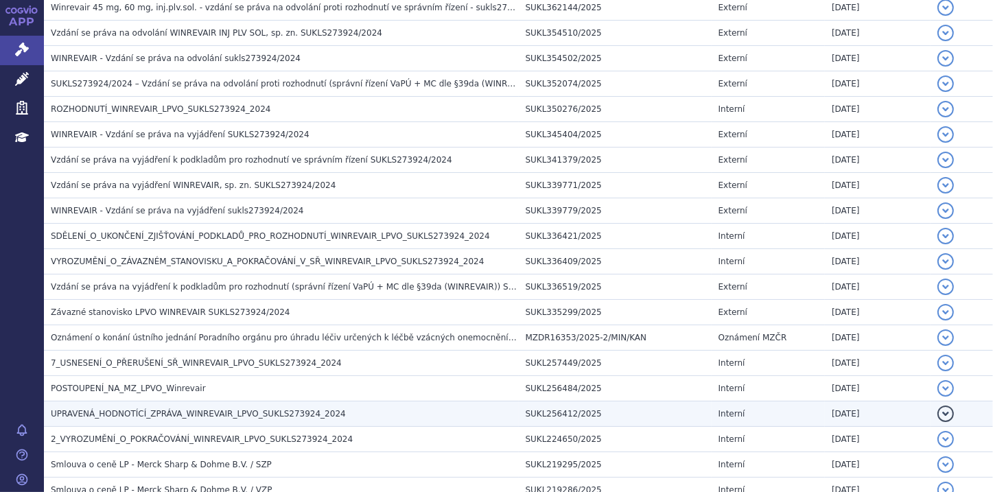
click at [266, 409] on span "UPRAVENÁ_HODNOTÍCÍ_ZPRÁVA_WINREVAIR_LPVO_SUKLS273924_2024" at bounding box center [198, 414] width 295 height 10
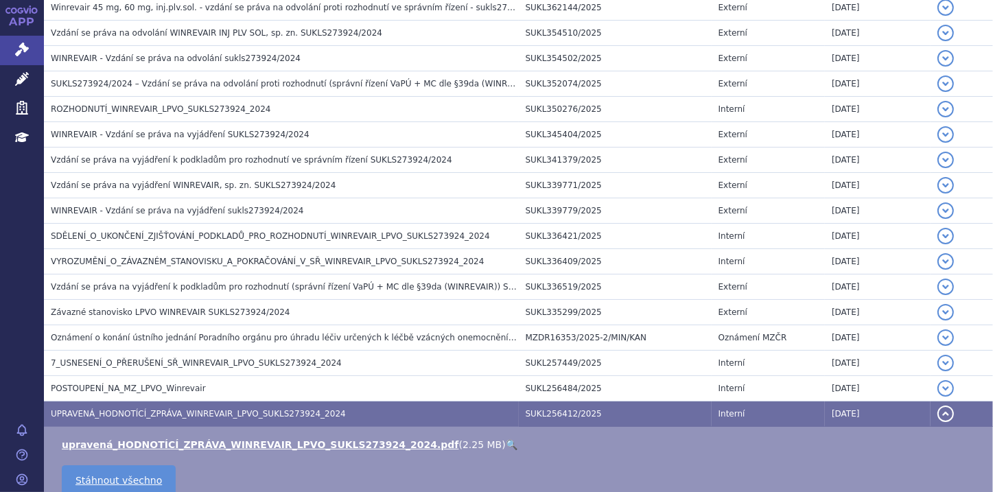
click at [506, 439] on link "🔍" at bounding box center [512, 444] width 12 height 11
click at [21, 45] on icon at bounding box center [22, 50] width 14 height 14
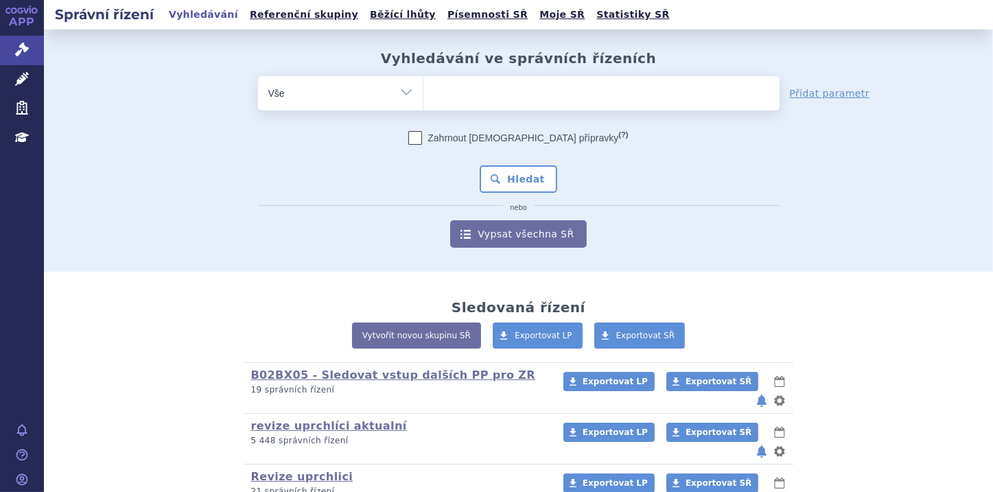
type input "0134293"
select select "0134293"
click at [515, 176] on button "Hledat" at bounding box center [519, 178] width 78 height 27
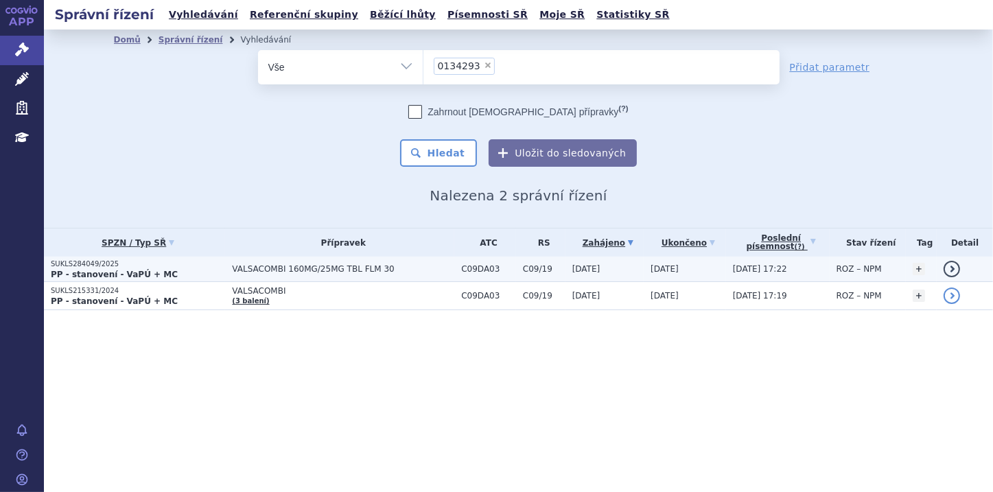
click at [118, 271] on strong "PP - stanovení - VaPÚ + MC" at bounding box center [114, 275] width 127 height 10
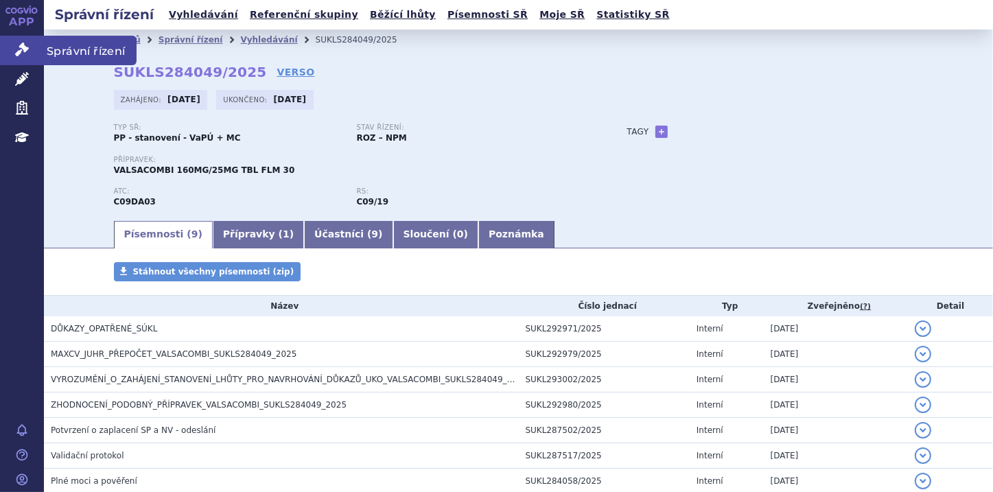
click at [27, 54] on icon at bounding box center [22, 50] width 14 height 14
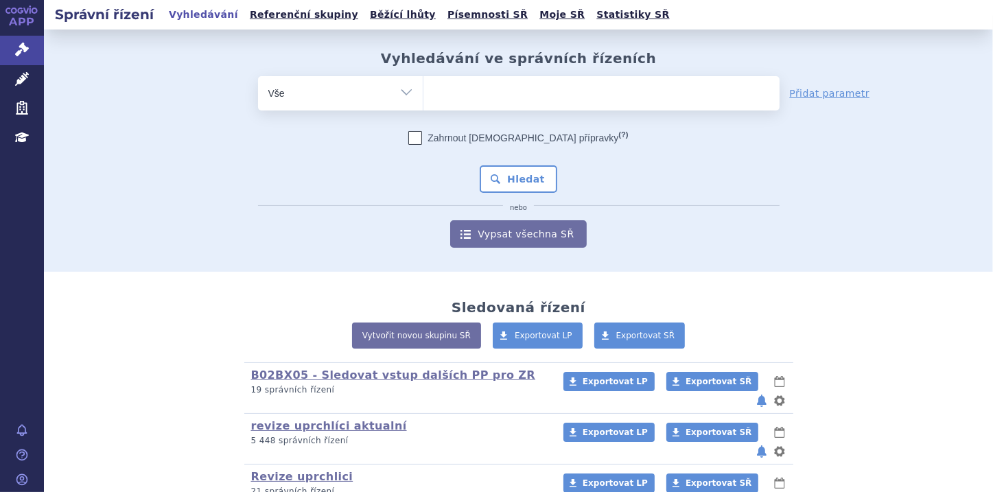
click at [426, 96] on ul at bounding box center [602, 90] width 356 height 29
click at [424, 96] on select at bounding box center [423, 93] width 1 height 34
paste input "0278237"
type input "0278237"
select select "0278237"
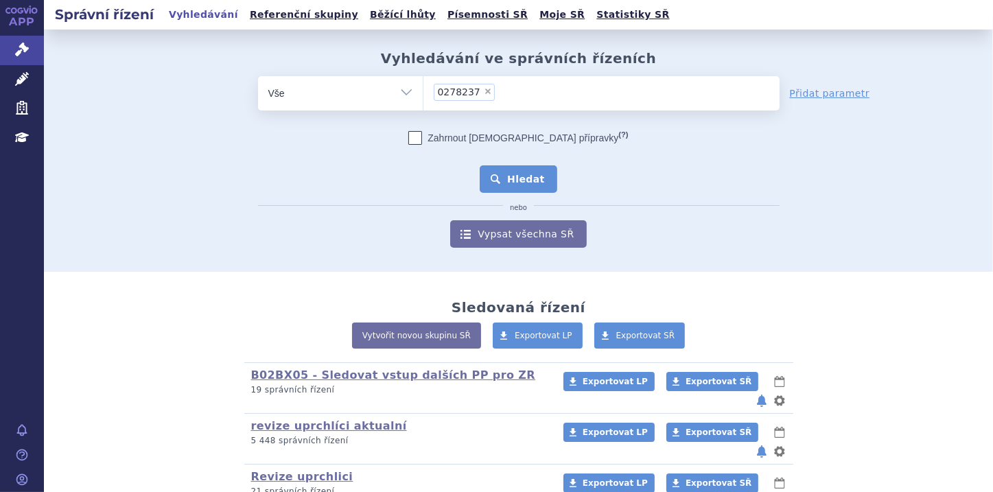
click at [507, 178] on button "Hledat" at bounding box center [519, 178] width 78 height 27
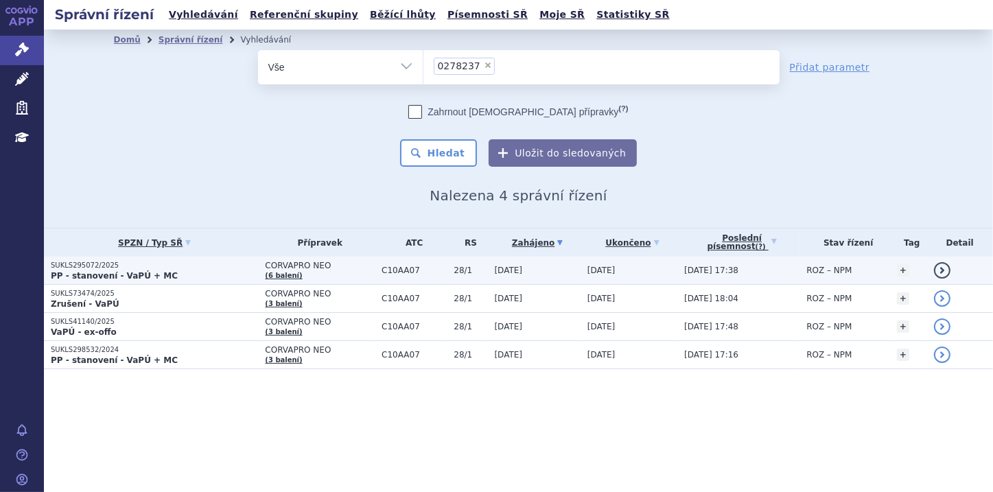
click at [100, 277] on strong "PP - stanovení - VaPÚ + MC" at bounding box center [114, 276] width 127 height 10
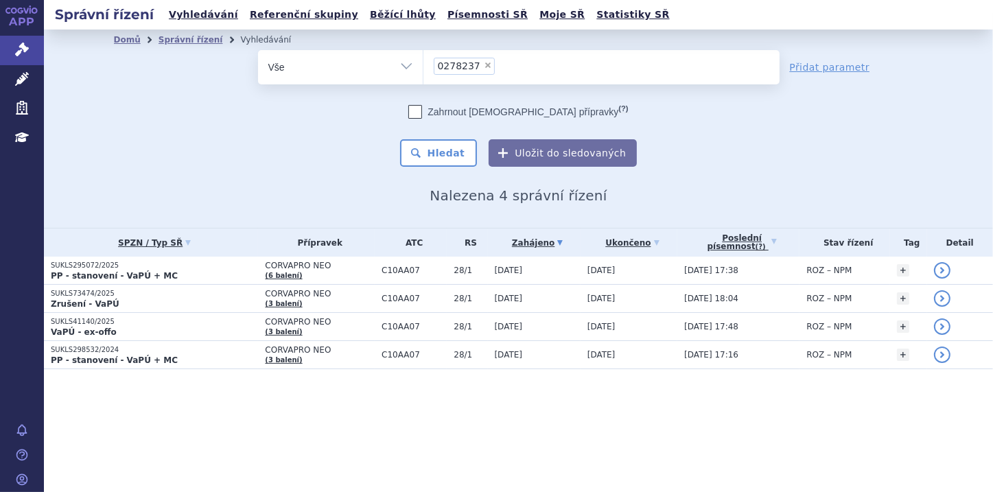
click at [484, 63] on span "×" at bounding box center [488, 65] width 8 height 8
click at [424, 63] on select "0278237" at bounding box center [423, 66] width 1 height 34
select select
type input "0236194"
select select "0236194"
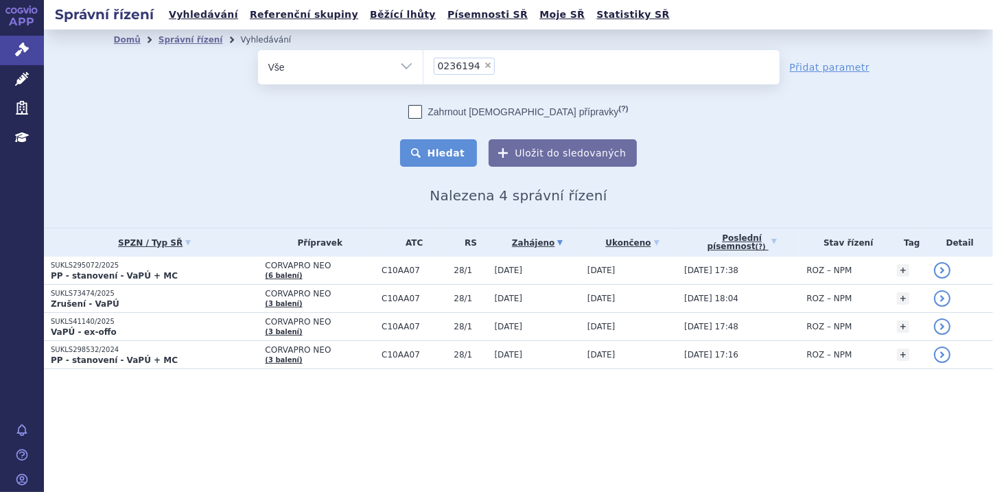
click at [454, 152] on button "Hledat" at bounding box center [439, 152] width 78 height 27
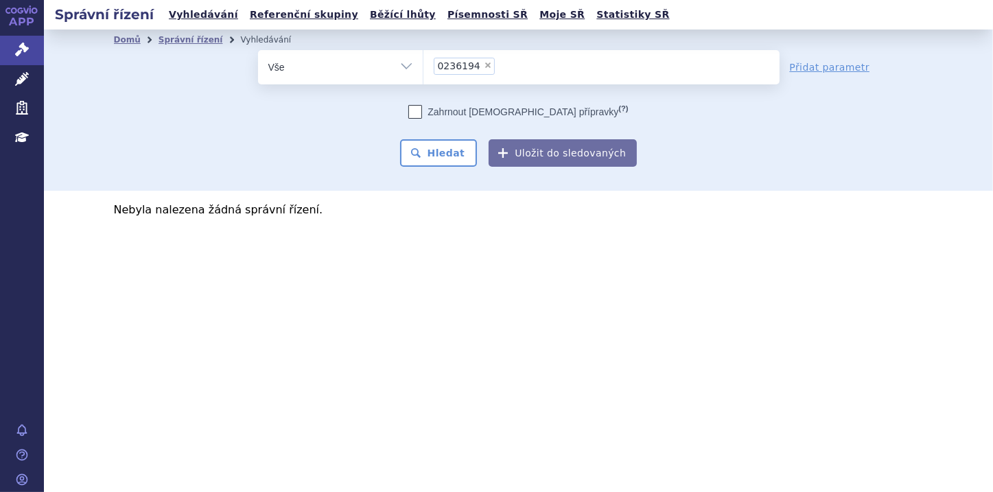
click at [484, 66] on span "×" at bounding box center [488, 65] width 8 height 8
click at [424, 66] on select "0236194" at bounding box center [423, 66] width 1 height 34
select select
click at [448, 69] on ul at bounding box center [602, 64] width 356 height 29
click at [424, 69] on select "0236194" at bounding box center [423, 66] width 1 height 34
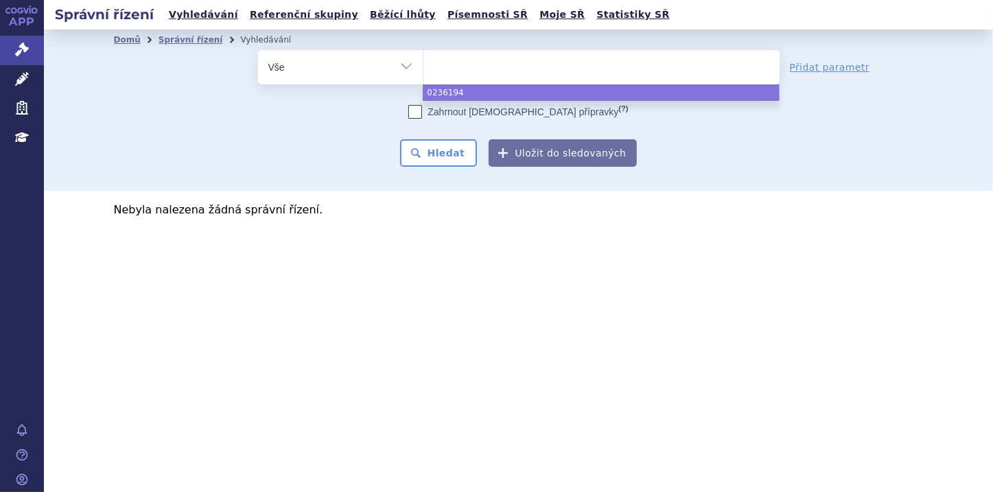
paste input "0276089"
type input "0276089"
select select "0276089"
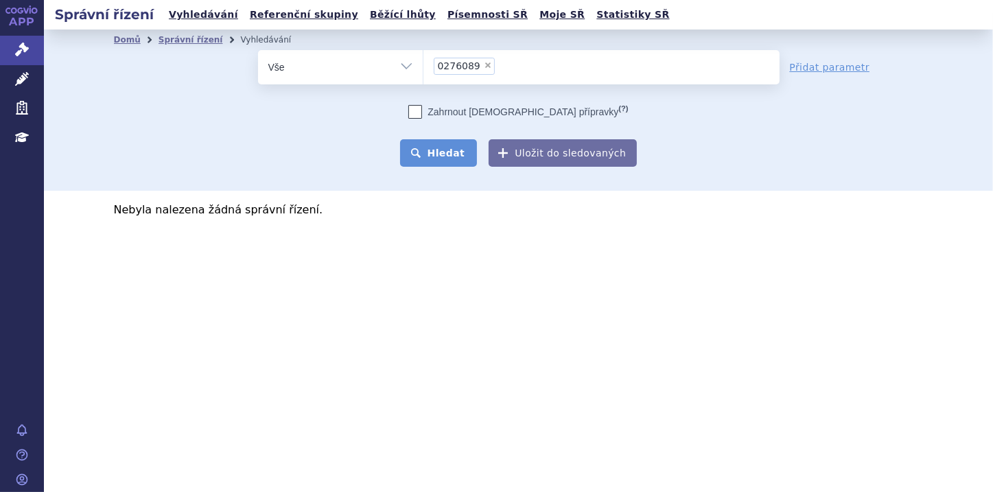
click at [450, 152] on button "Hledat" at bounding box center [439, 152] width 78 height 27
click at [484, 62] on span "×" at bounding box center [488, 65] width 8 height 8
click at [424, 62] on select "0276089" at bounding box center [423, 66] width 1 height 34
select select
type input "0236202"
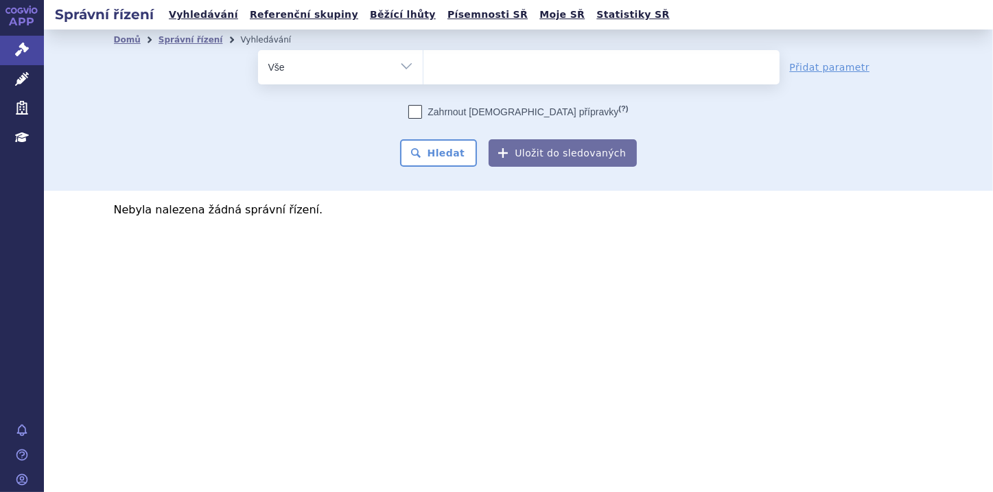
select select "0236202"
click at [466, 157] on button "Hledat" at bounding box center [439, 152] width 78 height 27
click at [484, 64] on span "×" at bounding box center [488, 65] width 8 height 8
click at [424, 64] on select "0236202" at bounding box center [423, 66] width 1 height 34
select select
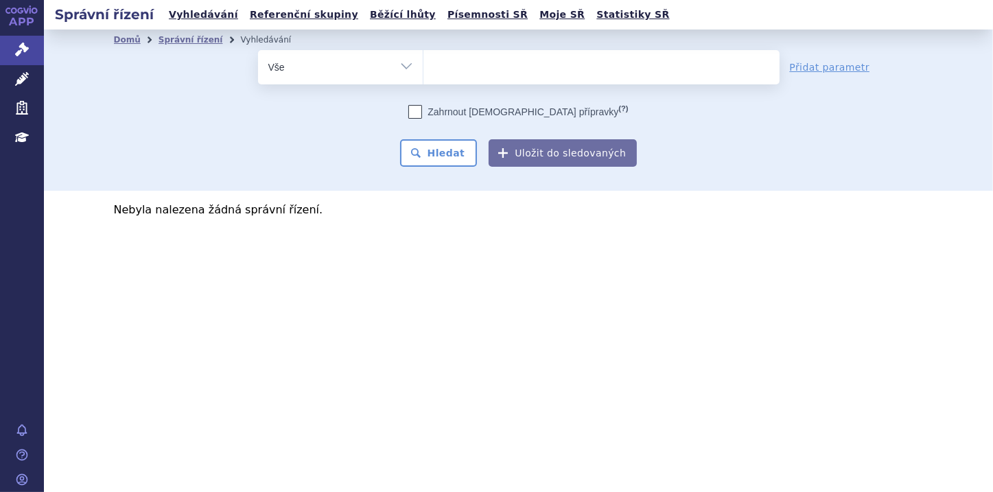
type input "0276096"
select select "0276096"
click at [451, 151] on button "Hledat" at bounding box center [439, 152] width 78 height 27
click at [484, 68] on span "×" at bounding box center [488, 65] width 8 height 8
click at [424, 68] on select "0276096" at bounding box center [423, 66] width 1 height 34
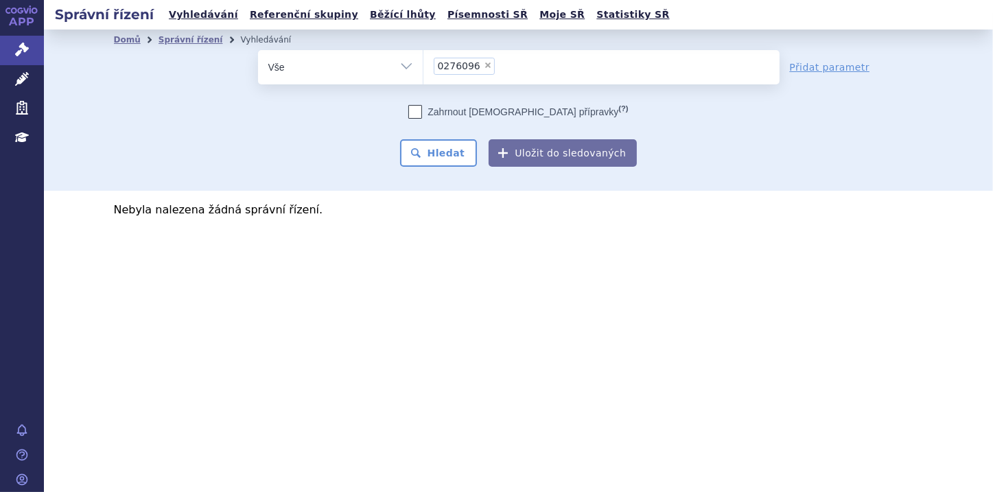
select select
type input "0236209"
select select "0236209"
click at [442, 151] on button "Hledat" at bounding box center [439, 152] width 78 height 27
click at [484, 65] on span "×" at bounding box center [488, 65] width 8 height 8
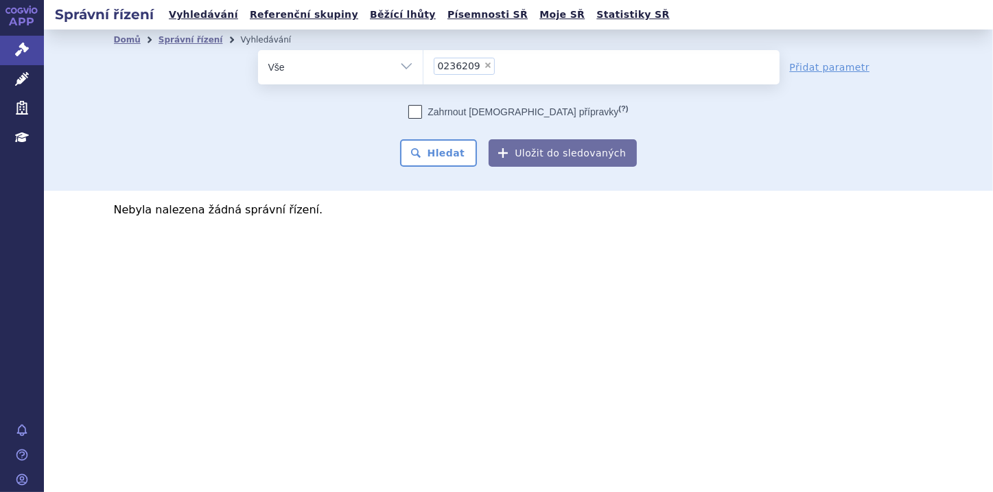
click at [424, 65] on select "0236209" at bounding box center [423, 66] width 1 height 34
select select
type input "0276103"
select select "0276103"
click at [463, 152] on button "Hledat" at bounding box center [439, 152] width 78 height 27
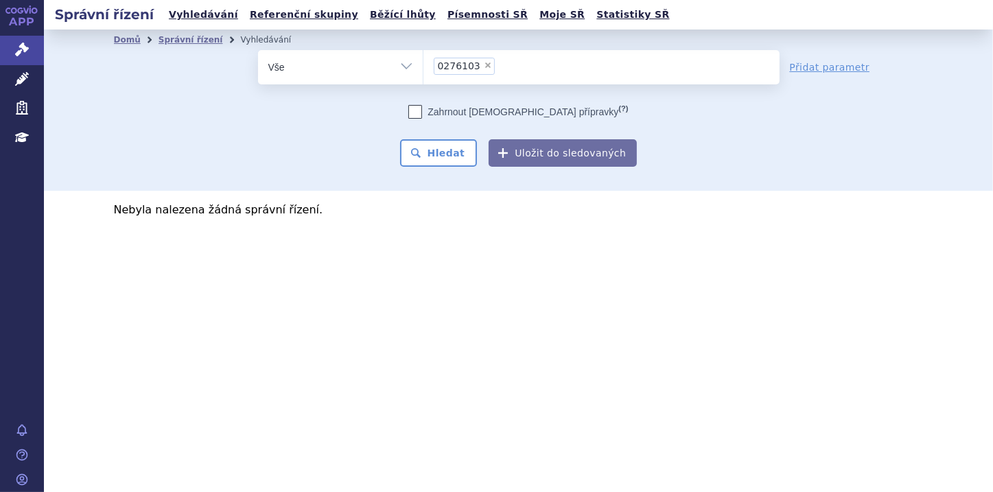
click at [484, 62] on span "×" at bounding box center [488, 65] width 8 height 8
click at [424, 62] on select "0276103" at bounding box center [423, 66] width 1 height 34
select select
type input "0236217"
select select "0236217"
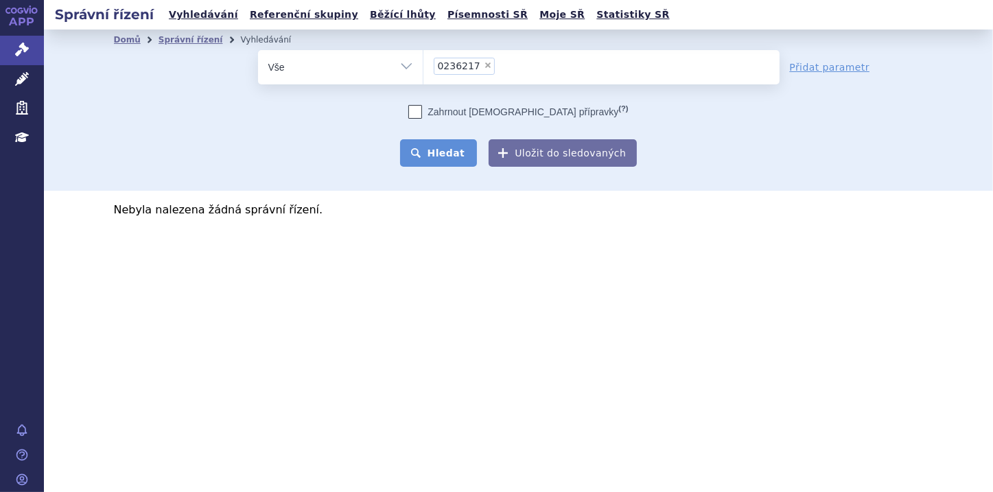
click at [453, 150] on button "Hledat" at bounding box center [439, 152] width 78 height 27
click at [484, 66] on span "×" at bounding box center [488, 65] width 8 height 8
click at [424, 66] on select "0236217" at bounding box center [423, 66] width 1 height 34
select select
type input "0276111"
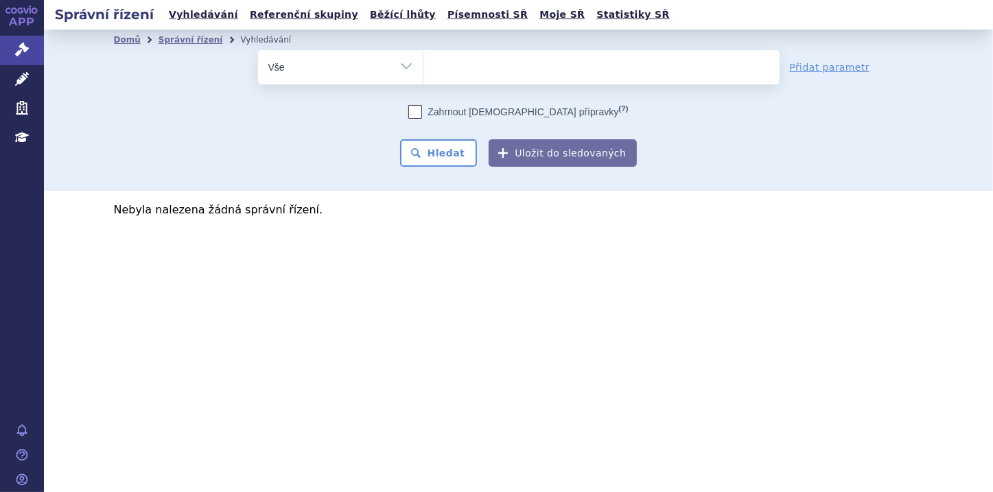
select select "0276111"
click at [453, 152] on button "Hledat" at bounding box center [439, 152] width 78 height 27
click at [486, 66] on li "× 0276111" at bounding box center [464, 66] width 61 height 17
click at [424, 66] on select "0276111" at bounding box center [423, 66] width 1 height 34
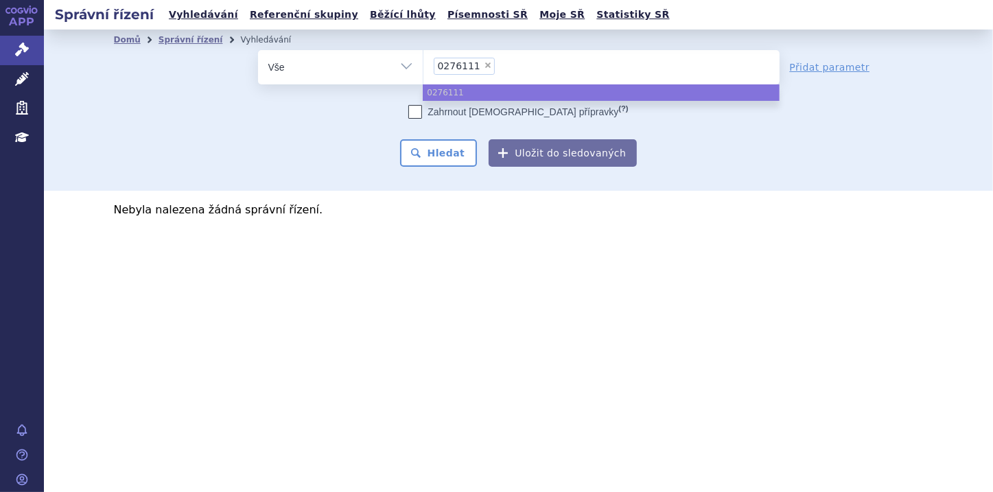
click at [484, 66] on span "×" at bounding box center [488, 65] width 8 height 8
click at [424, 66] on select "0276111" at bounding box center [423, 66] width 1 height 34
select select
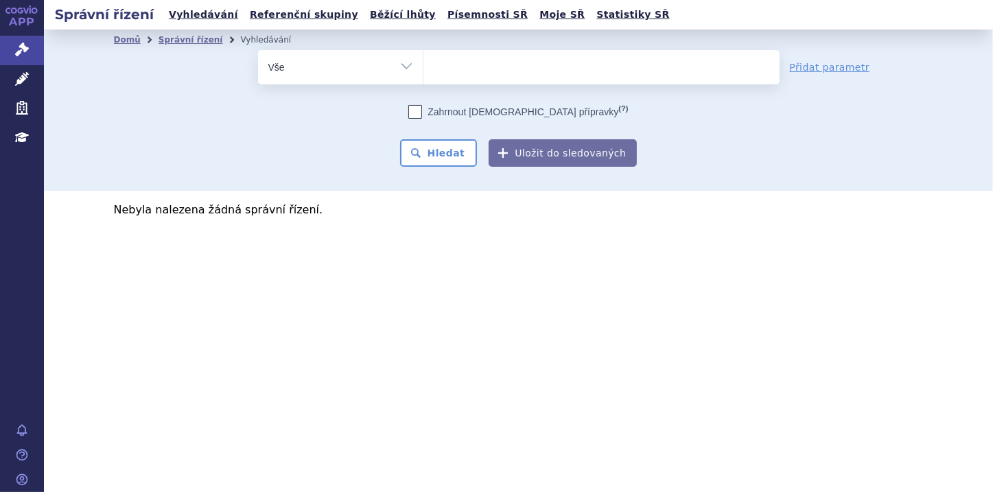
type input "0236224"
select select "0236224"
click at [433, 154] on button "Hledat" at bounding box center [439, 152] width 78 height 27
click at [484, 63] on span "×" at bounding box center [488, 65] width 8 height 8
click at [424, 63] on select "0236224" at bounding box center [423, 66] width 1 height 34
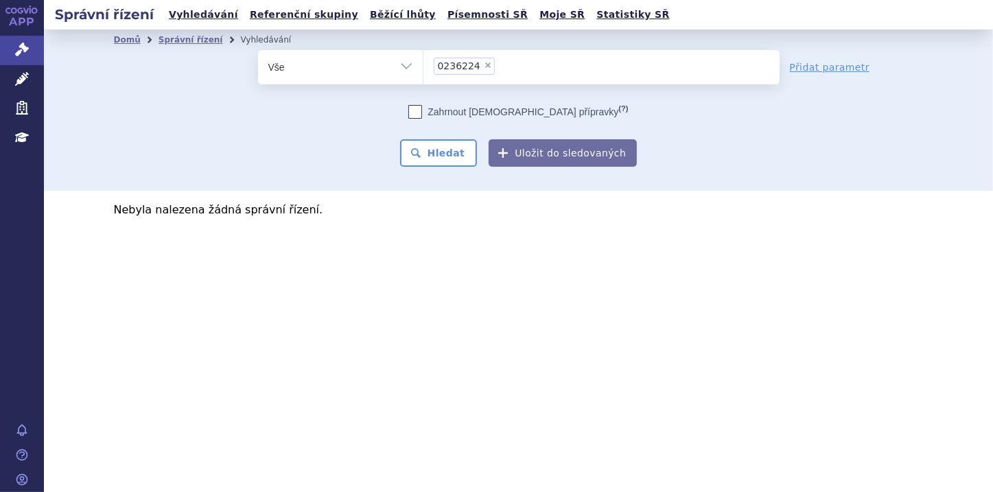
select select
type input "0276118"
select select "0276118"
click at [447, 148] on button "Hledat" at bounding box center [439, 152] width 78 height 27
click at [484, 67] on span "×" at bounding box center [488, 65] width 8 height 8
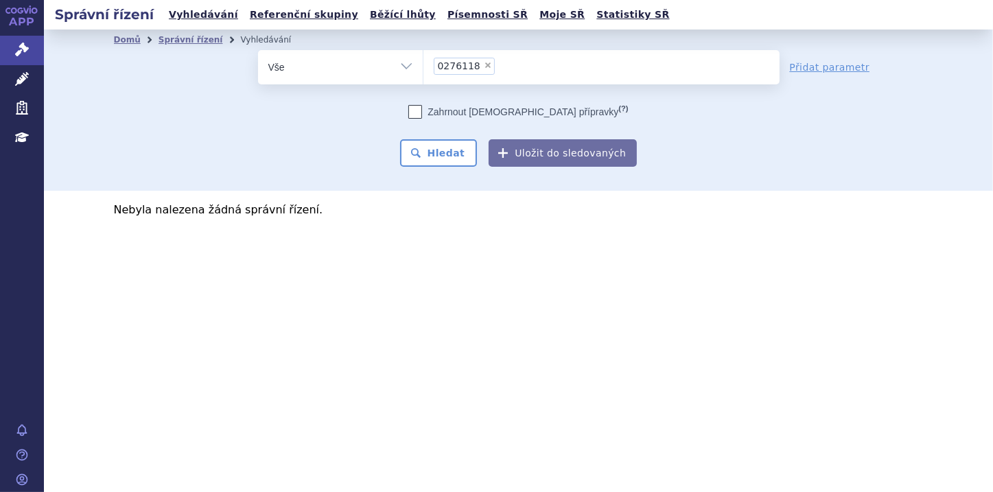
click at [424, 67] on select "0276118" at bounding box center [423, 66] width 1 height 34
select select
type input "0236232"
select select "0236232"
click at [453, 150] on button "Hledat" at bounding box center [439, 152] width 78 height 27
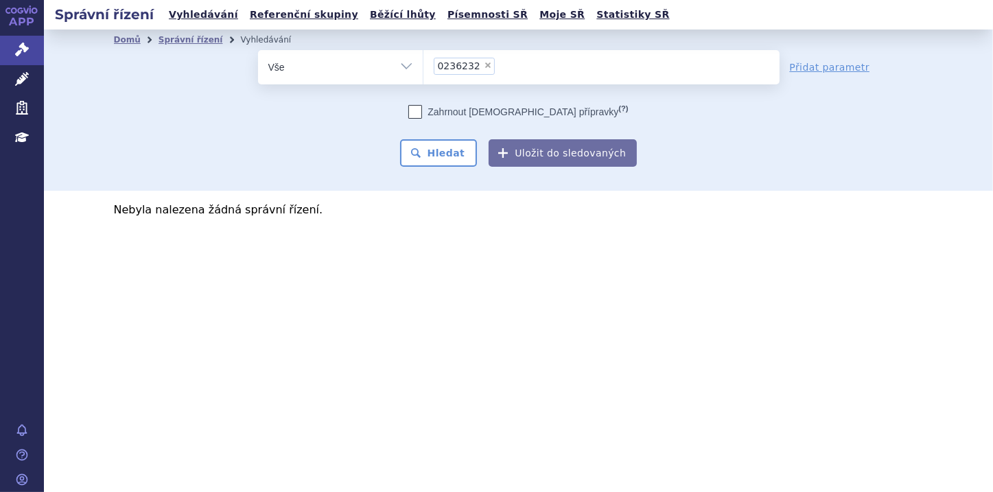
click at [484, 65] on span "×" at bounding box center [488, 65] width 8 height 8
click at [424, 65] on select "0236232" at bounding box center [423, 66] width 1 height 34
select select
type input "0276126"
select select "0276126"
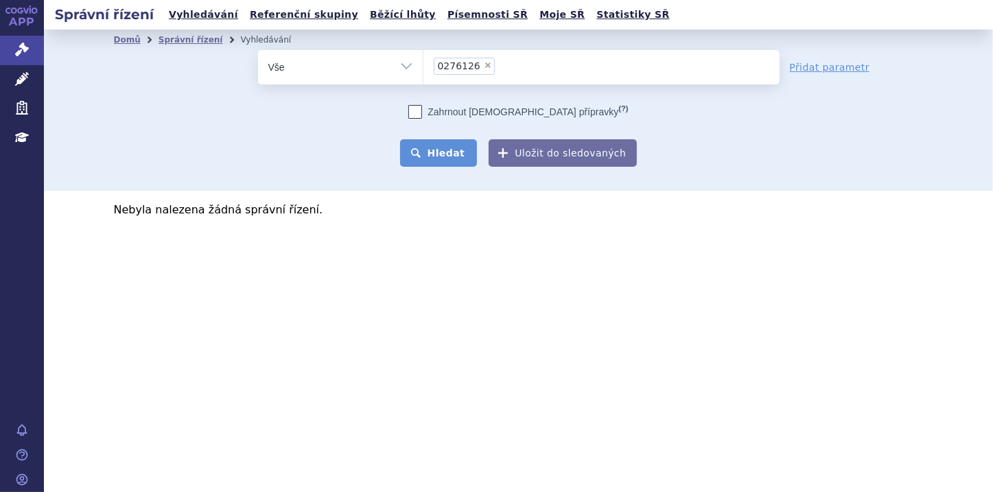
click at [461, 151] on button "Hledat" at bounding box center [439, 152] width 78 height 27
click at [484, 66] on span "×" at bounding box center [488, 65] width 8 height 8
click at [424, 66] on select "0276126" at bounding box center [423, 66] width 1 height 34
select select
type input "0236232"
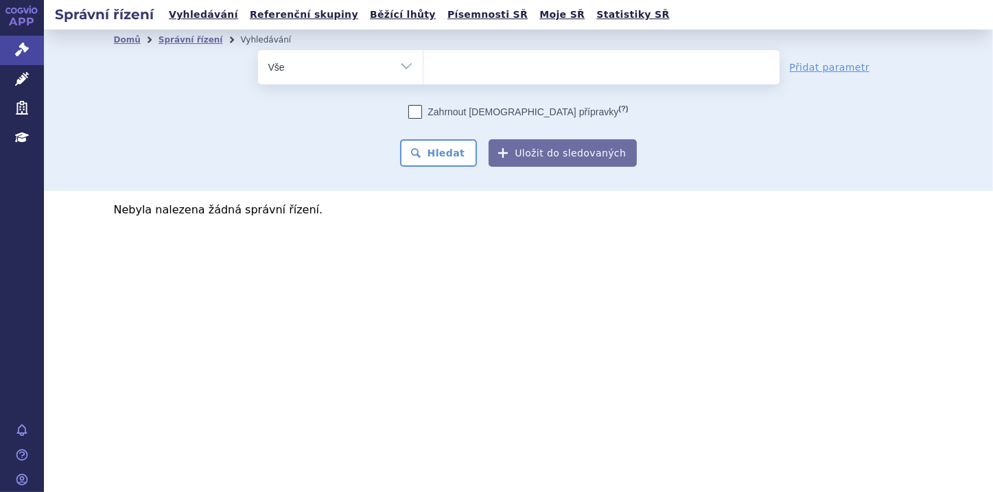
select select "0236232"
click at [459, 161] on button "Hledat" at bounding box center [439, 152] width 78 height 27
click at [484, 66] on span "×" at bounding box center [488, 65] width 8 height 8
click at [424, 66] on select "0236232" at bounding box center [423, 66] width 1 height 34
select select
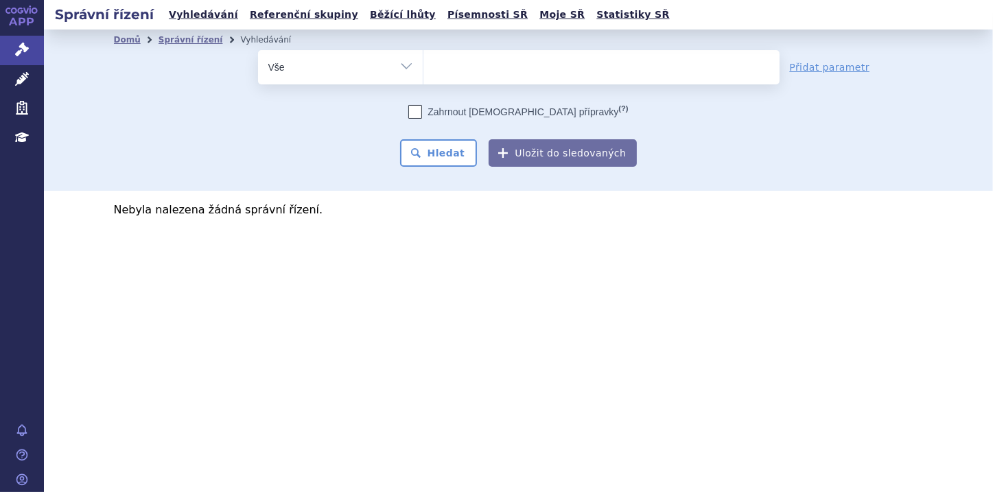
type input "0249867"
select select "0249867"
click at [448, 159] on button "Hledat" at bounding box center [439, 152] width 78 height 27
click at [446, 146] on button "Hledat" at bounding box center [439, 152] width 78 height 27
select select
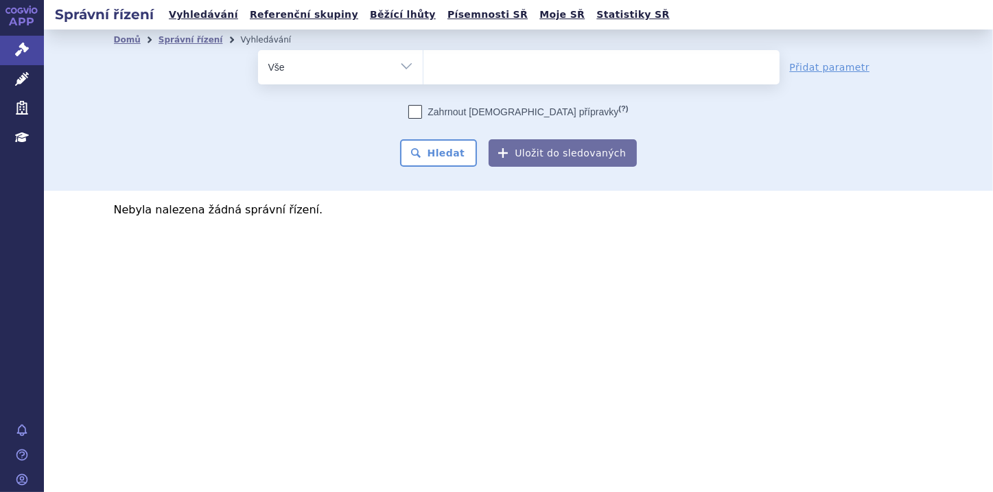
click at [459, 67] on ul at bounding box center [602, 64] width 356 height 29
click at [424, 67] on select "0249867" at bounding box center [423, 66] width 1 height 34
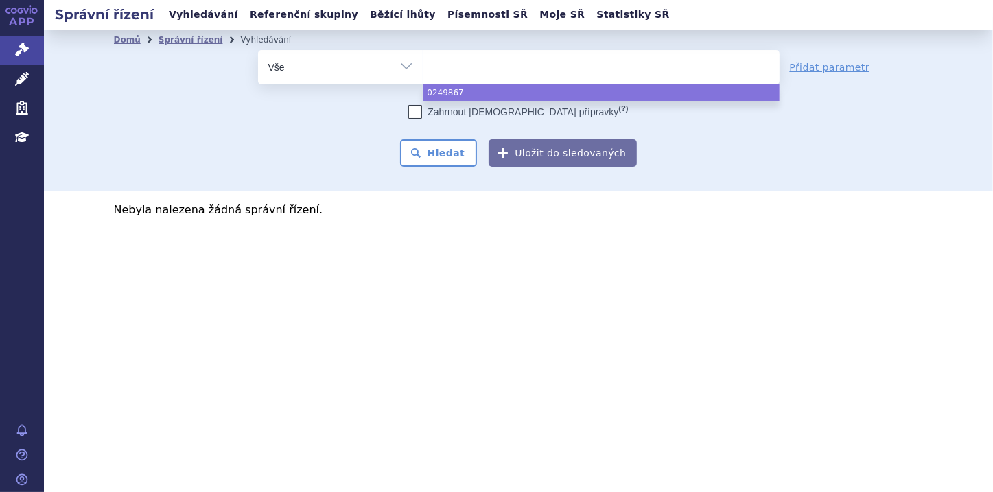
paste input "0286057"
type input "0286057"
select select "0286057"
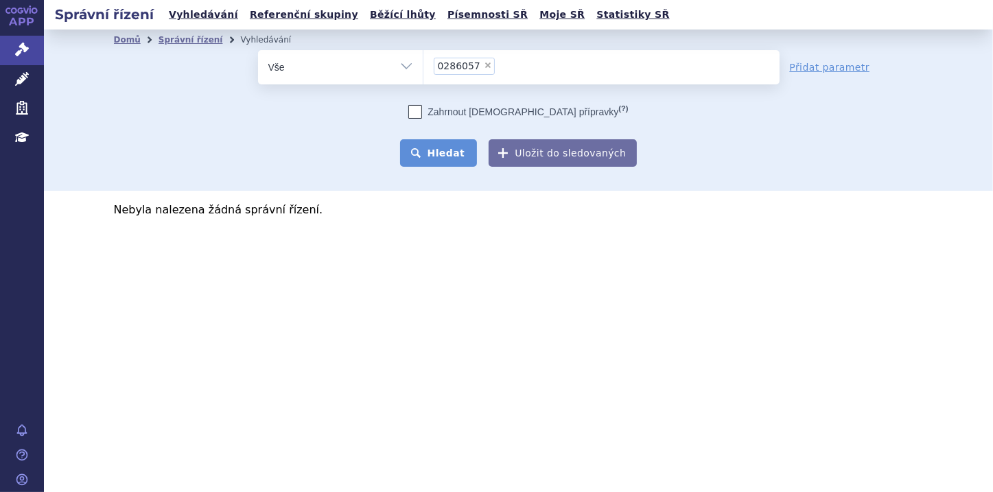
click at [453, 159] on button "Hledat" at bounding box center [439, 152] width 78 height 27
click at [484, 67] on span "×" at bounding box center [488, 65] width 8 height 8
click at [424, 67] on select "0286057" at bounding box center [423, 66] width 1 height 34
select select
type input "0249864"
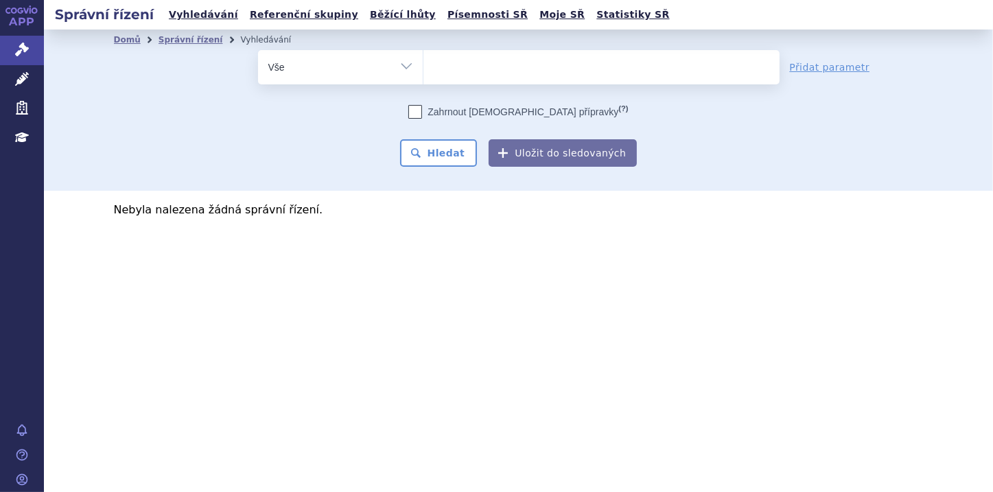
select select "0249864"
click at [461, 162] on button "Hledat" at bounding box center [439, 152] width 78 height 27
click at [441, 157] on button "Hledat" at bounding box center [439, 152] width 78 height 27
click at [13, 47] on link "Správní řízení" at bounding box center [22, 50] width 44 height 29
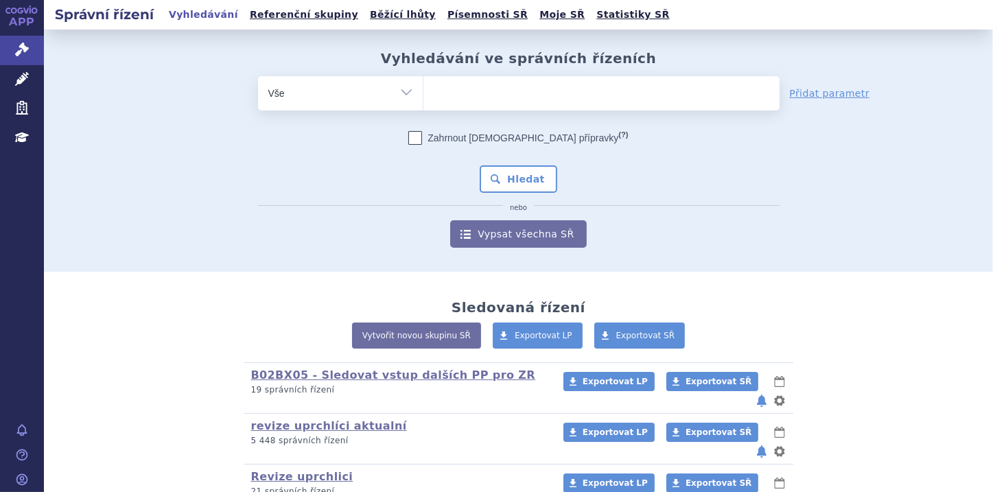
click at [434, 92] on input "search" at bounding box center [438, 91] width 8 height 17
paste input "0249867"
type input "0249867"
select select "0249867"
click at [530, 185] on button "Hledat" at bounding box center [519, 178] width 78 height 27
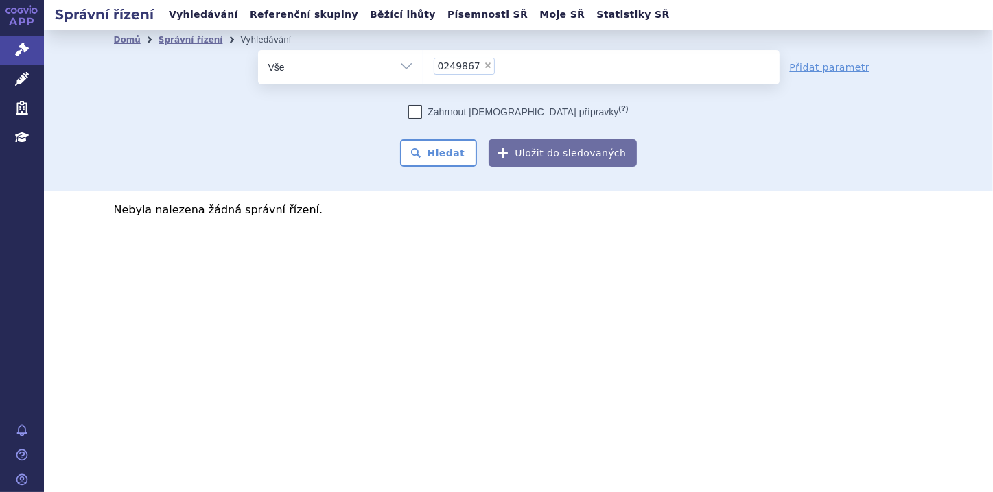
click at [484, 65] on span "×" at bounding box center [488, 65] width 8 height 8
click at [424, 65] on select "0249867" at bounding box center [423, 66] width 1 height 34
select select
click at [461, 64] on ul at bounding box center [602, 64] width 356 height 29
click at [424, 64] on select "0249867" at bounding box center [423, 66] width 1 height 34
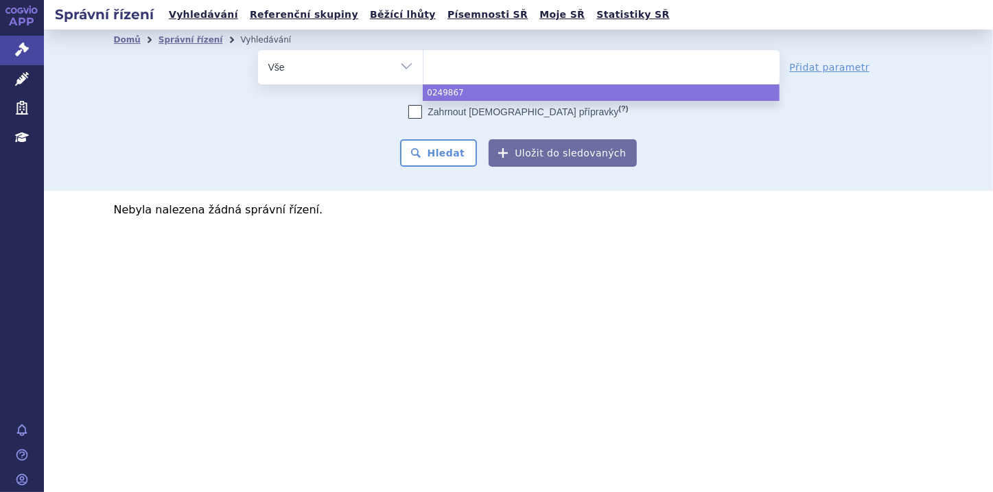
paste input "0286057"
type input "0286057"
select select "0286057"
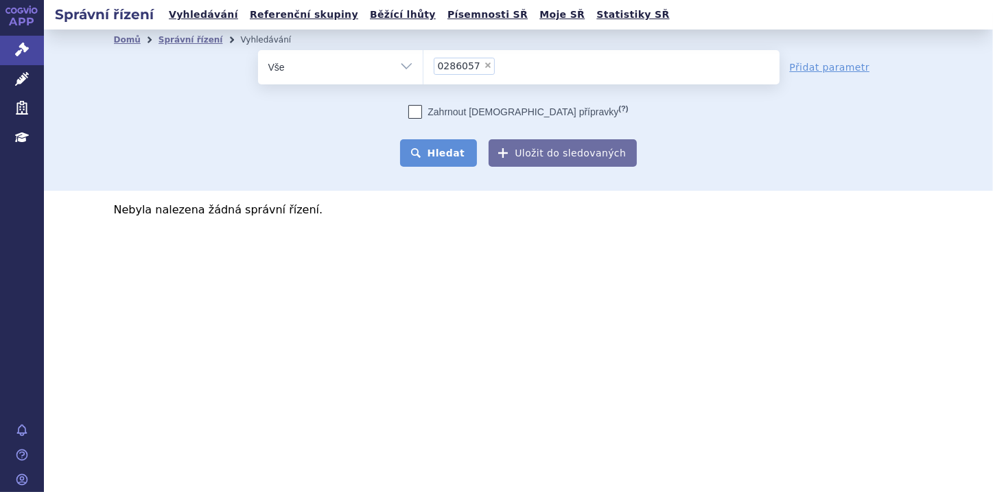
click at [457, 159] on button "Hledat" at bounding box center [439, 152] width 78 height 27
click at [484, 63] on span "×" at bounding box center [488, 65] width 8 height 8
click at [424, 63] on select "0286057" at bounding box center [423, 66] width 1 height 34
select select
type input "0249864"
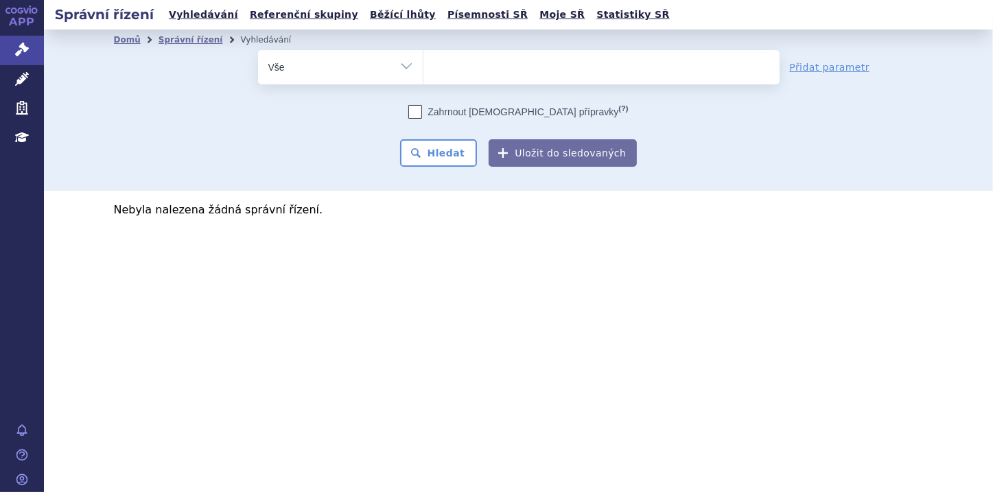
select select "0249864"
click at [472, 154] on button "Hledat" at bounding box center [439, 152] width 78 height 27
click at [484, 63] on span "×" at bounding box center [488, 65] width 8 height 8
click at [424, 63] on select "0249864" at bounding box center [423, 66] width 1 height 34
select select
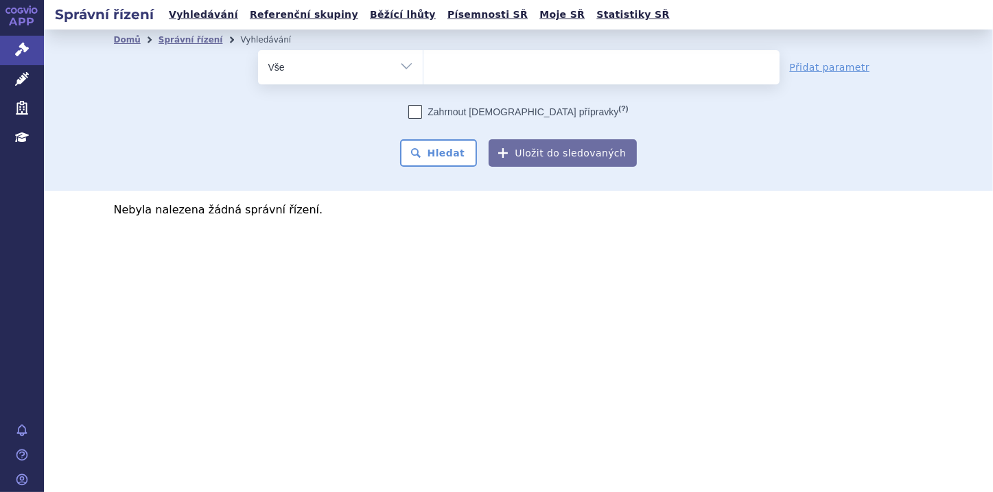
type input "0275163"
select select "0275163"
click at [445, 159] on button "Hledat" at bounding box center [439, 152] width 78 height 27
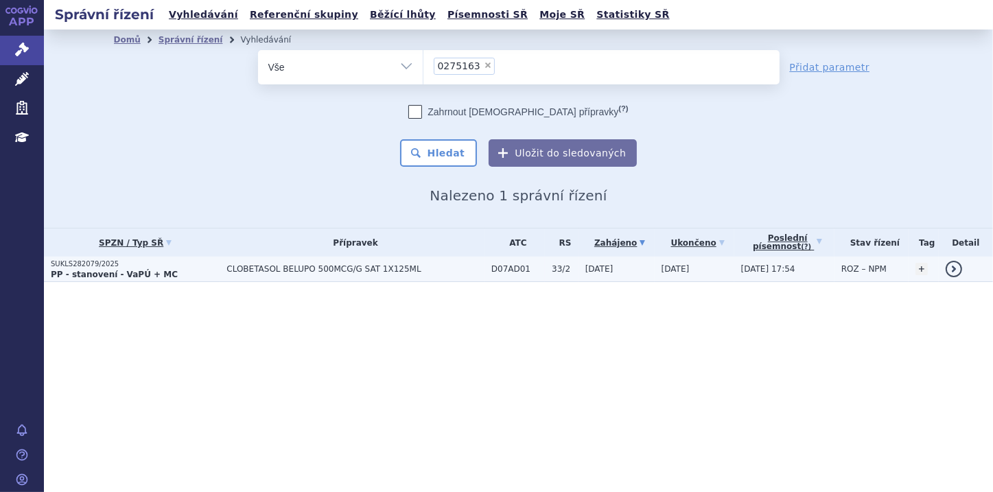
click at [122, 275] on strong "PP - stanovení - VaPÚ + MC" at bounding box center [114, 275] width 127 height 10
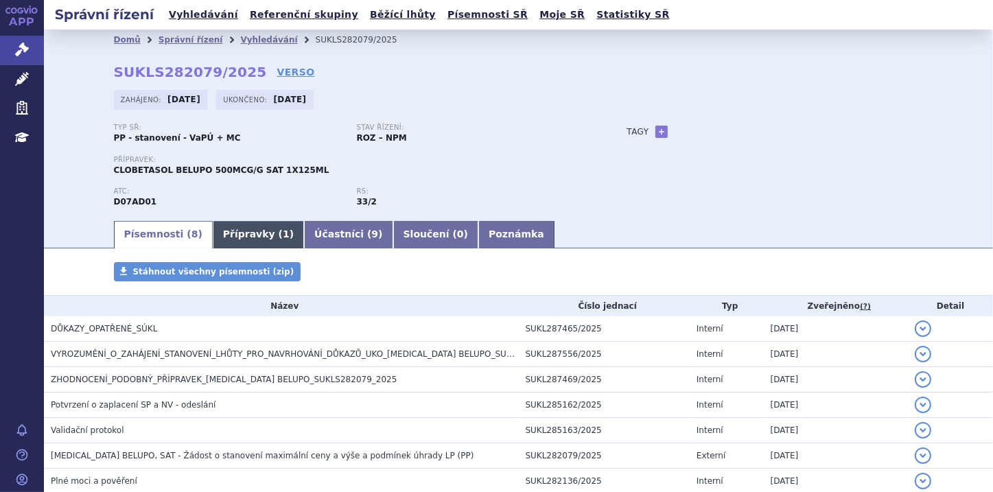
click at [235, 234] on link "Přípravky ( 1 )" at bounding box center [258, 234] width 91 height 27
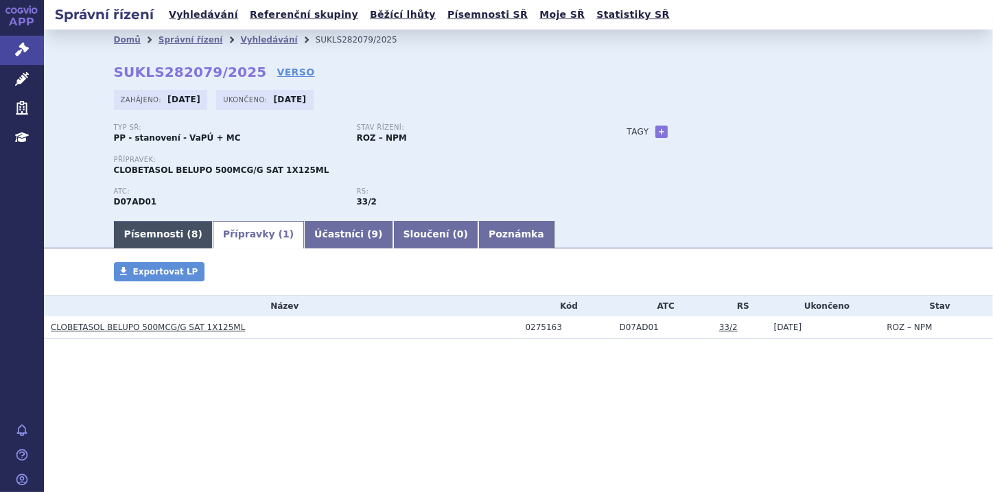
click at [159, 235] on link "Písemnosti ( 8 )" at bounding box center [163, 234] width 99 height 27
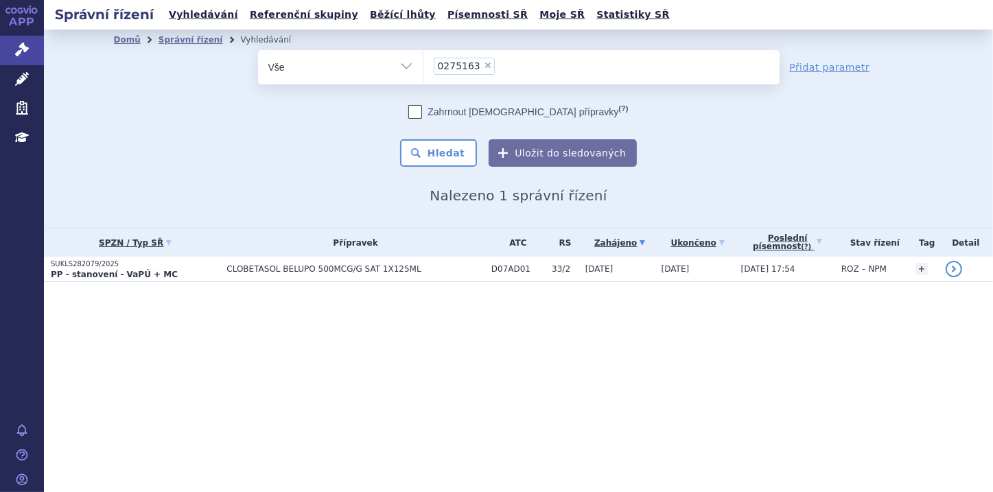
click at [484, 66] on span "×" at bounding box center [488, 65] width 8 height 8
click at [424, 66] on select "0275163" at bounding box center [423, 66] width 1 height 34
select select
type input "0127375"
select select "0127375"
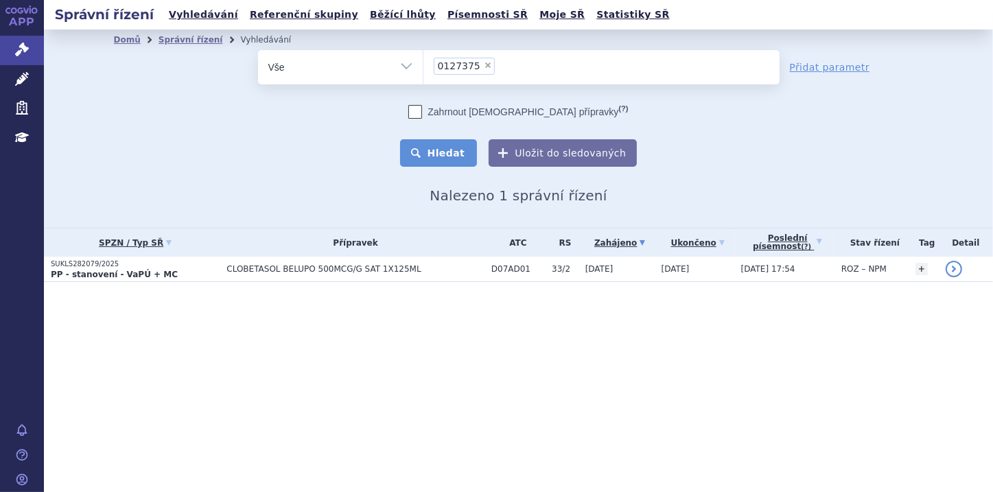
click at [451, 153] on button "Hledat" at bounding box center [439, 152] width 78 height 27
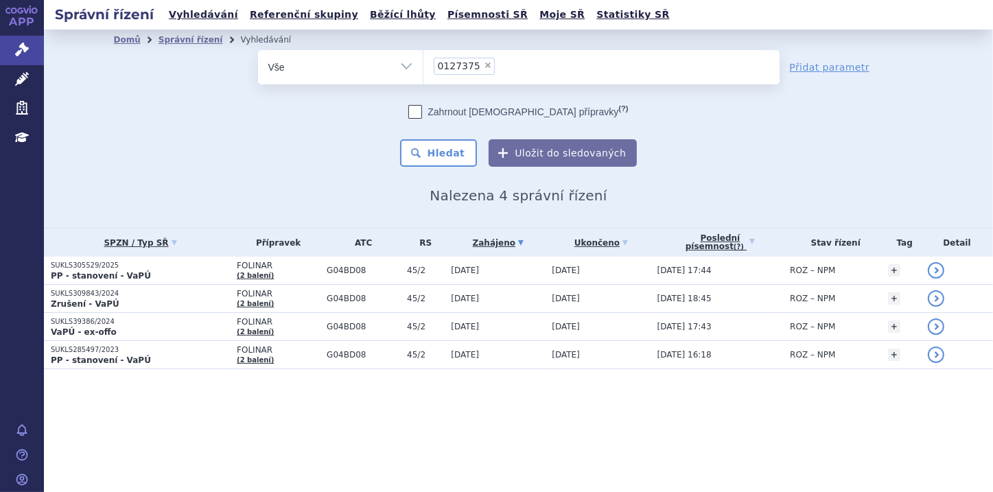
click at [484, 66] on span "×" at bounding box center [488, 65] width 8 height 8
click at [424, 66] on select "0127375" at bounding box center [423, 66] width 1 height 34
select select
type input "0188973"
select select "0188973"
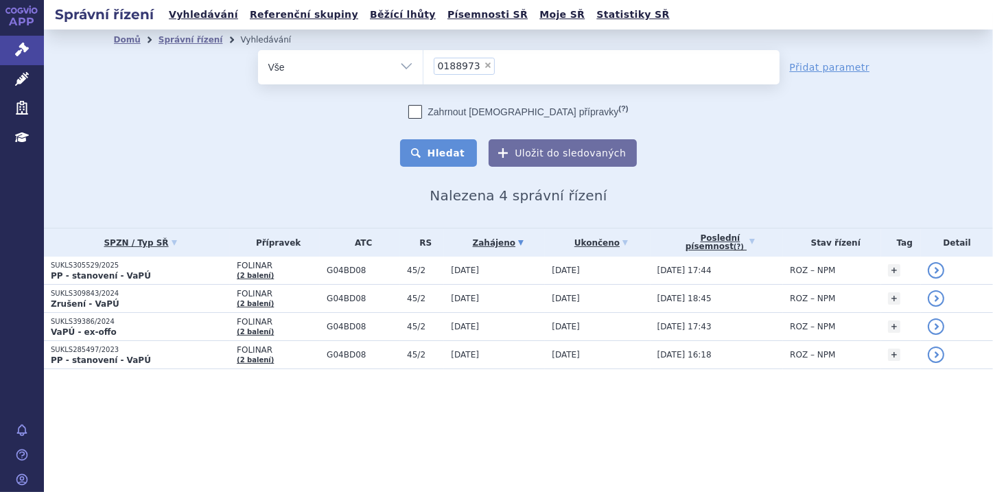
click at [451, 148] on button "Hledat" at bounding box center [439, 152] width 78 height 27
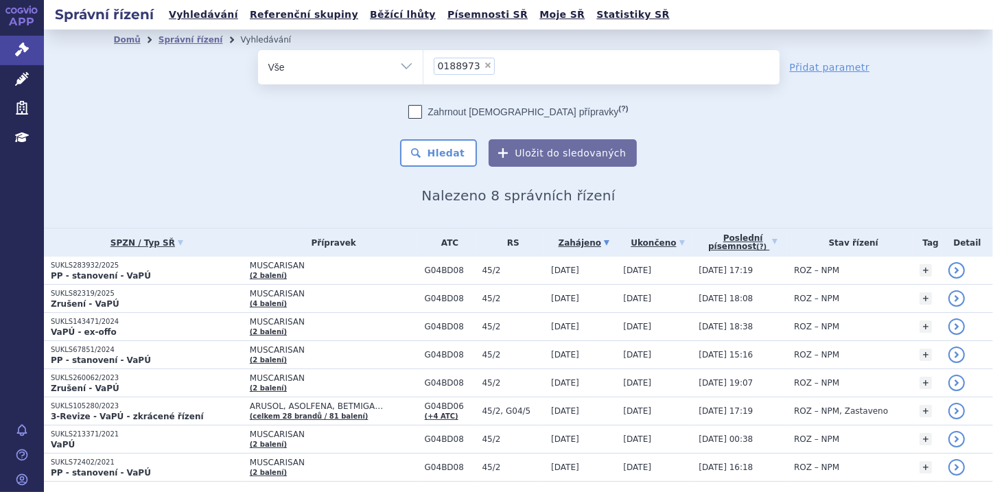
click at [484, 67] on span "×" at bounding box center [488, 65] width 8 height 8
click at [424, 67] on select "0188973" at bounding box center [423, 66] width 1 height 34
select select
type input "0239257"
select select "0239257"
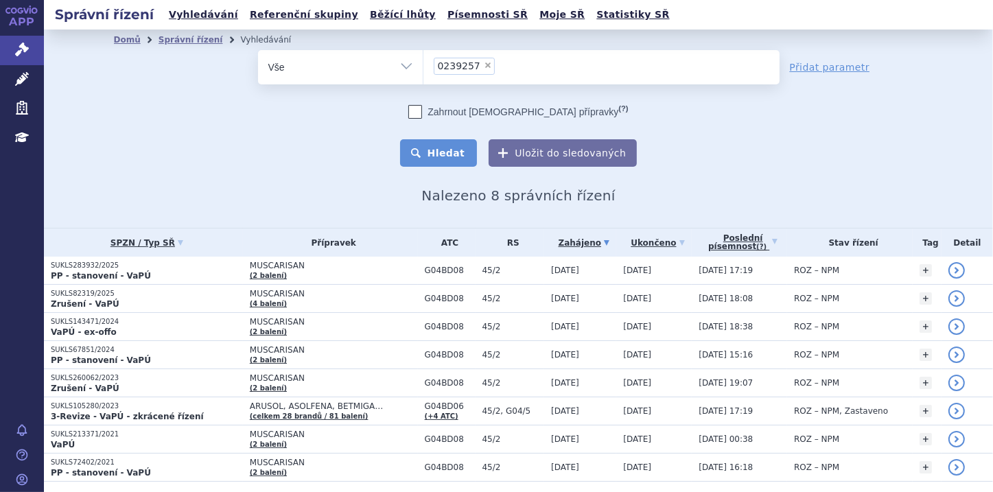
click at [445, 155] on button "Hledat" at bounding box center [439, 152] width 78 height 27
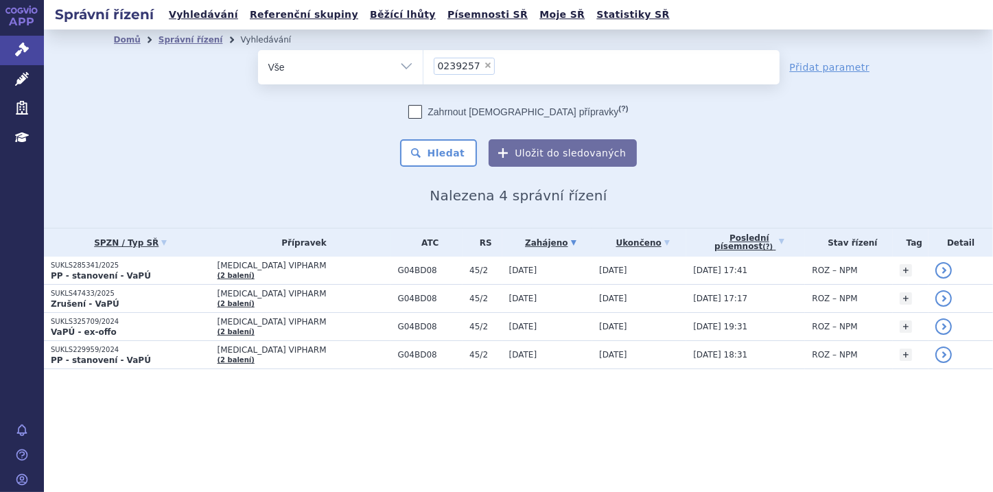
click at [484, 65] on span "×" at bounding box center [488, 65] width 8 height 8
click at [424, 65] on select "0239257" at bounding box center [423, 66] width 1 height 34
select select
type input "0159342"
select select "0159342"
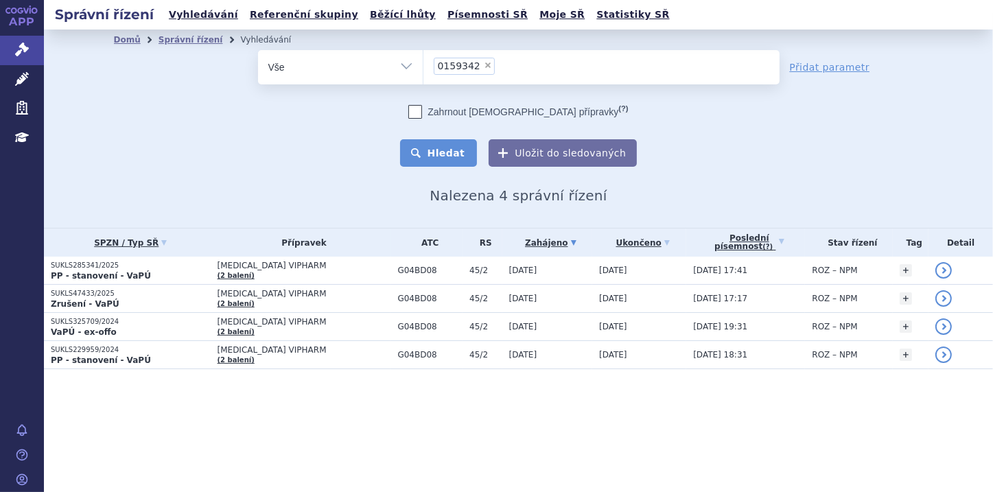
click at [457, 148] on button "Hledat" at bounding box center [439, 152] width 78 height 27
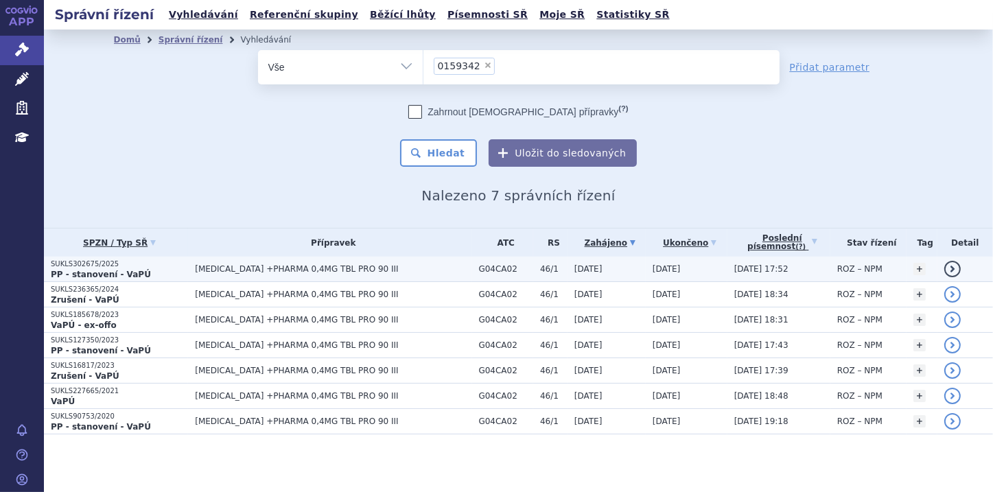
click at [121, 272] on strong "PP - stanovení - VaPÚ" at bounding box center [101, 275] width 100 height 10
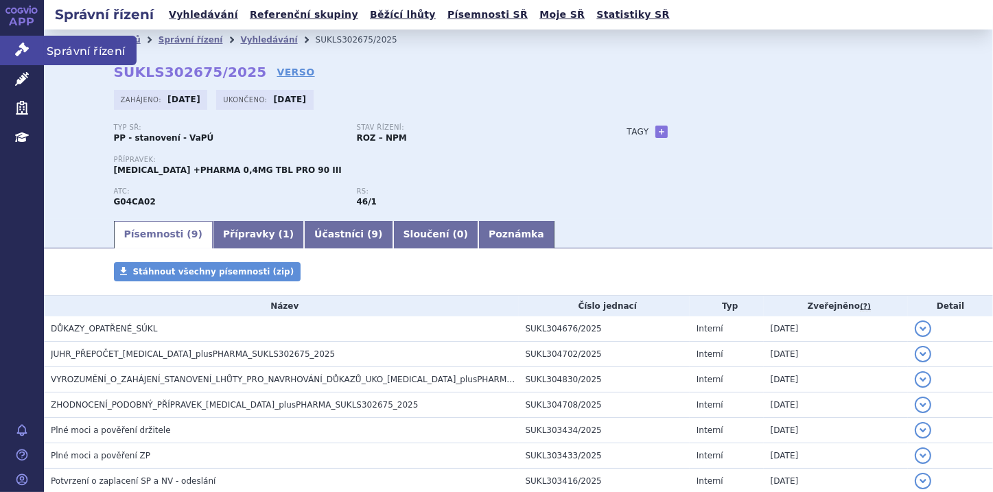
click at [16, 54] on icon at bounding box center [22, 50] width 14 height 14
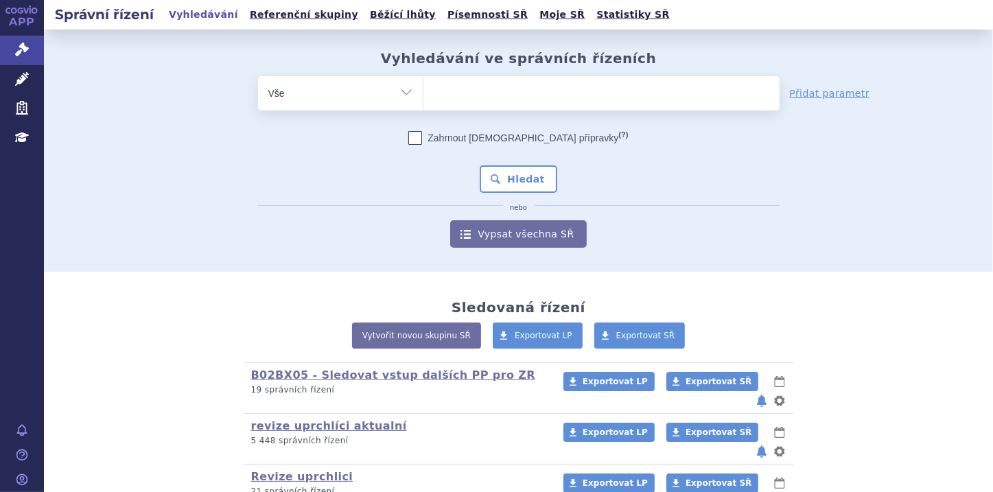
click at [455, 95] on ul at bounding box center [602, 90] width 356 height 29
click at [424, 95] on select at bounding box center [423, 93] width 1 height 34
paste input "0228770"
type input "0228770"
select select "0228770"
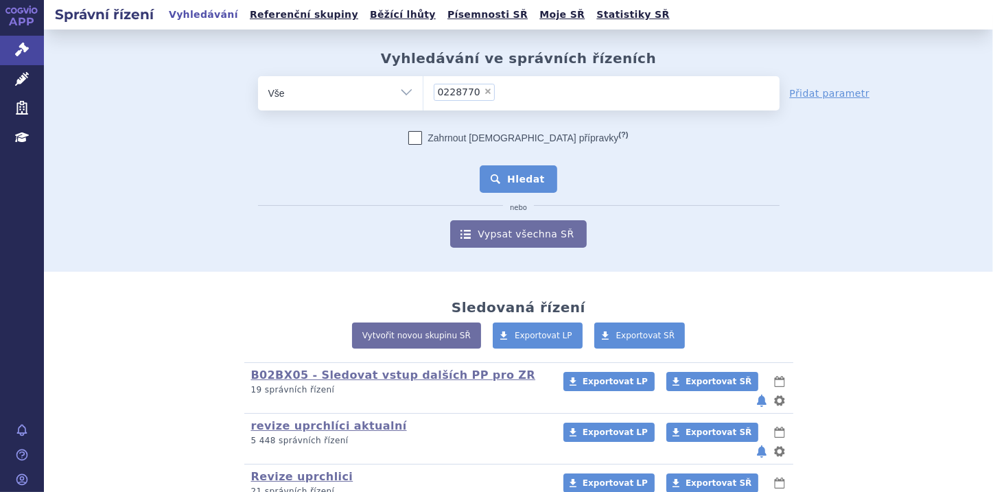
click at [503, 181] on button "Hledat" at bounding box center [519, 178] width 78 height 27
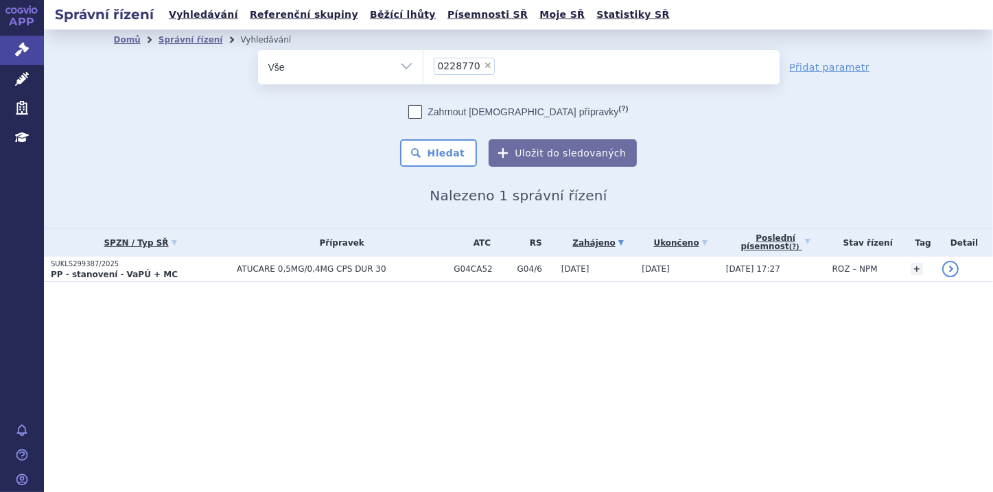
click at [484, 62] on span "×" at bounding box center [488, 65] width 8 height 8
click at [424, 62] on select "0228770" at bounding box center [423, 66] width 1 height 34
select select
type input "0280706"
select select "0280706"
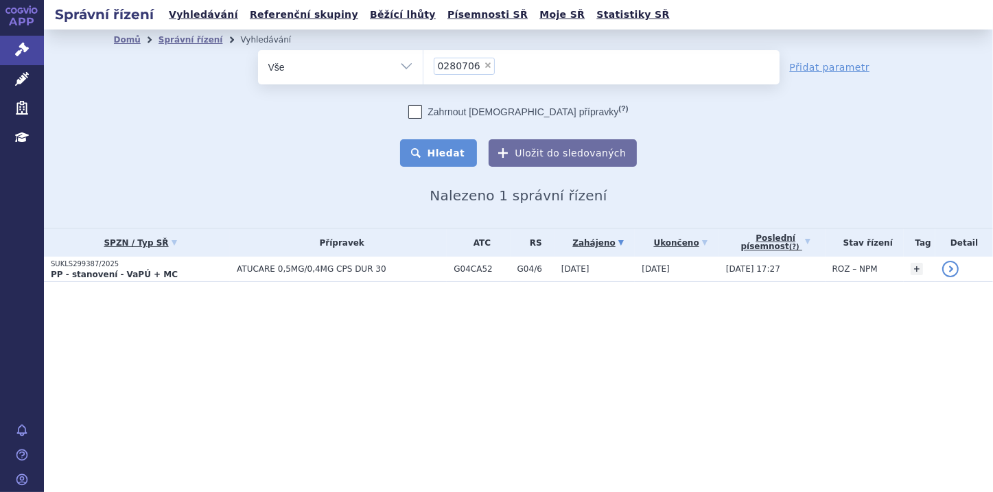
click at [448, 147] on button "Hledat" at bounding box center [439, 152] width 78 height 27
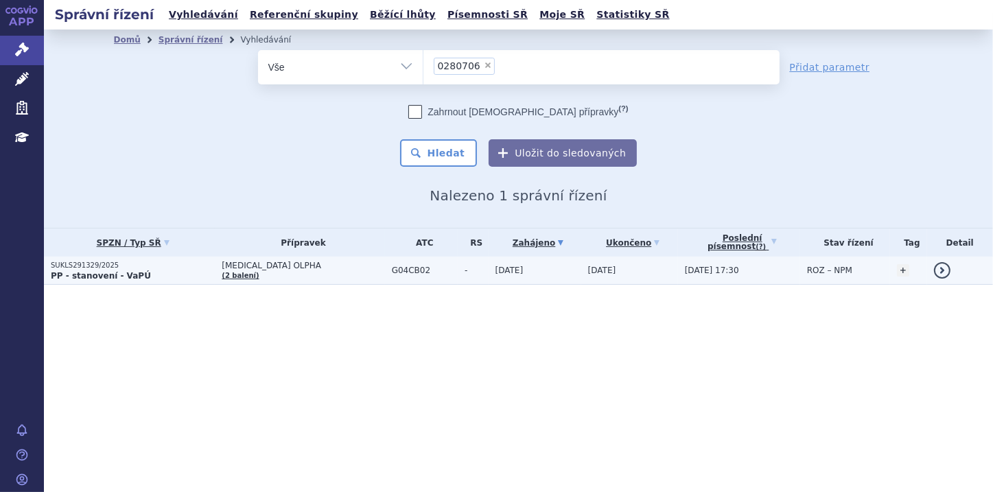
click at [127, 271] on strong "PP - stanovení - VaPÚ" at bounding box center [101, 276] width 100 height 10
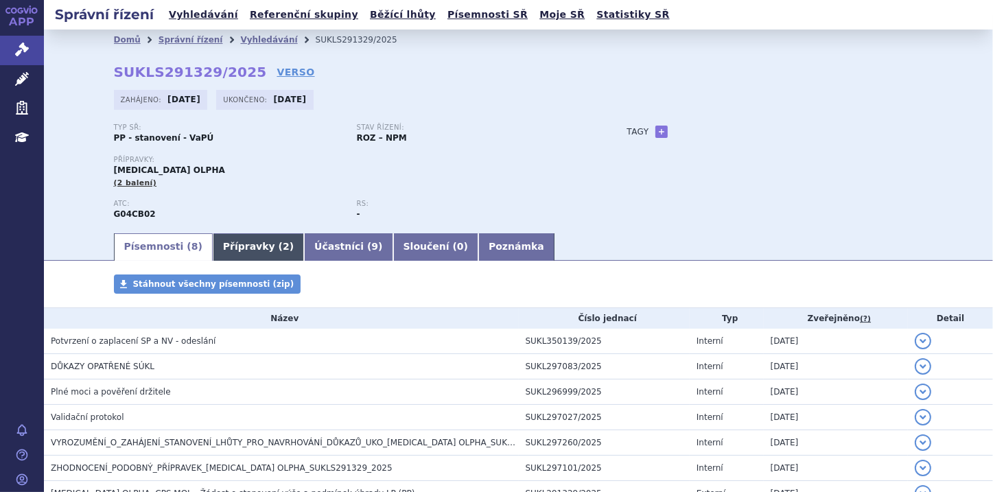
click at [220, 249] on link "Přípravky ( 2 )" at bounding box center [258, 246] width 91 height 27
